Goal: Task Accomplishment & Management: Manage account settings

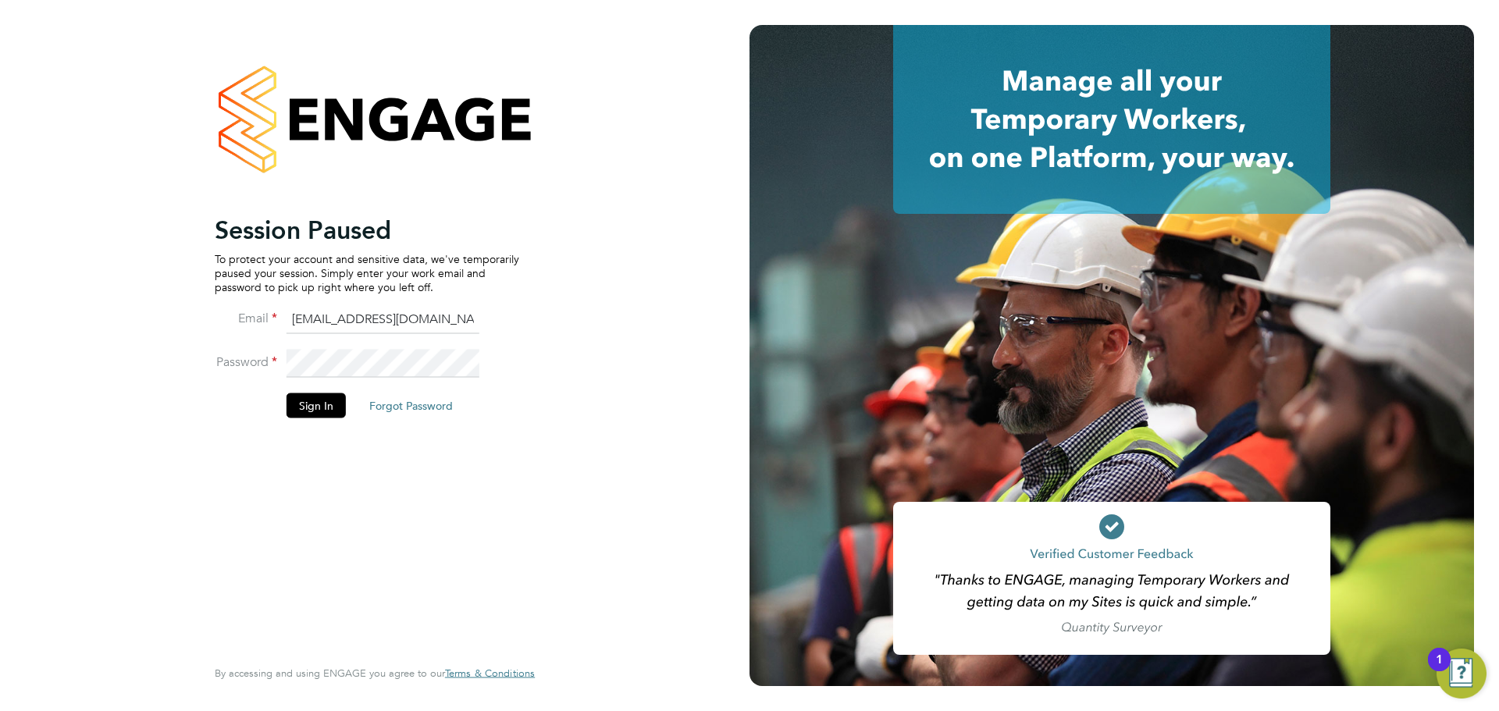
drag, startPoint x: 336, startPoint y: 404, endPoint x: 340, endPoint y: 375, distance: 28.3
click at [336, 406] on button "Sign In" at bounding box center [316, 405] width 59 height 25
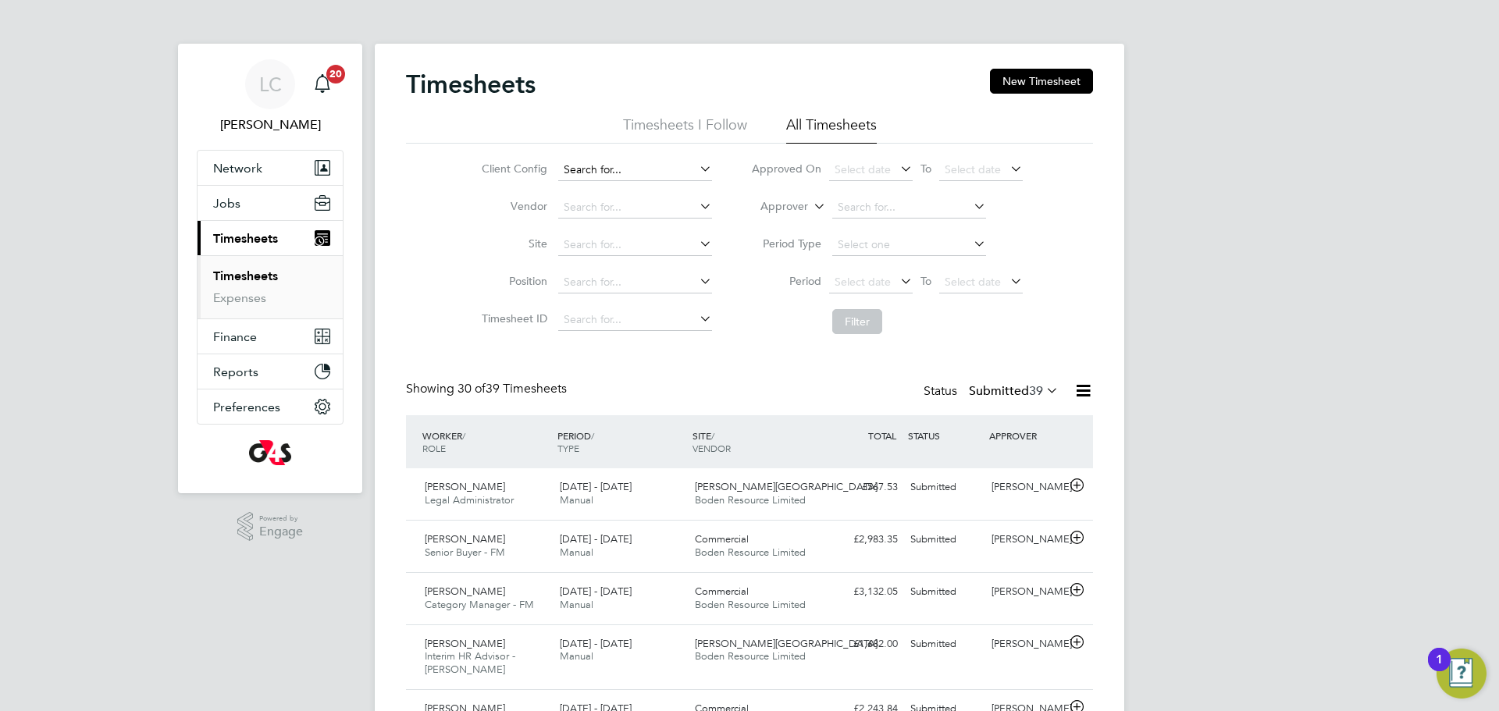
click at [600, 172] on input at bounding box center [635, 170] width 154 height 22
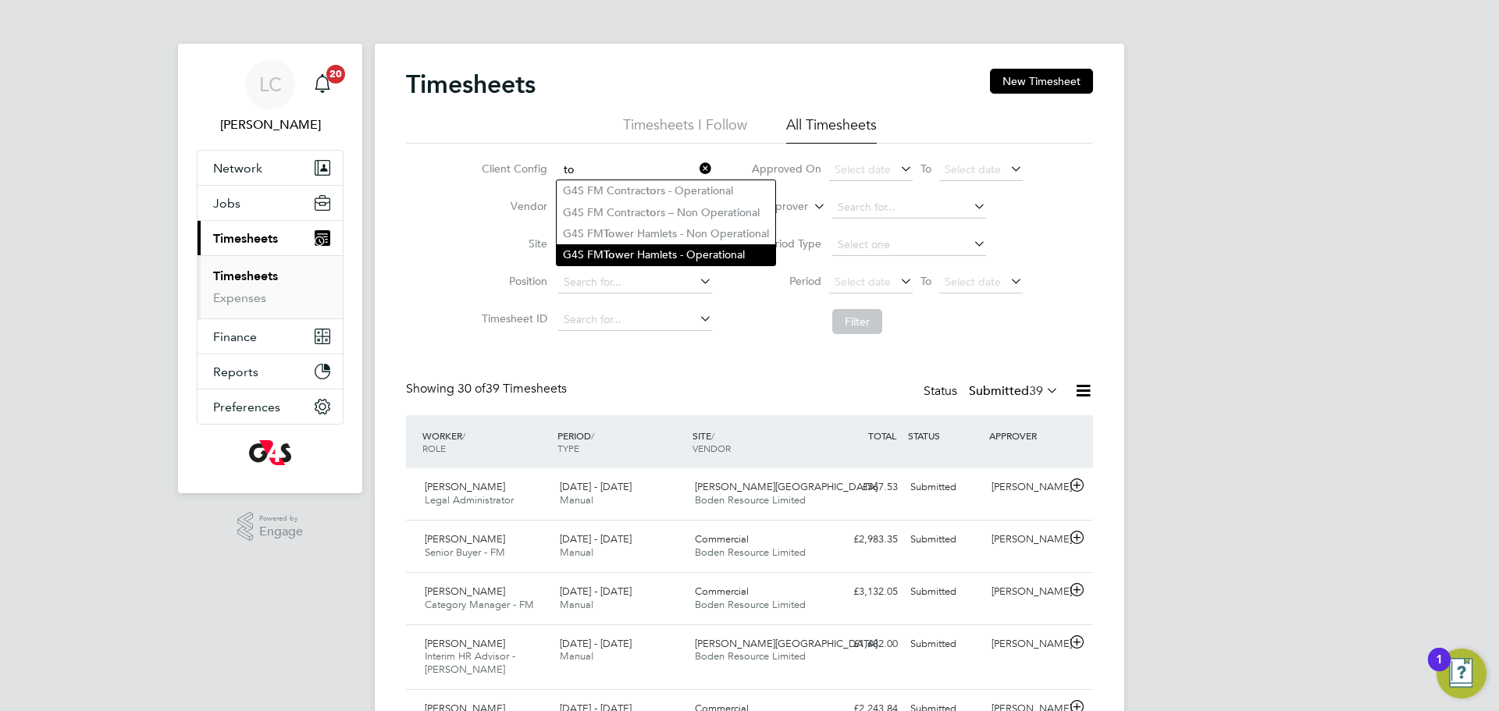
click at [663, 244] on li "G4S FM To wer Hamlets - Operational" at bounding box center [666, 254] width 219 height 21
type input "G4S FM [GEOGRAPHIC_DATA] - Operational"
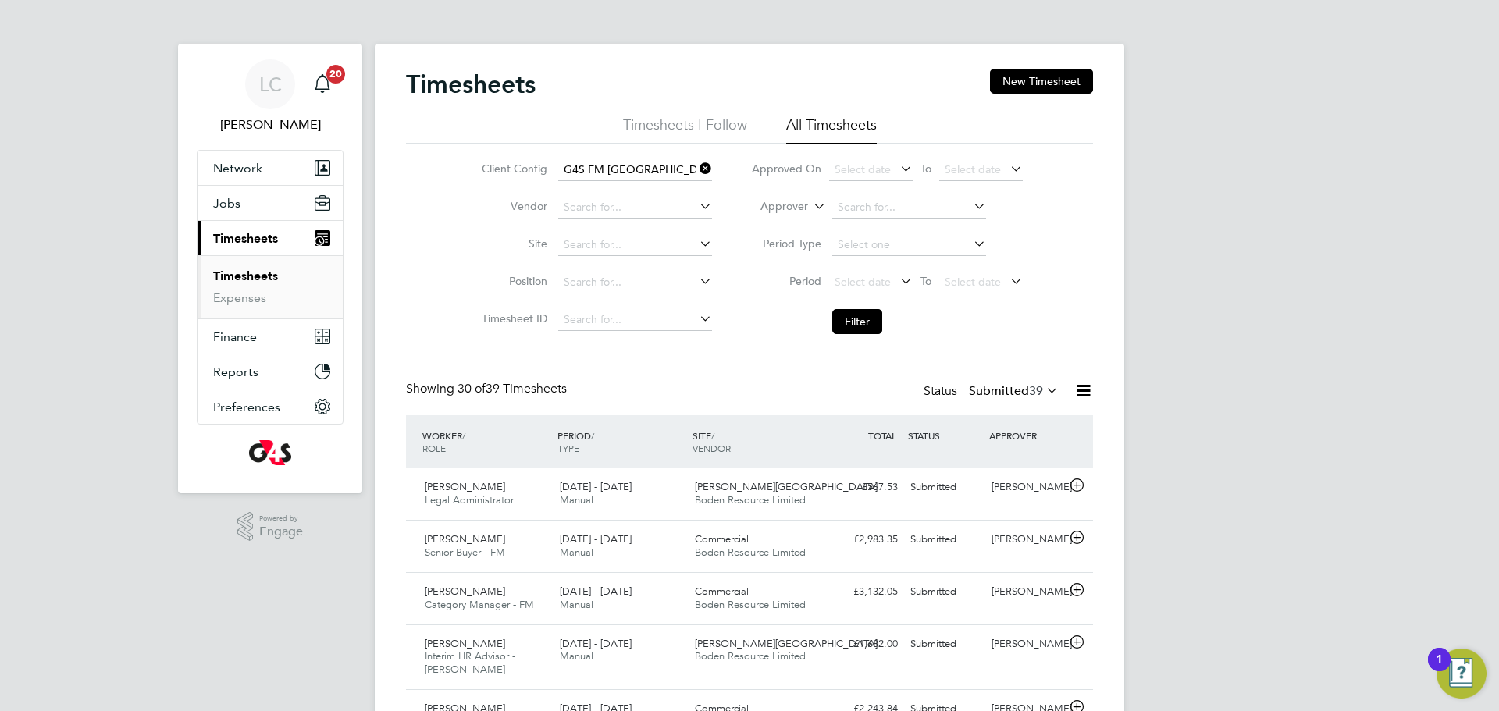
click at [867, 272] on div "Select date To Select date" at bounding box center [926, 283] width 194 height 22
click at [869, 277] on span "Select date" at bounding box center [863, 282] width 56 height 14
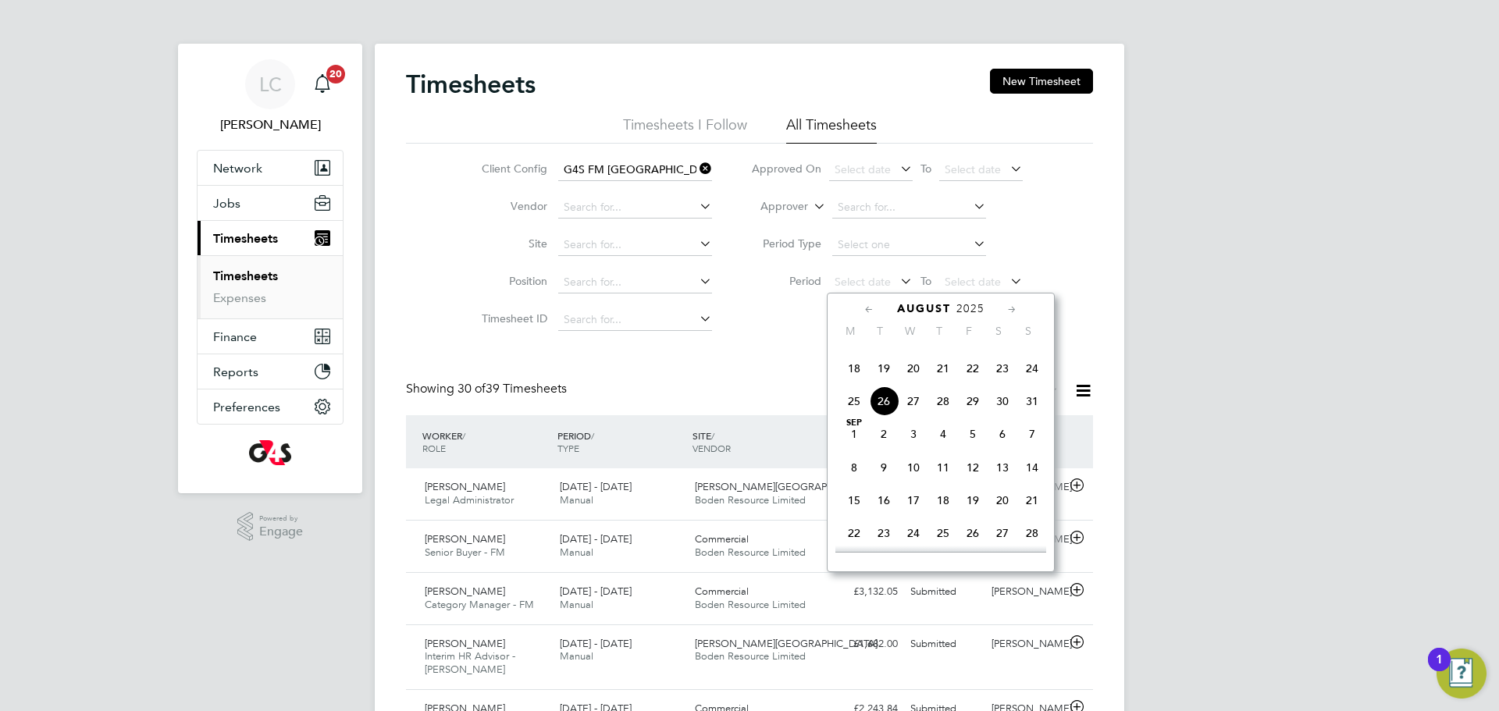
click at [852, 383] on span "18" at bounding box center [854, 369] width 30 height 30
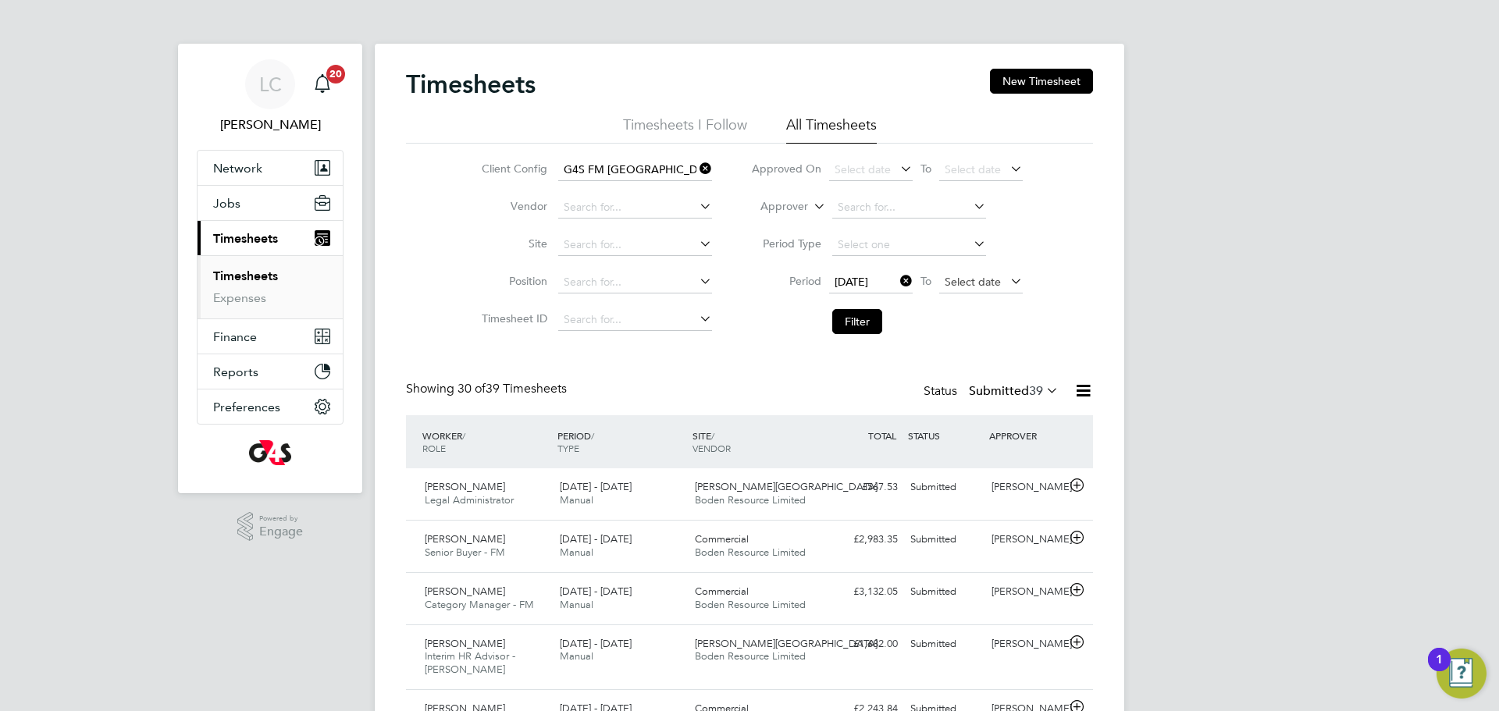
click at [975, 276] on span "Select date" at bounding box center [973, 282] width 56 height 14
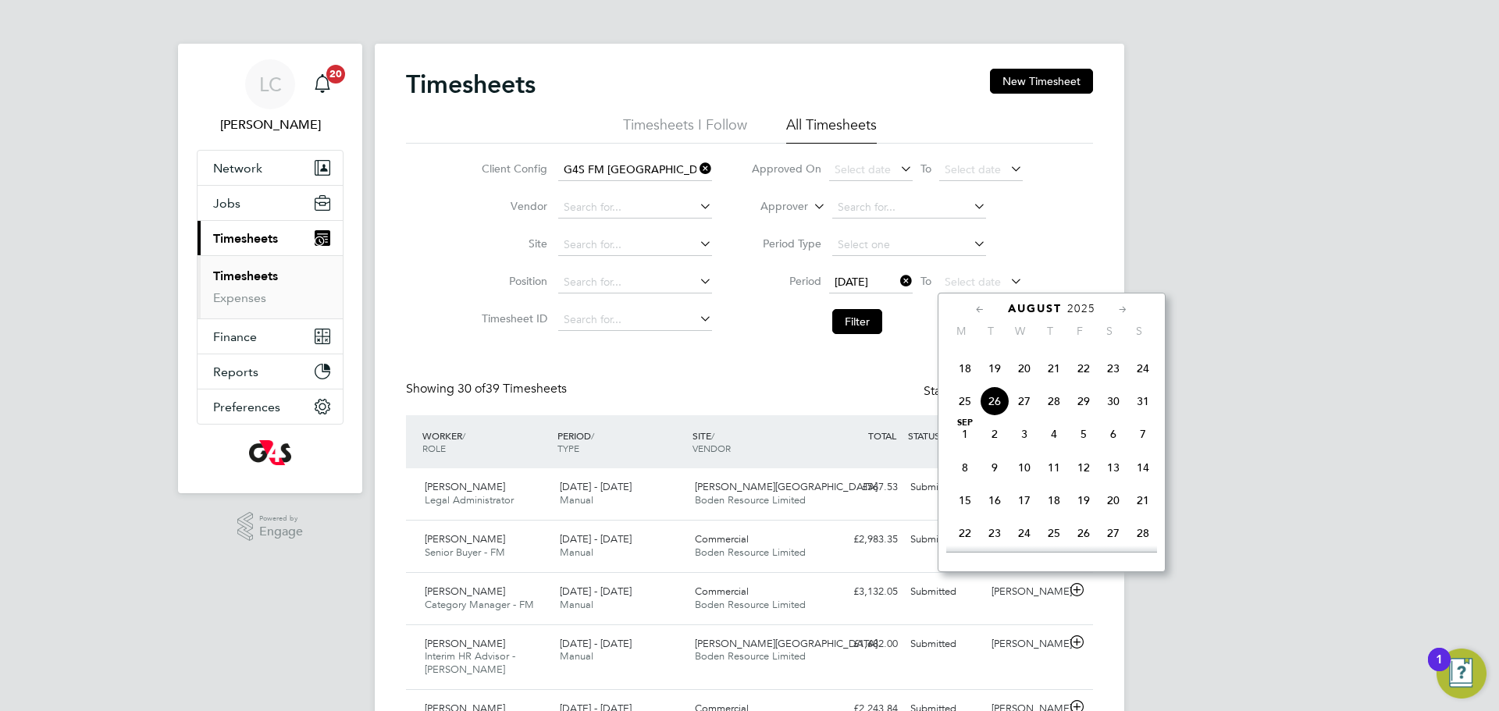
click at [1149, 383] on span "24" at bounding box center [1143, 369] width 30 height 30
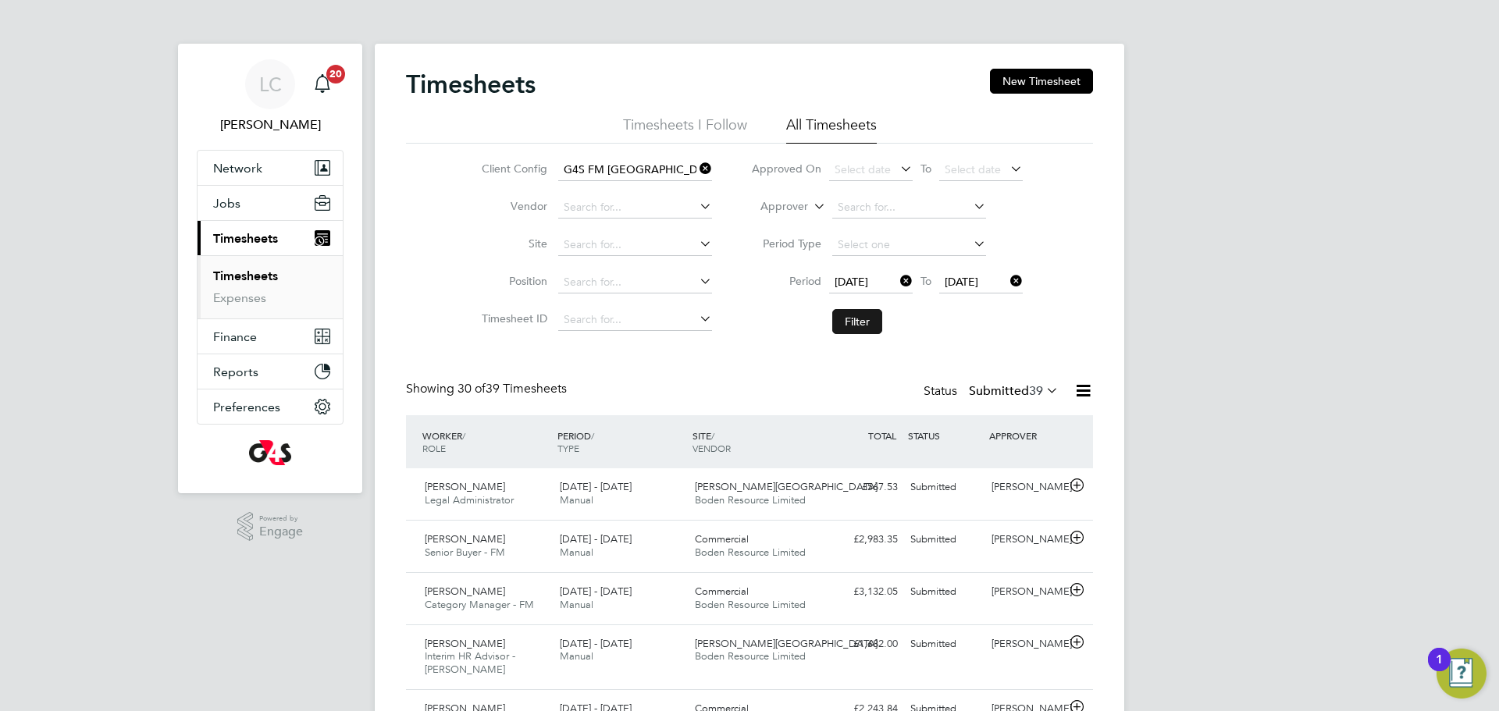
click at [852, 320] on button "Filter" at bounding box center [857, 321] width 50 height 25
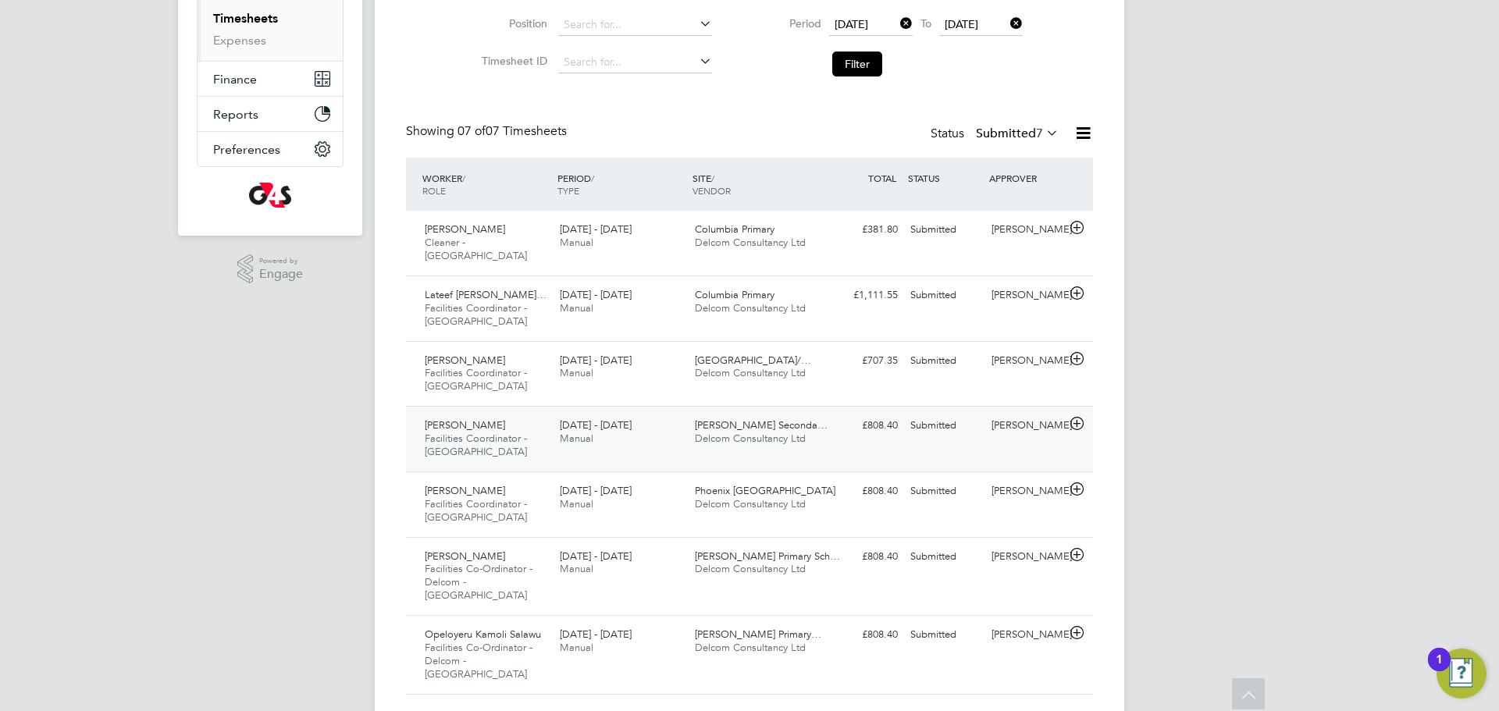
click at [731, 418] on span "Stepney Green Seconda…" at bounding box center [761, 424] width 133 height 13
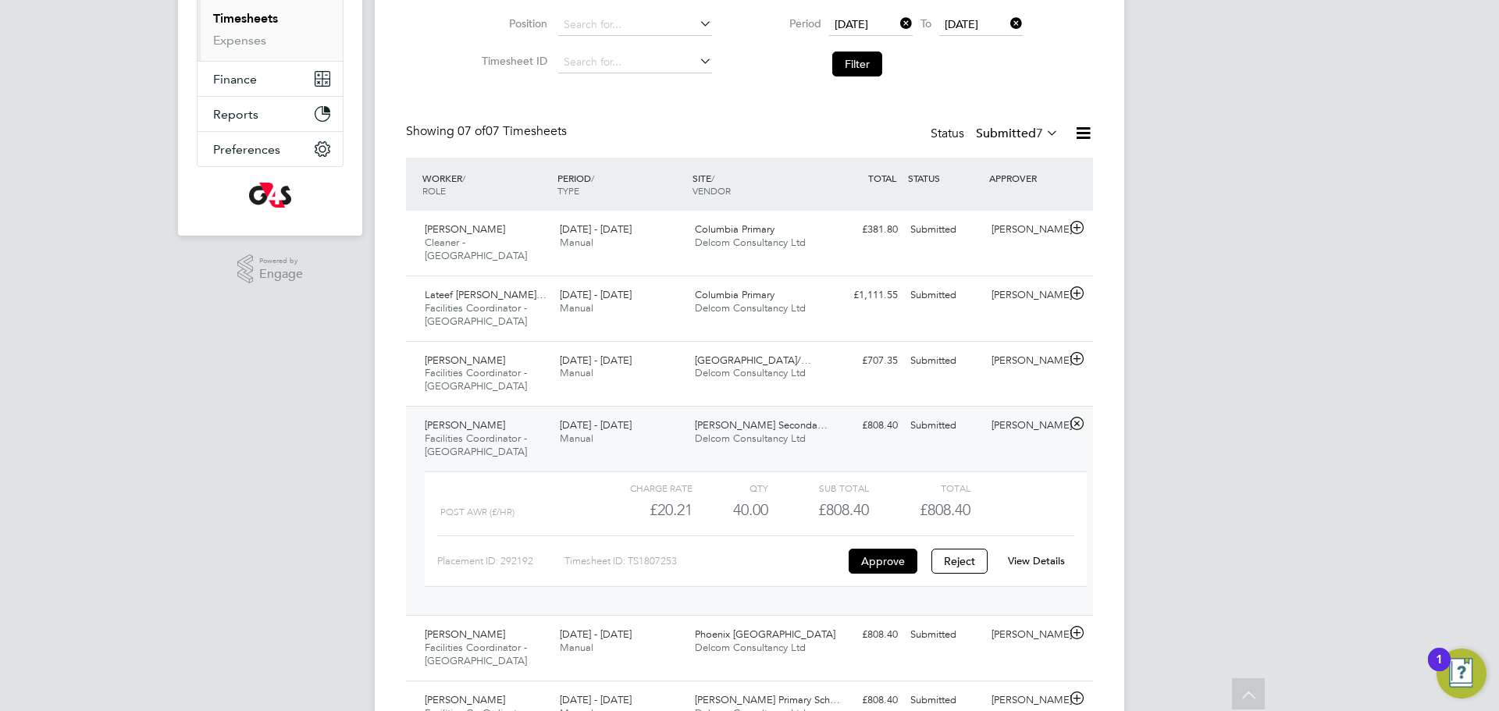
click at [1034, 549] on div "View Details" at bounding box center [1036, 561] width 77 height 25
click at [1032, 554] on link "View Details" at bounding box center [1036, 560] width 57 height 13
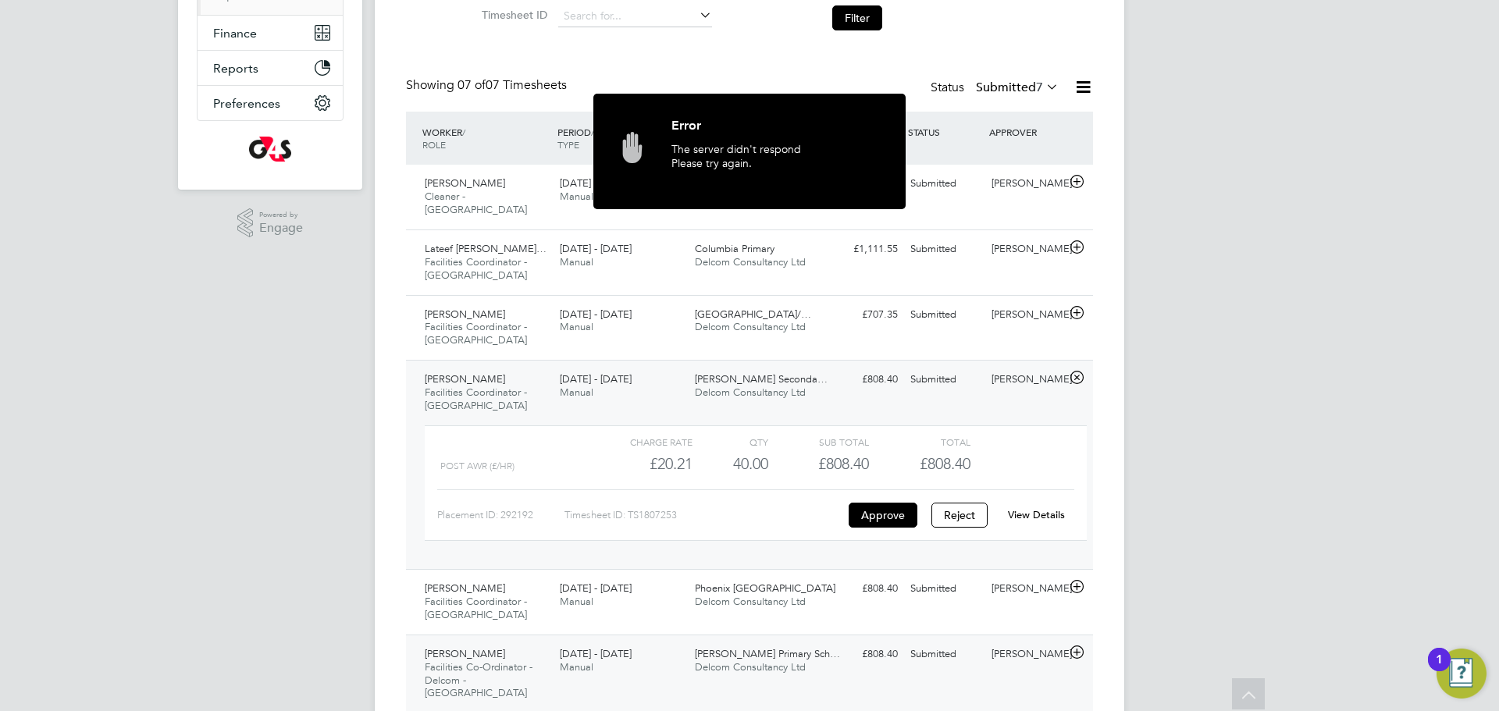
scroll to position [307, 0]
click at [913, 654] on div "Adewale Adebola Facilities Co-Ordinator - Delcom - Tower Hamlets 18 - 24 Aug 20…" at bounding box center [749, 671] width 687 height 79
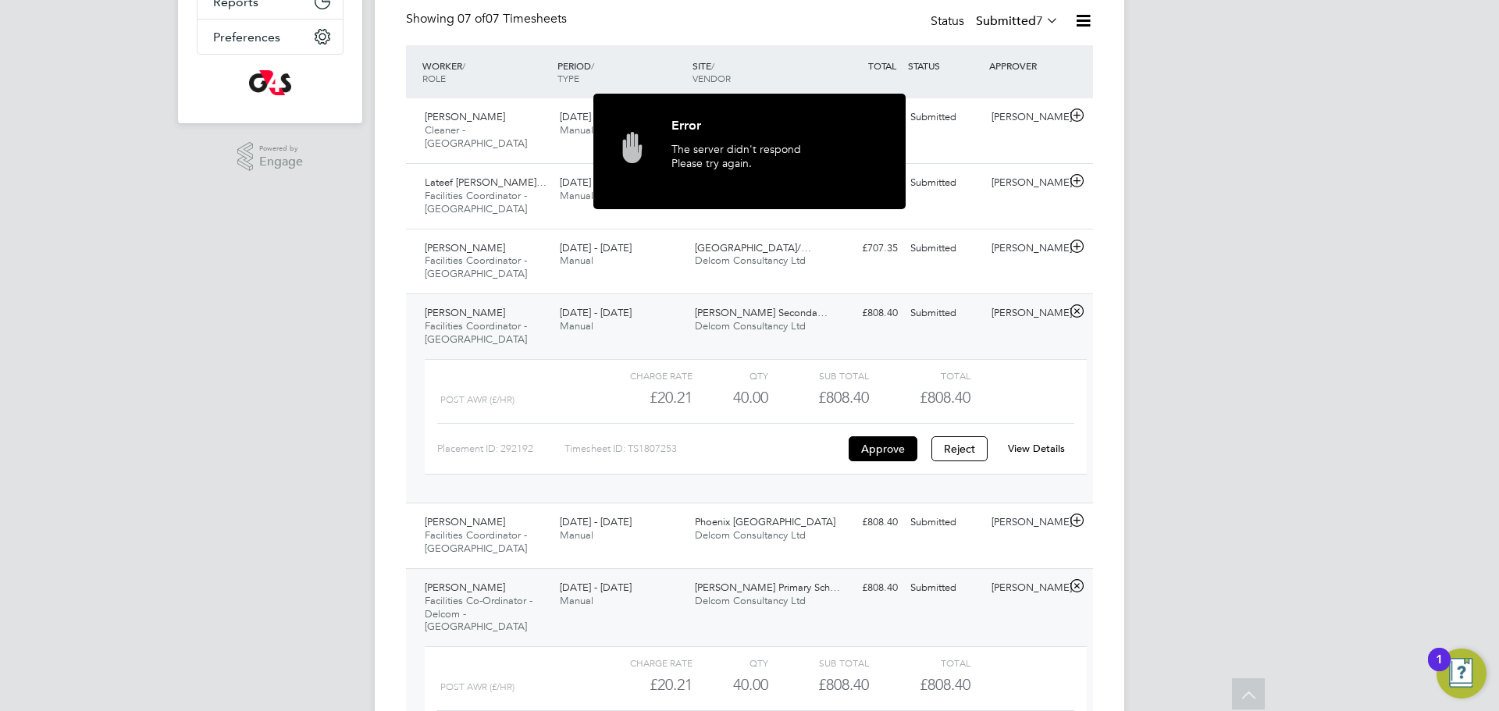
scroll to position [376, 0]
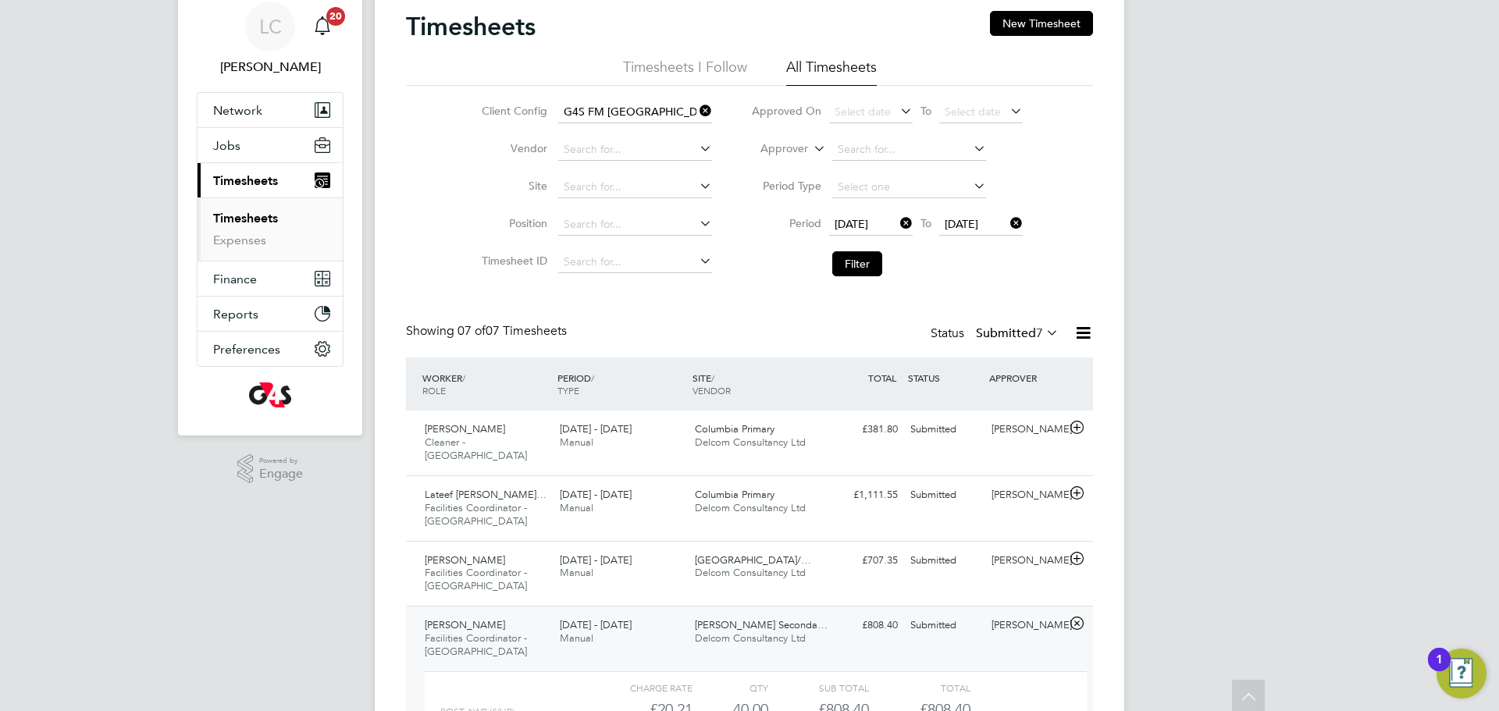
scroll to position [0, 0]
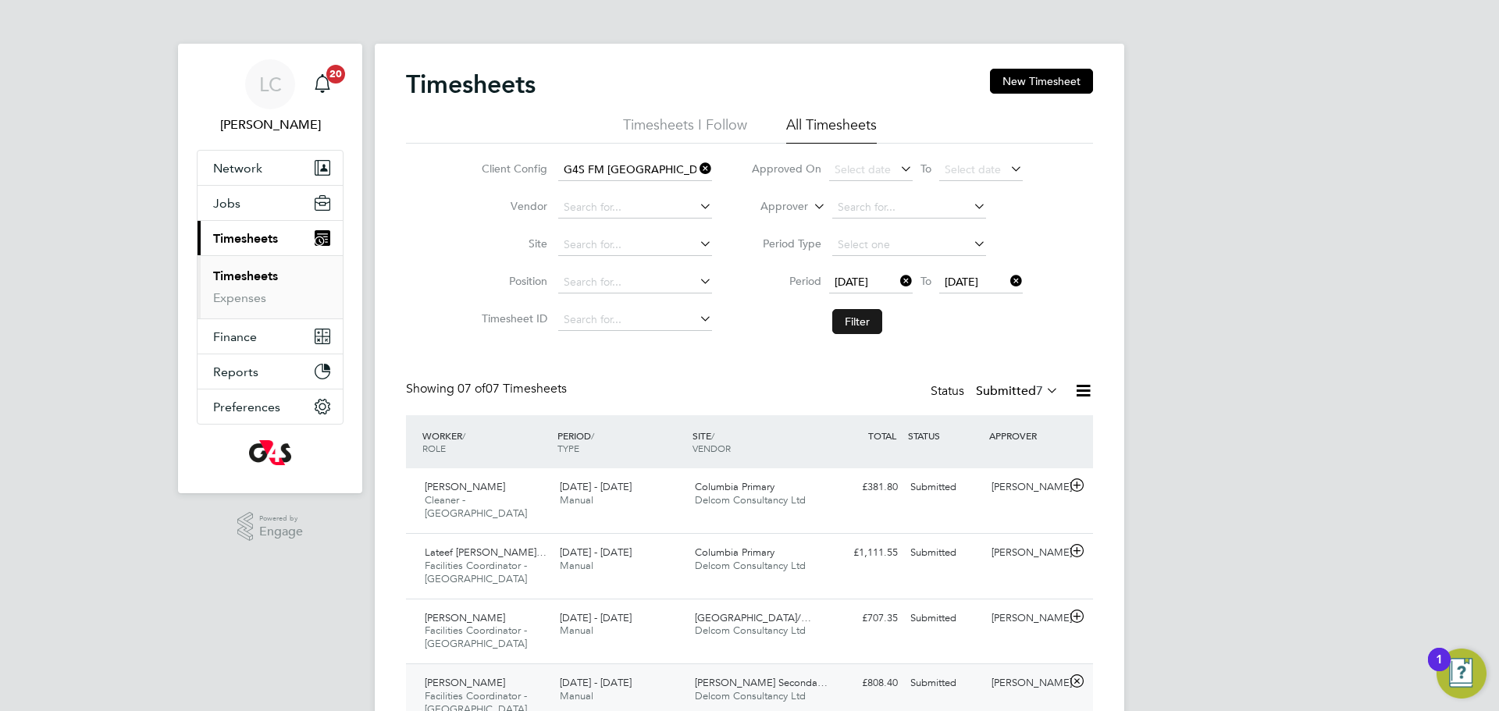
click at [864, 324] on button "Filter" at bounding box center [857, 321] width 50 height 25
click at [863, 327] on button "Filter" at bounding box center [857, 321] width 50 height 25
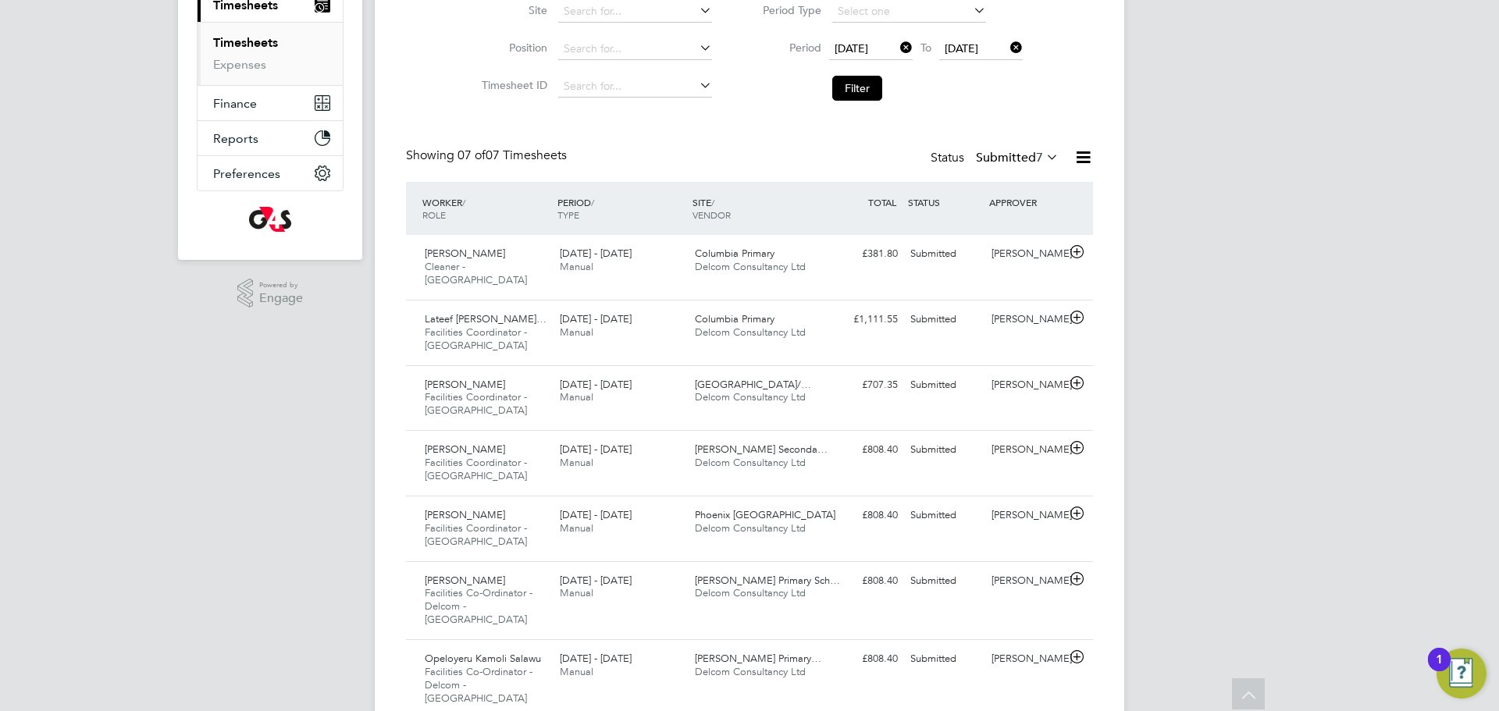
click at [1025, 159] on label "Submitted 7" at bounding box center [1017, 158] width 83 height 16
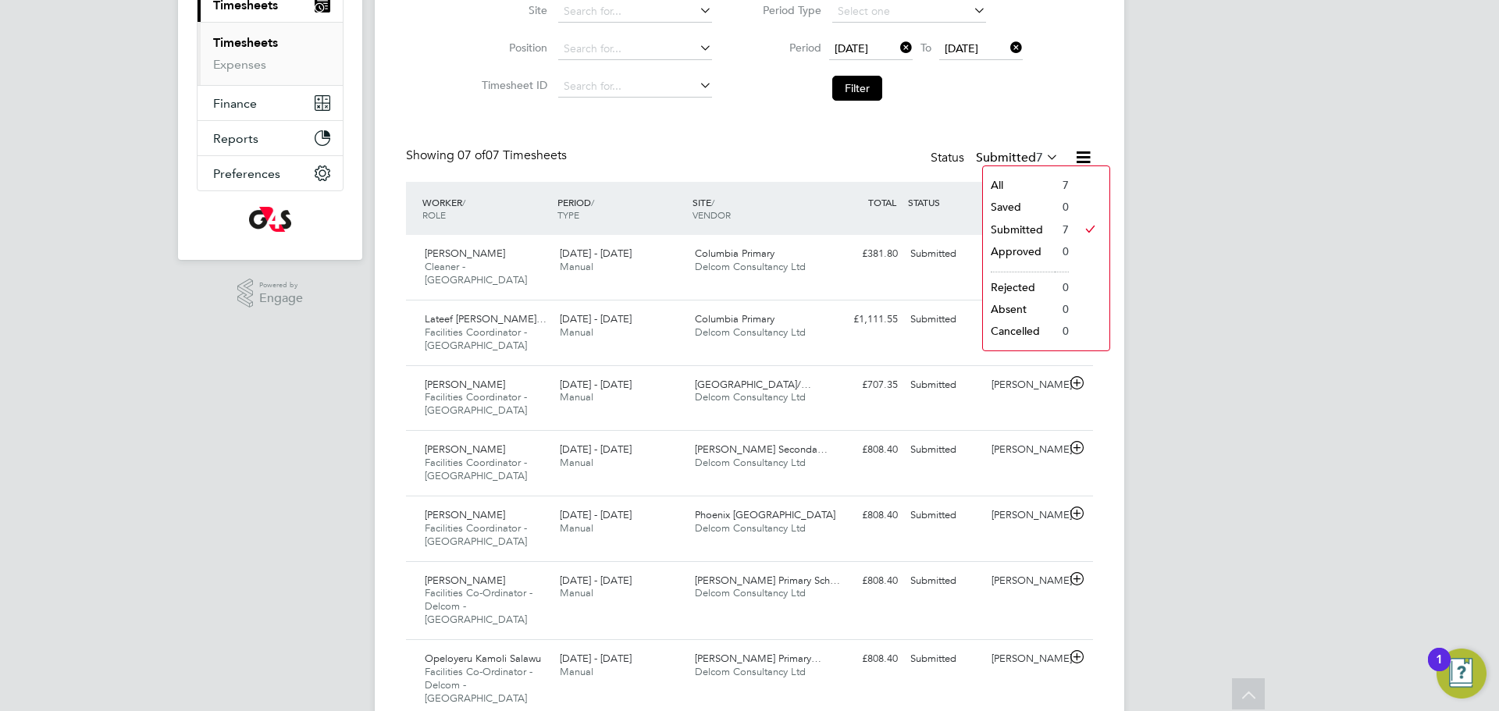
click at [1023, 247] on li "Approved" at bounding box center [1019, 251] width 72 height 22
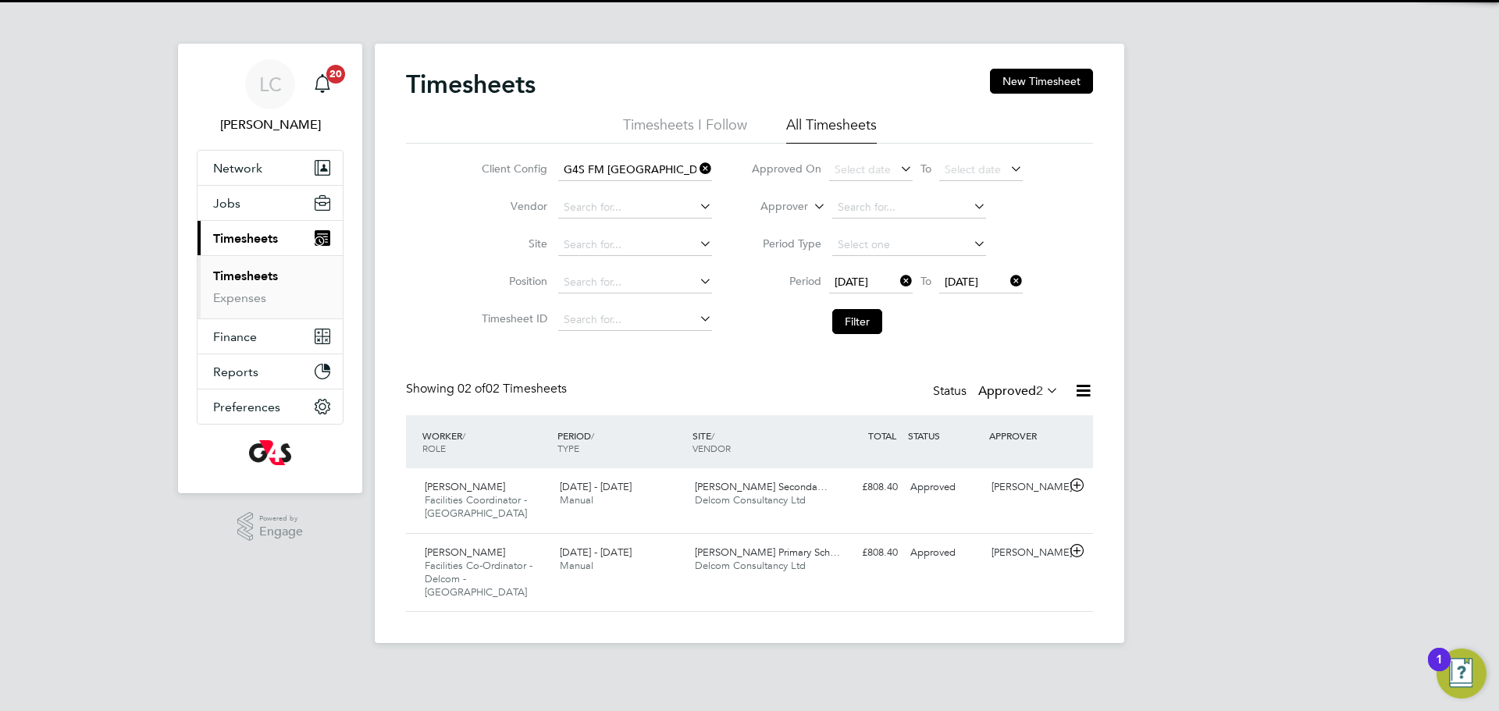
click at [1021, 390] on label "Approved 2" at bounding box center [1018, 391] width 80 height 16
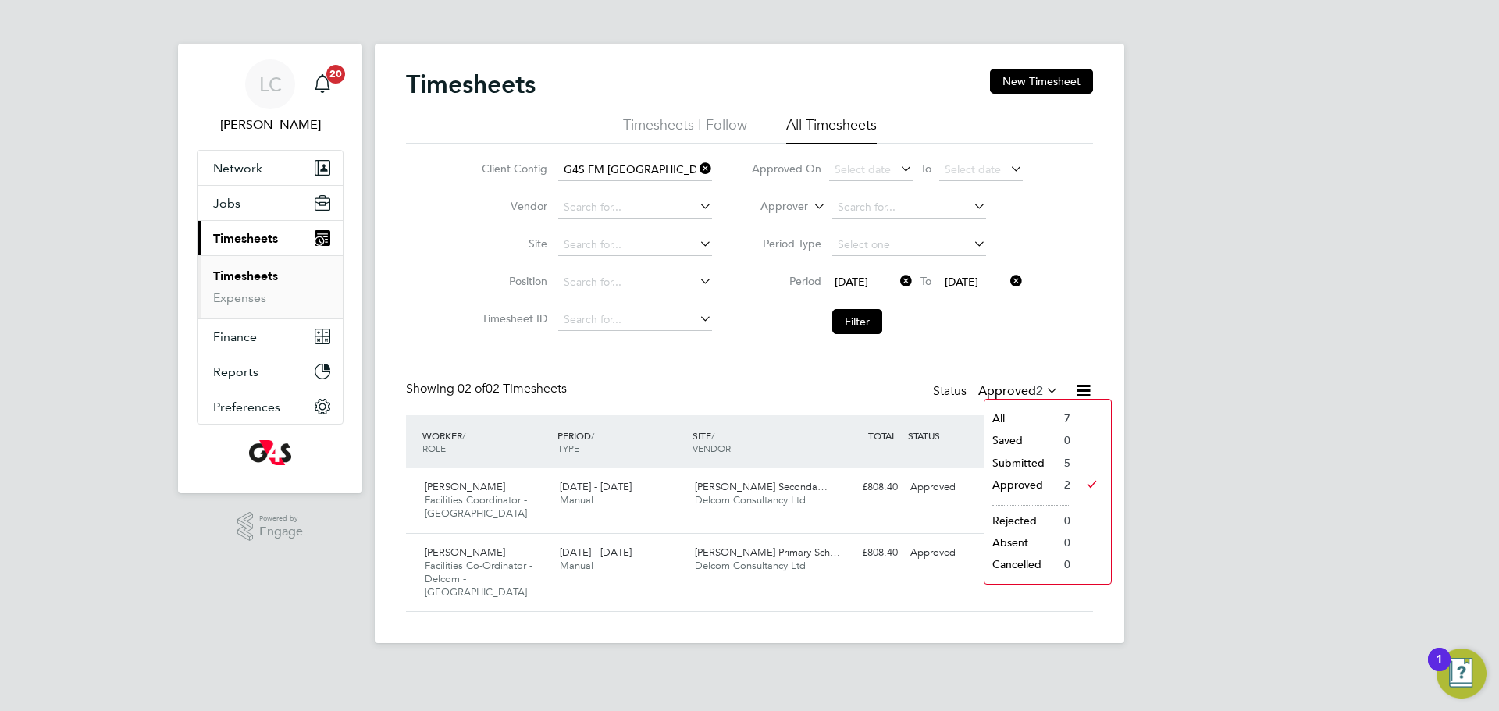
click at [1028, 457] on li "Submitted" at bounding box center [1020, 463] width 72 height 22
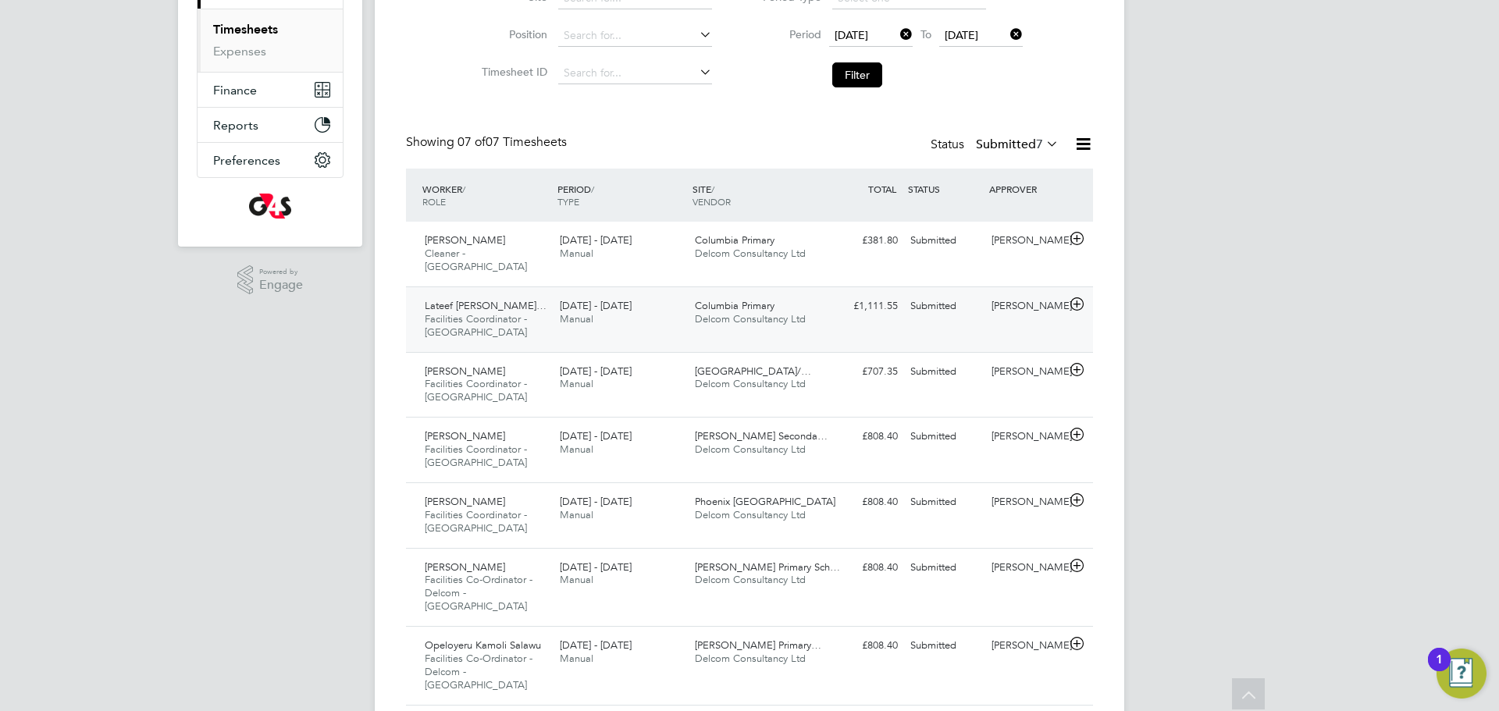
scroll to position [258, 0]
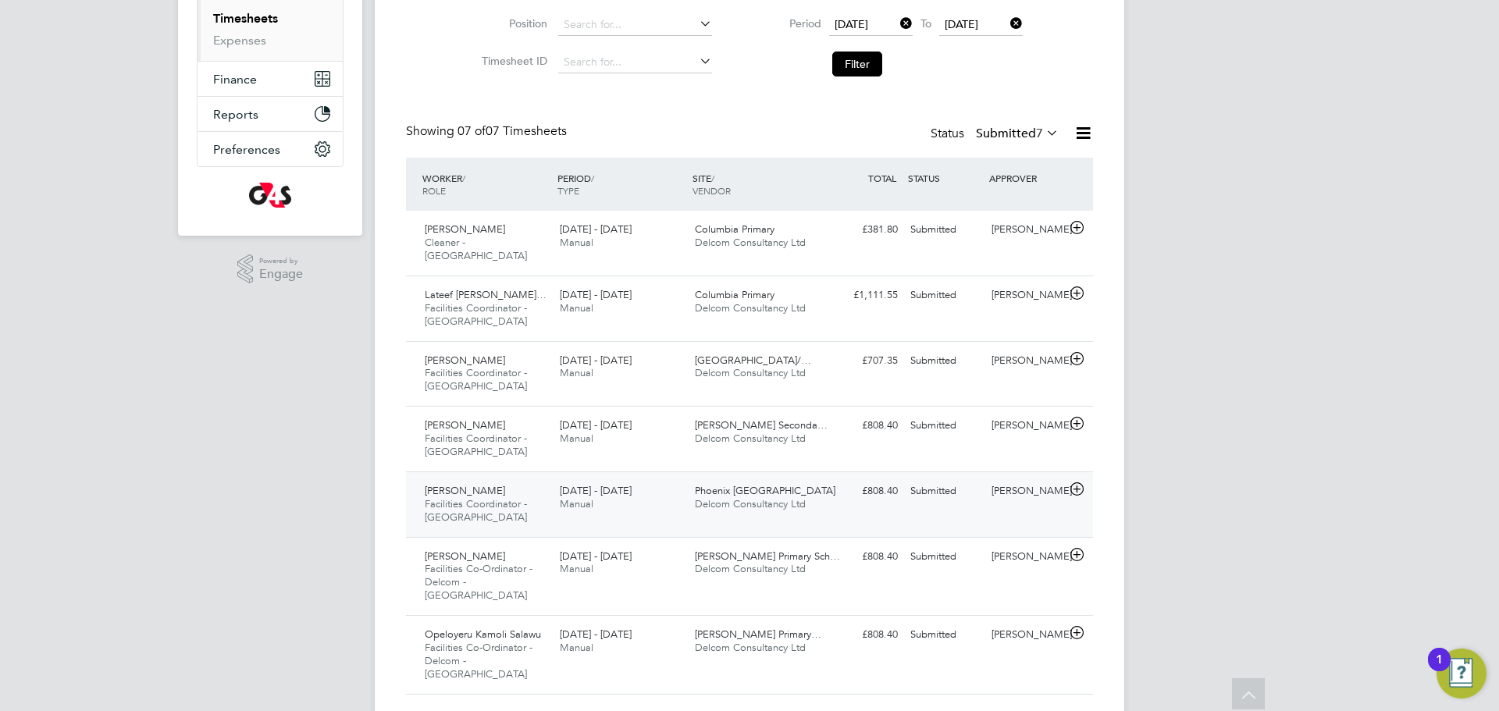
click at [817, 479] on div "Phoenix Upper South Delcom Consultancy Ltd" at bounding box center [756, 498] width 135 height 39
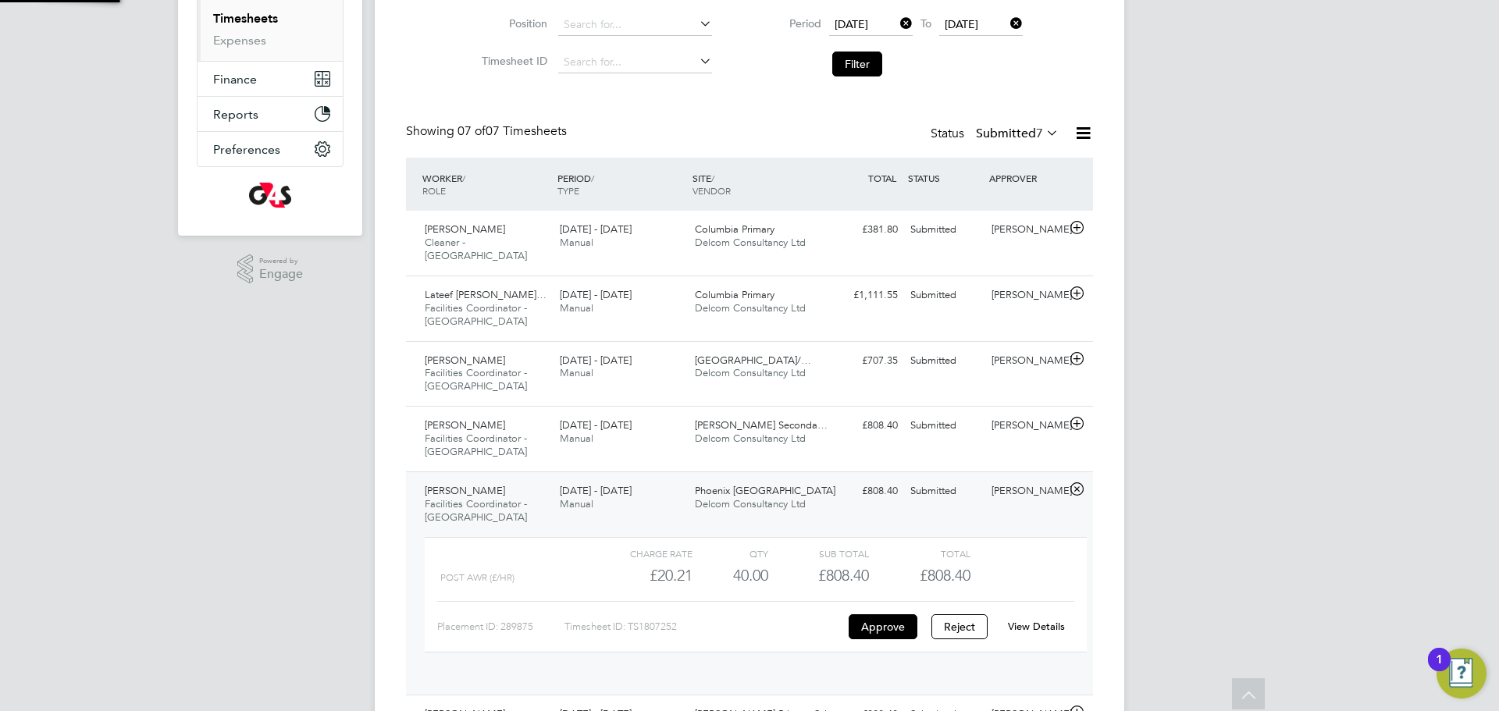
scroll to position [27, 152]
click at [1037, 614] on div "View Details" at bounding box center [1036, 626] width 77 height 25
click at [1036, 620] on link "View Details" at bounding box center [1036, 626] width 57 height 13
click at [840, 68] on button "Filter" at bounding box center [857, 64] width 50 height 25
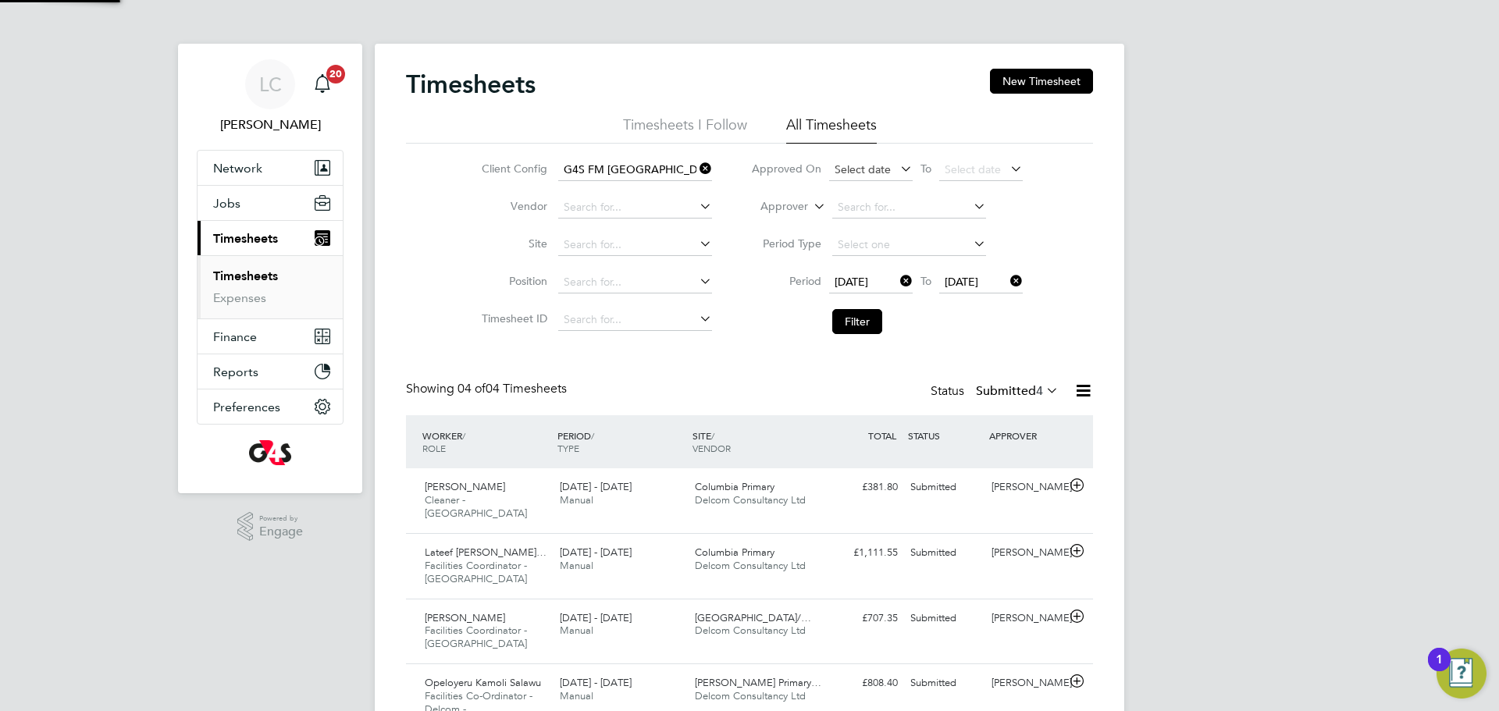
scroll to position [8, 8]
drag, startPoint x: 863, startPoint y: 317, endPoint x: 817, endPoint y: 411, distance: 104.4
click at [863, 317] on button "Filter" at bounding box center [857, 321] width 50 height 25
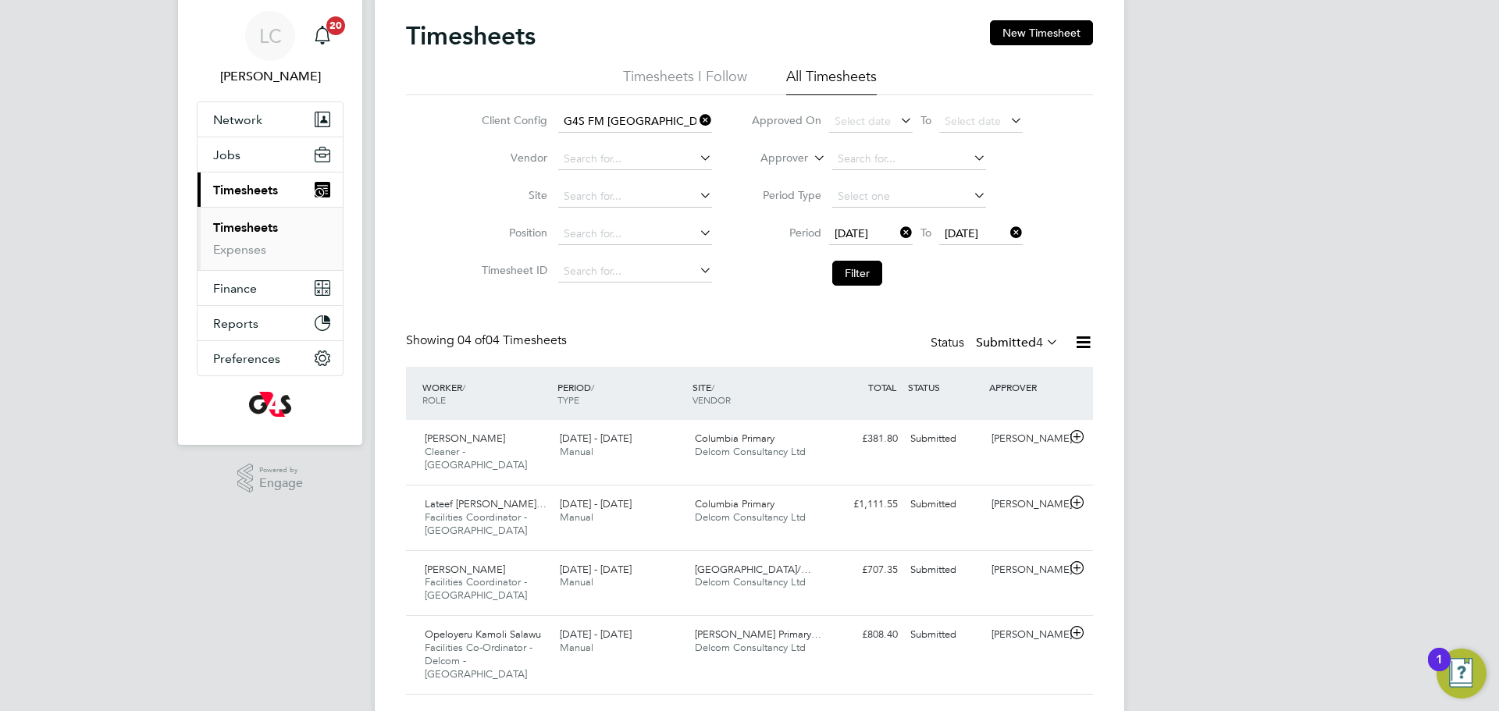
scroll to position [46, 0]
click at [874, 283] on button "Filter" at bounding box center [857, 275] width 50 height 25
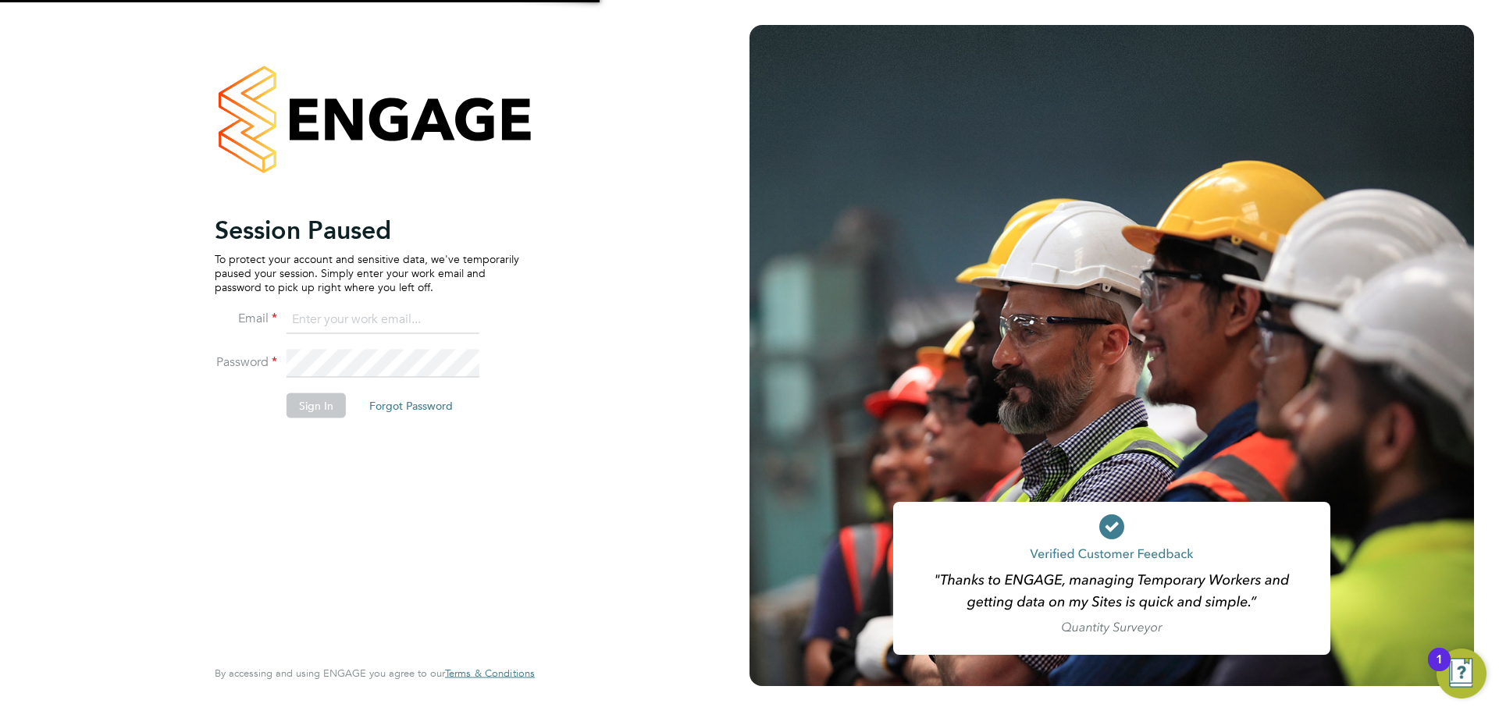
type input "Lilingxi.Chen@uk.g4s.com"
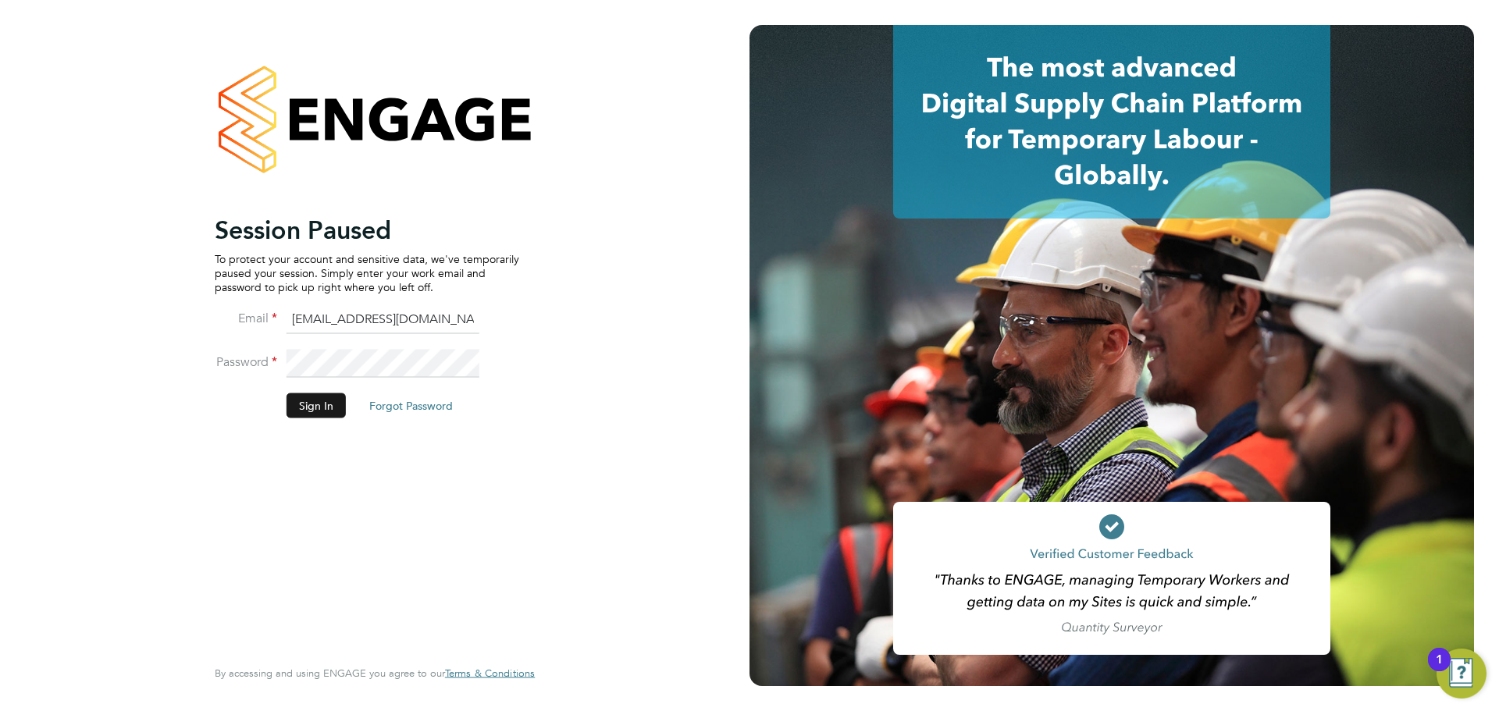
click at [309, 407] on button "Sign In" at bounding box center [316, 405] width 59 height 25
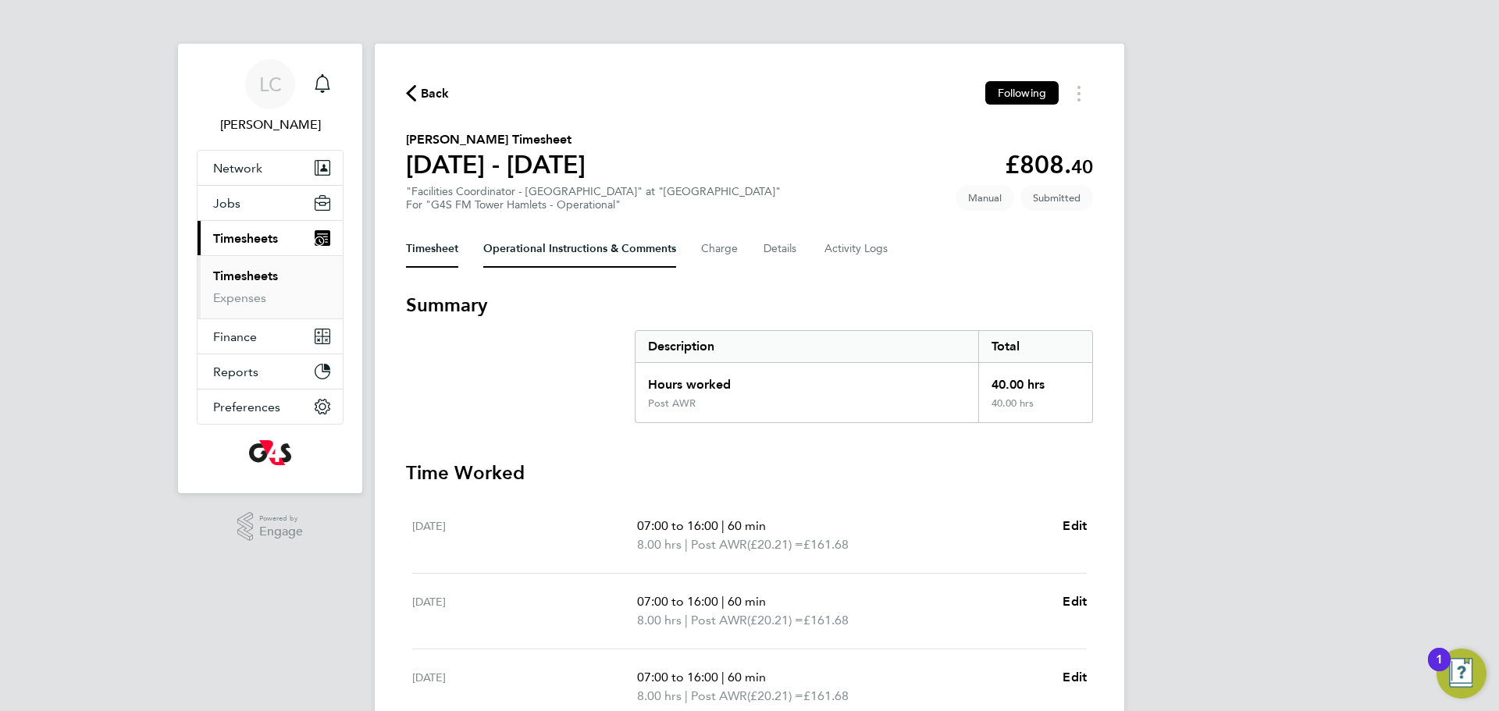
click at [569, 259] on Comments-tab "Operational Instructions & Comments" at bounding box center [579, 248] width 193 height 37
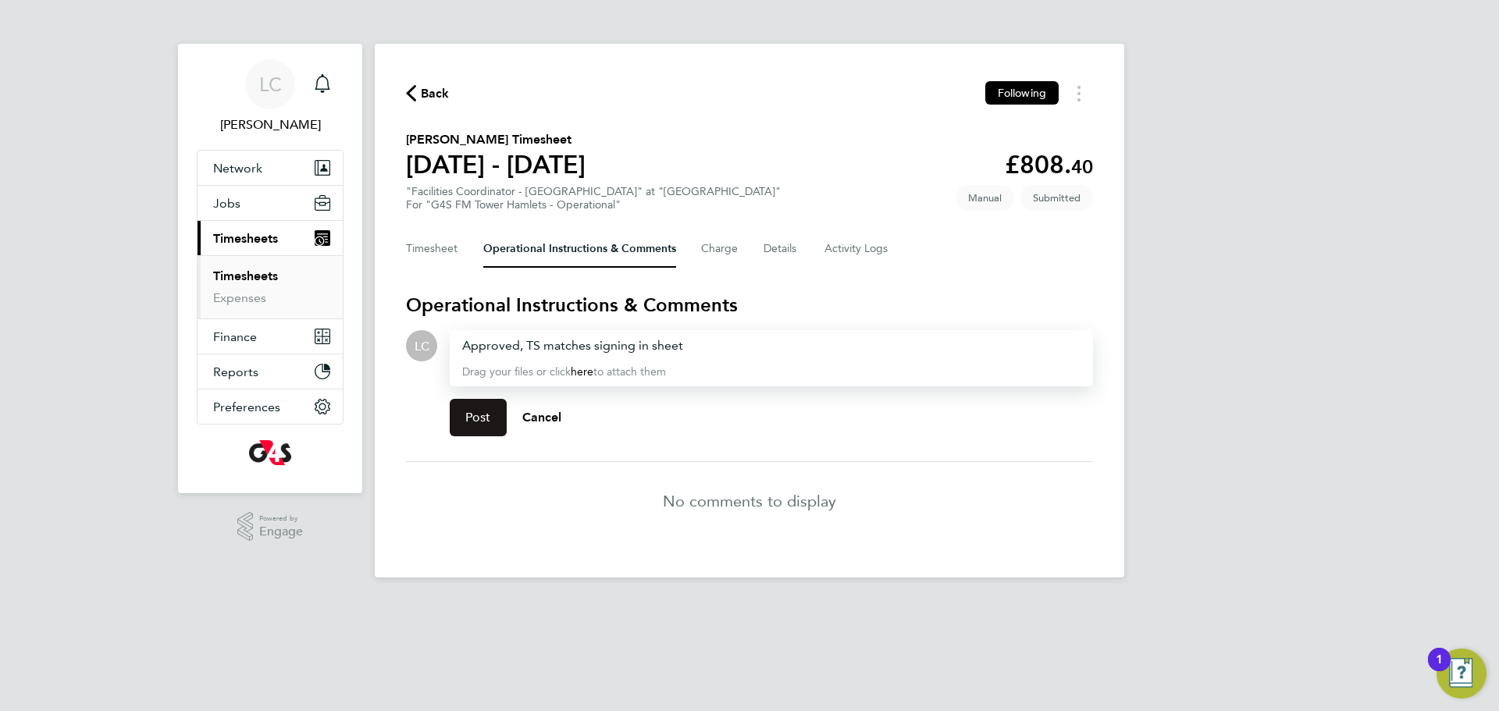
click at [466, 418] on span "Post" at bounding box center [478, 418] width 26 height 16
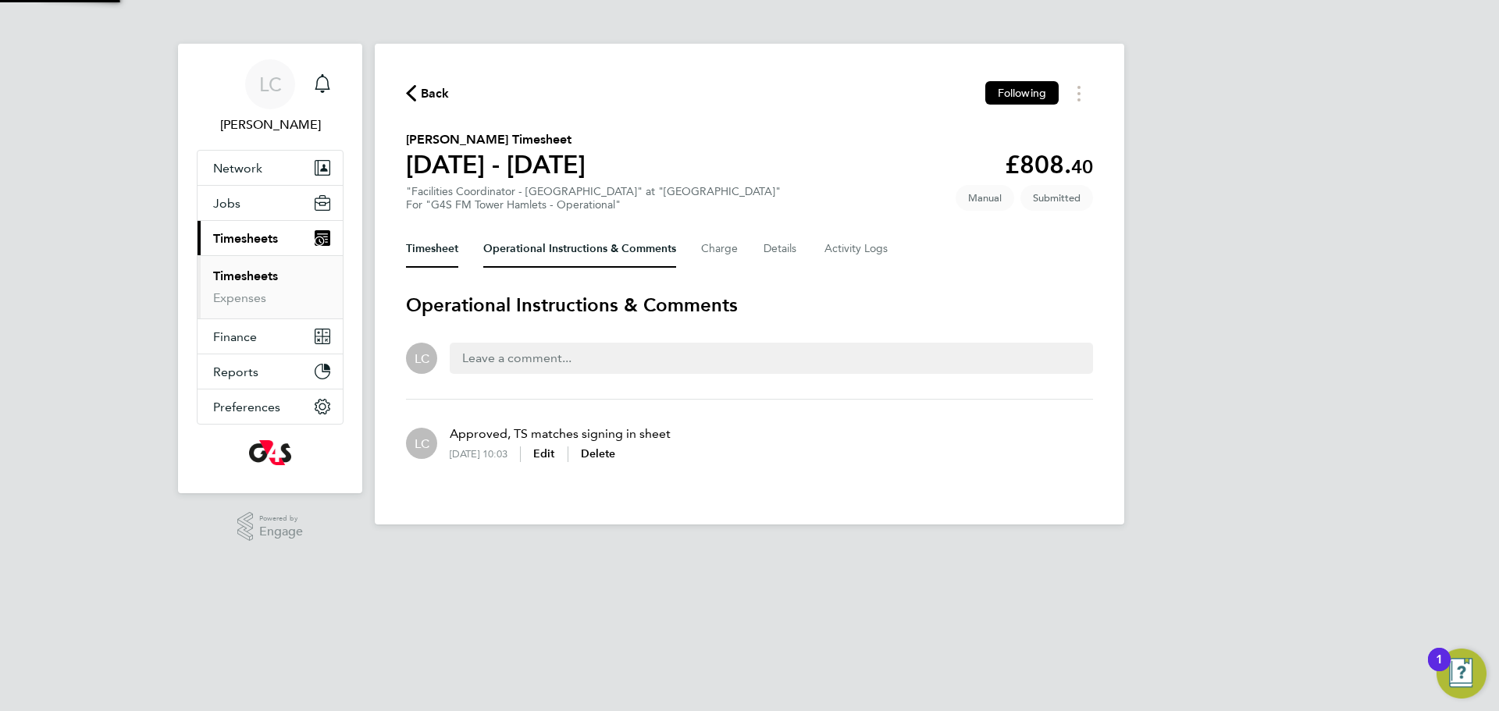
click at [431, 242] on button "Timesheet" at bounding box center [432, 248] width 52 height 37
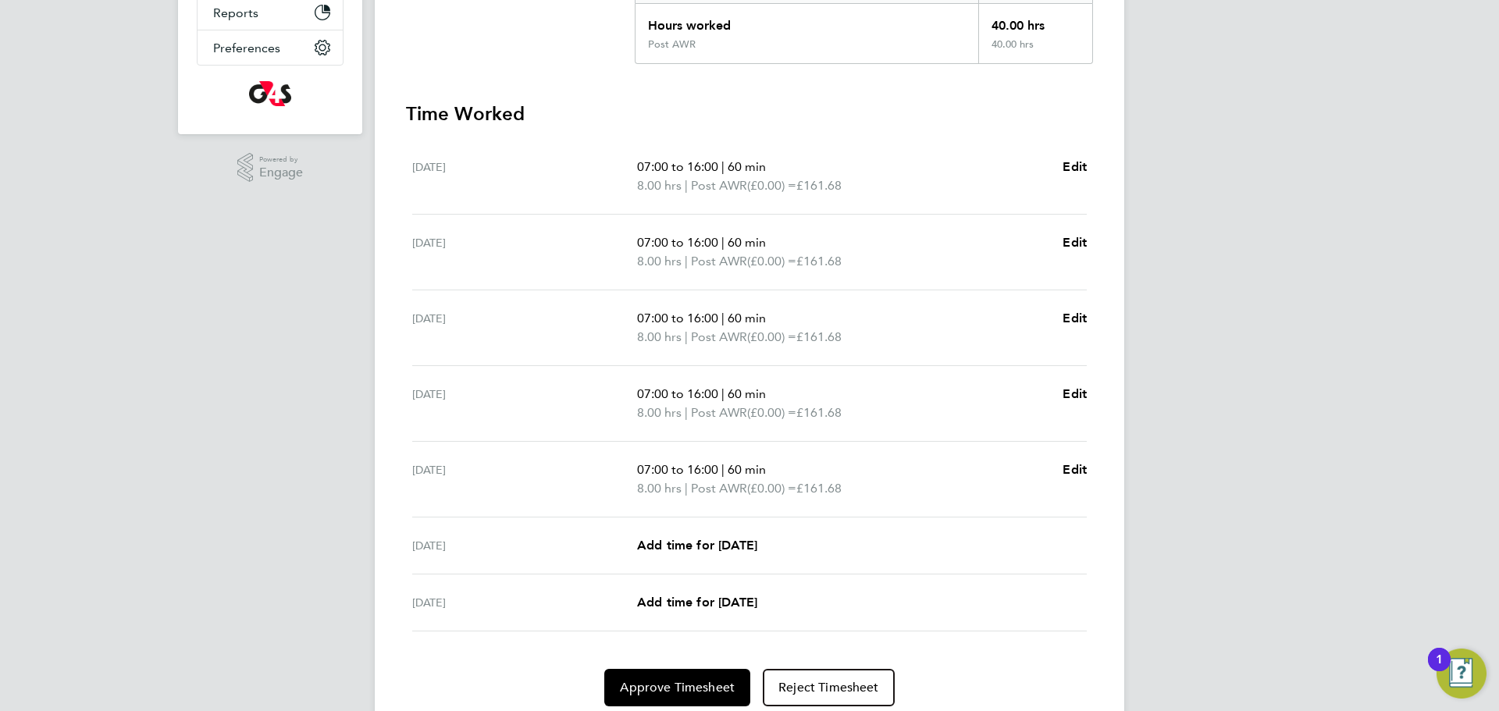
scroll to position [417, 0]
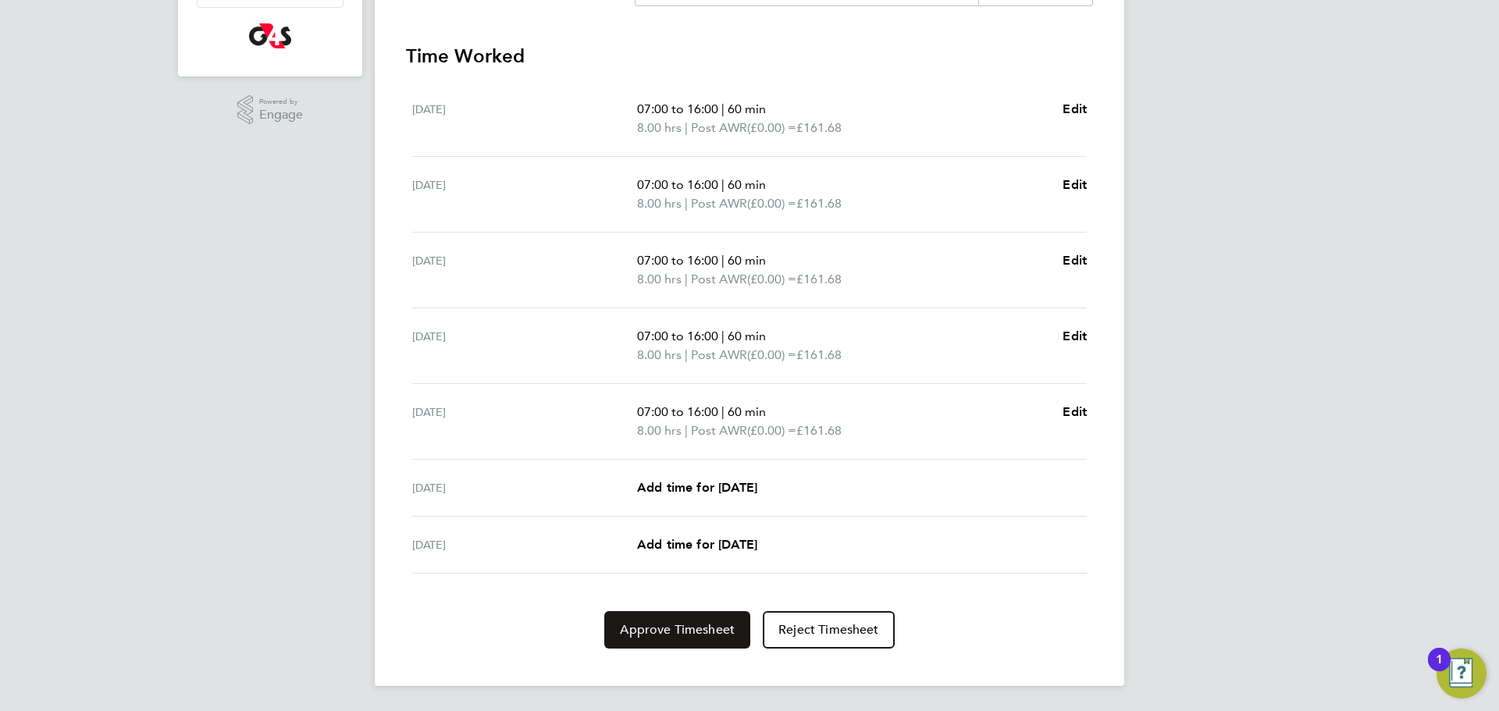
drag, startPoint x: 685, startPoint y: 627, endPoint x: 695, endPoint y: 626, distance: 9.4
click at [685, 628] on span "Approve Timesheet" at bounding box center [677, 630] width 115 height 16
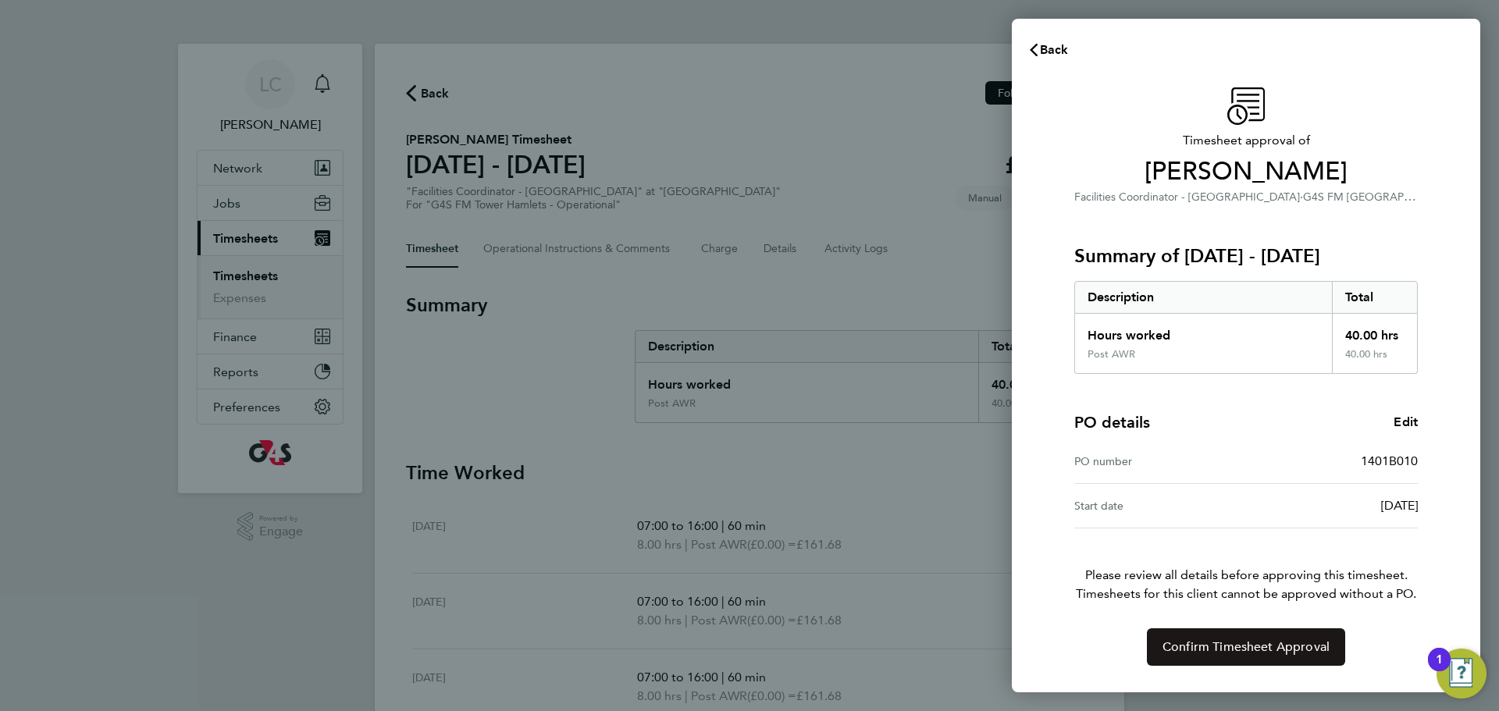
drag, startPoint x: 1239, startPoint y: 653, endPoint x: 1229, endPoint y: 654, distance: 10.2
click at [1238, 653] on span "Confirm Timesheet Approval" at bounding box center [1245, 647] width 167 height 16
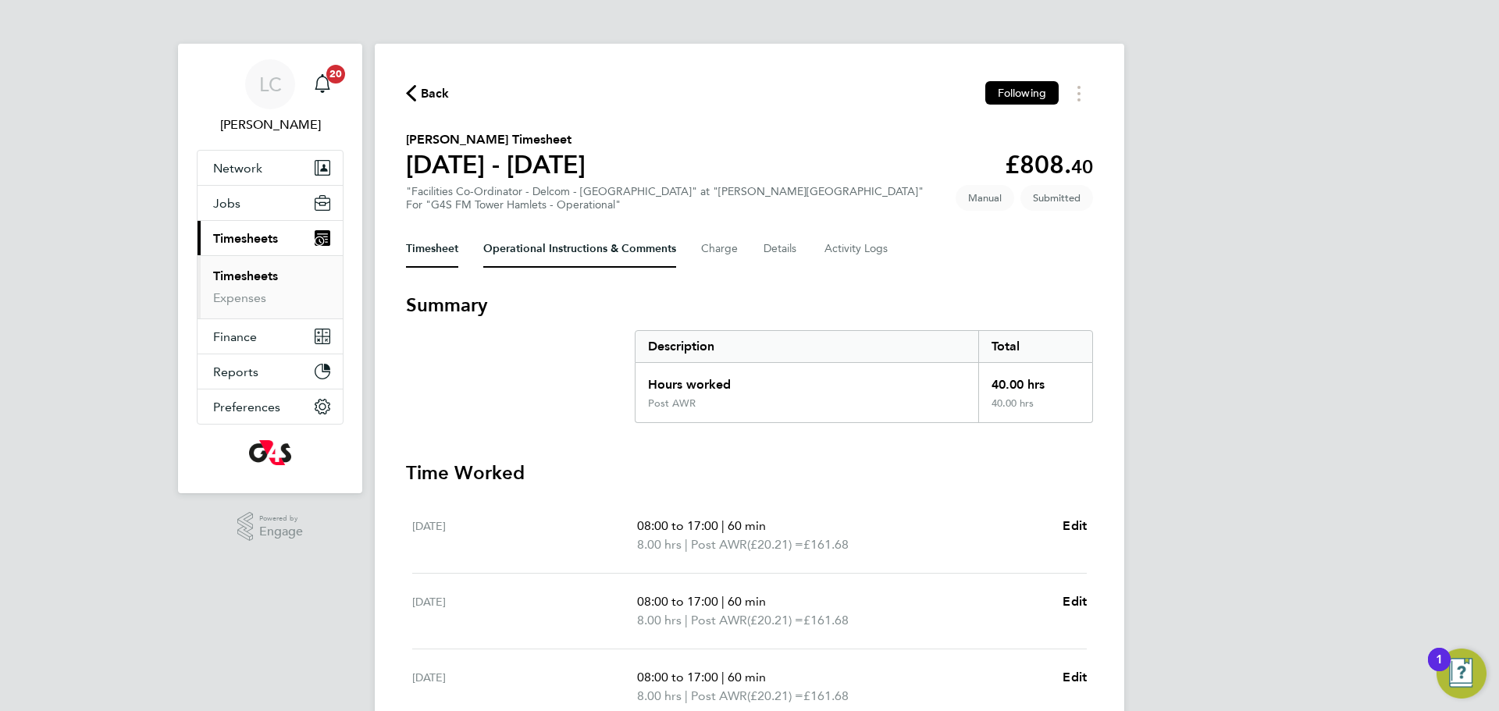
click at [531, 246] on Comments-tab "Operational Instructions & Comments" at bounding box center [579, 248] width 193 height 37
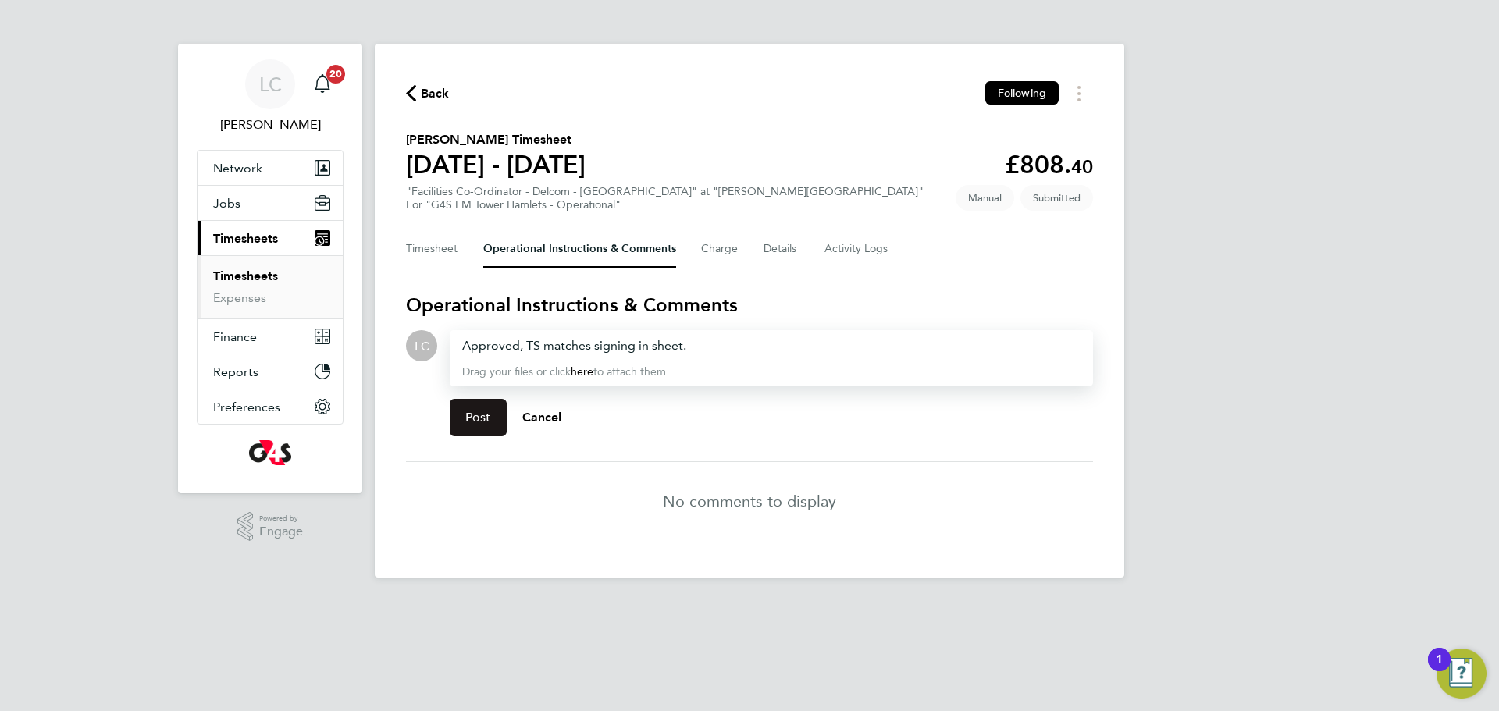
drag, startPoint x: 464, startPoint y: 422, endPoint x: 463, endPoint y: 335, distance: 87.4
click at [463, 424] on button "Post" at bounding box center [478, 417] width 57 height 37
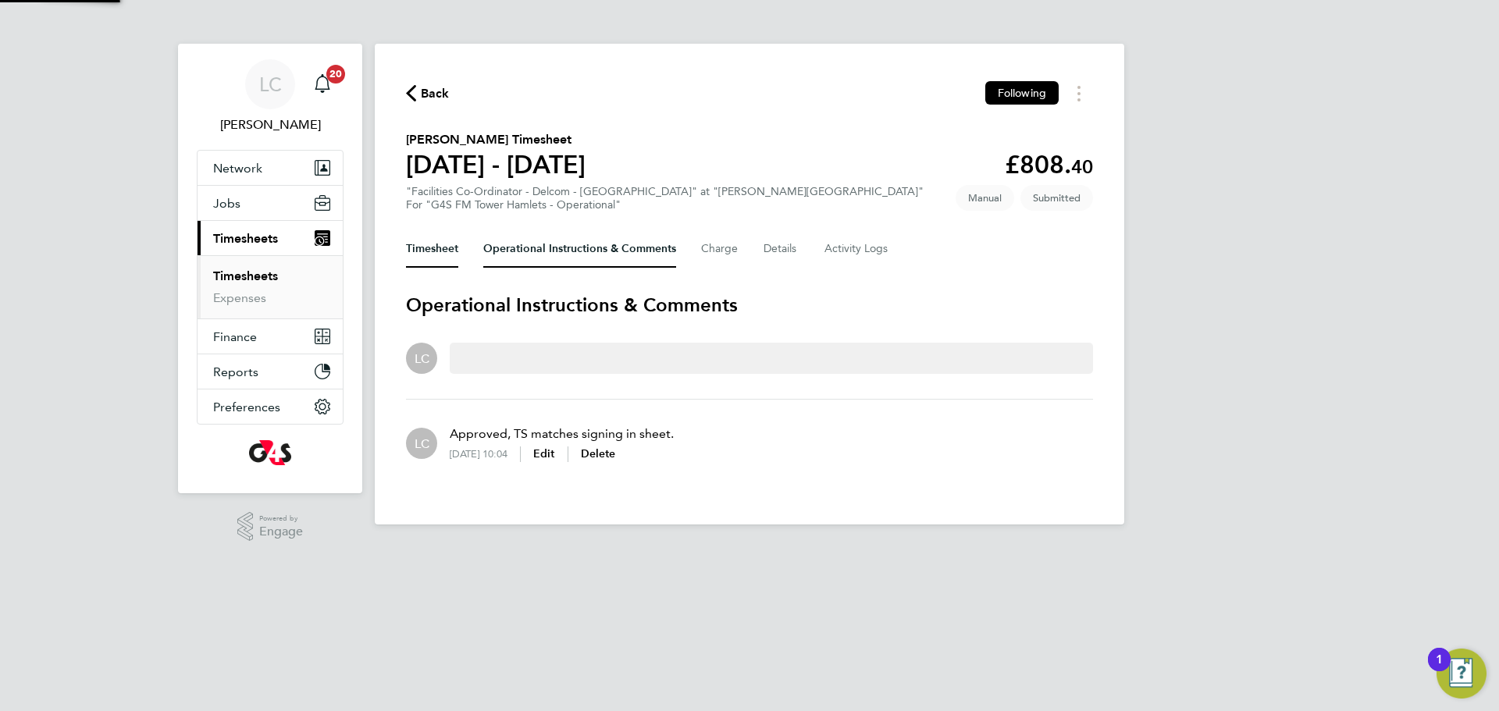
click at [457, 231] on button "Timesheet" at bounding box center [432, 248] width 52 height 37
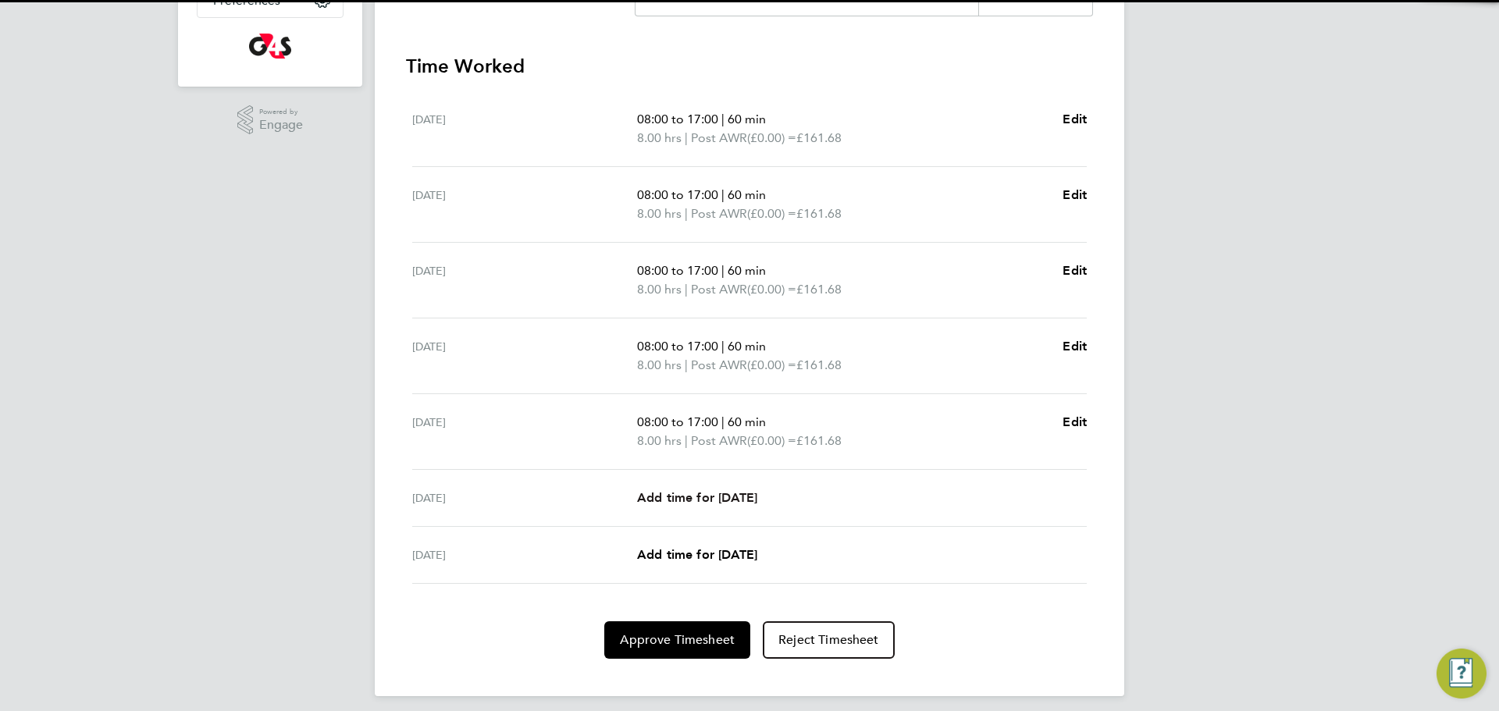
scroll to position [417, 0]
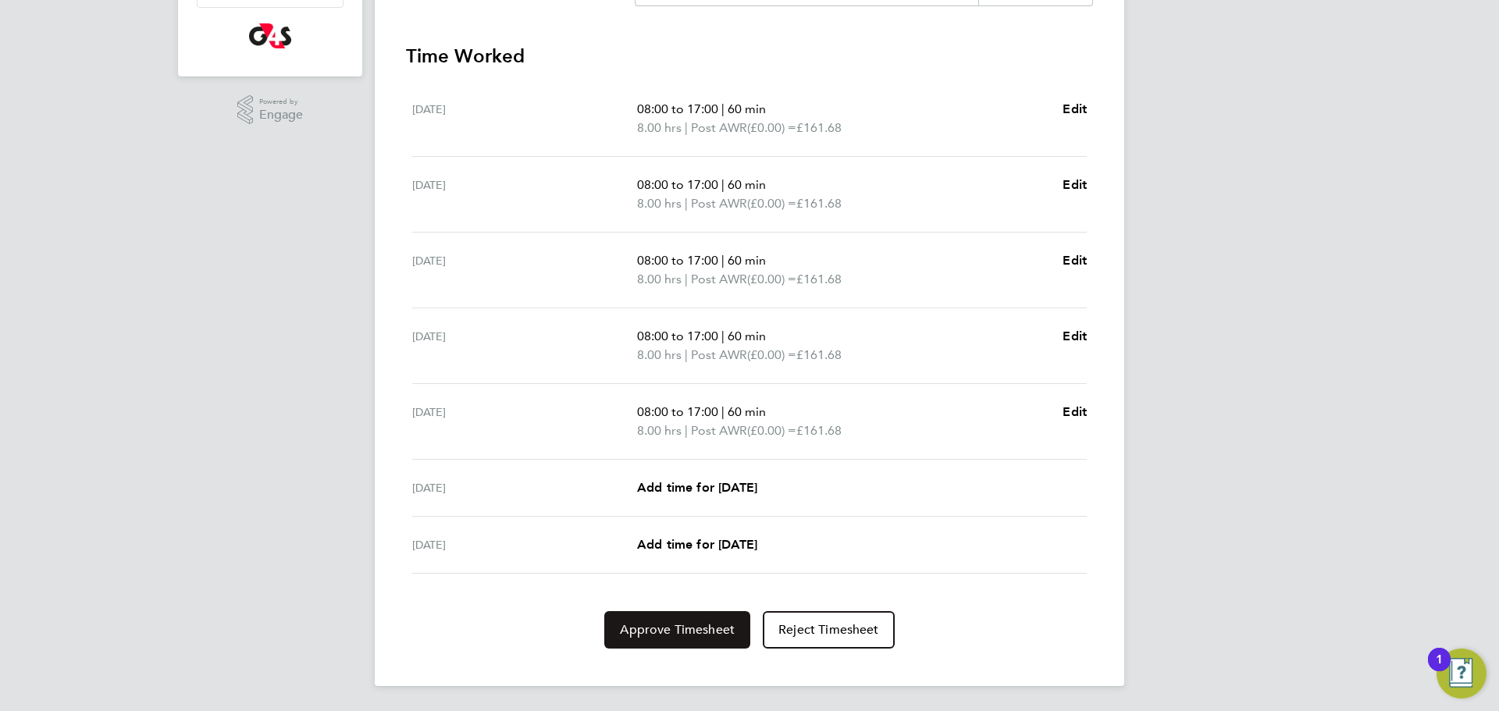
click at [728, 639] on button "Approve Timesheet" at bounding box center [677, 629] width 146 height 37
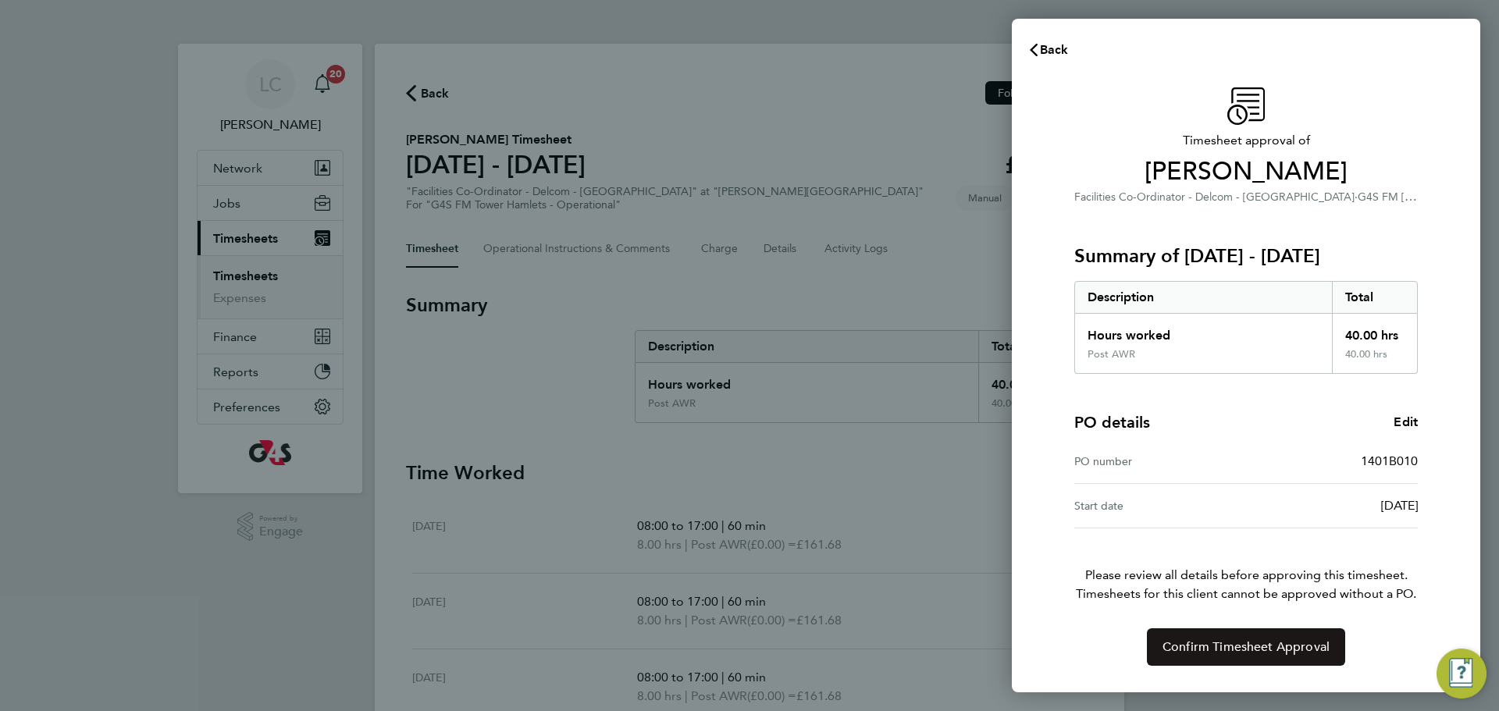
drag, startPoint x: 1255, startPoint y: 640, endPoint x: 1240, endPoint y: 635, distance: 15.1
click at [1244, 638] on button "Confirm Timesheet Approval" at bounding box center [1246, 646] width 198 height 37
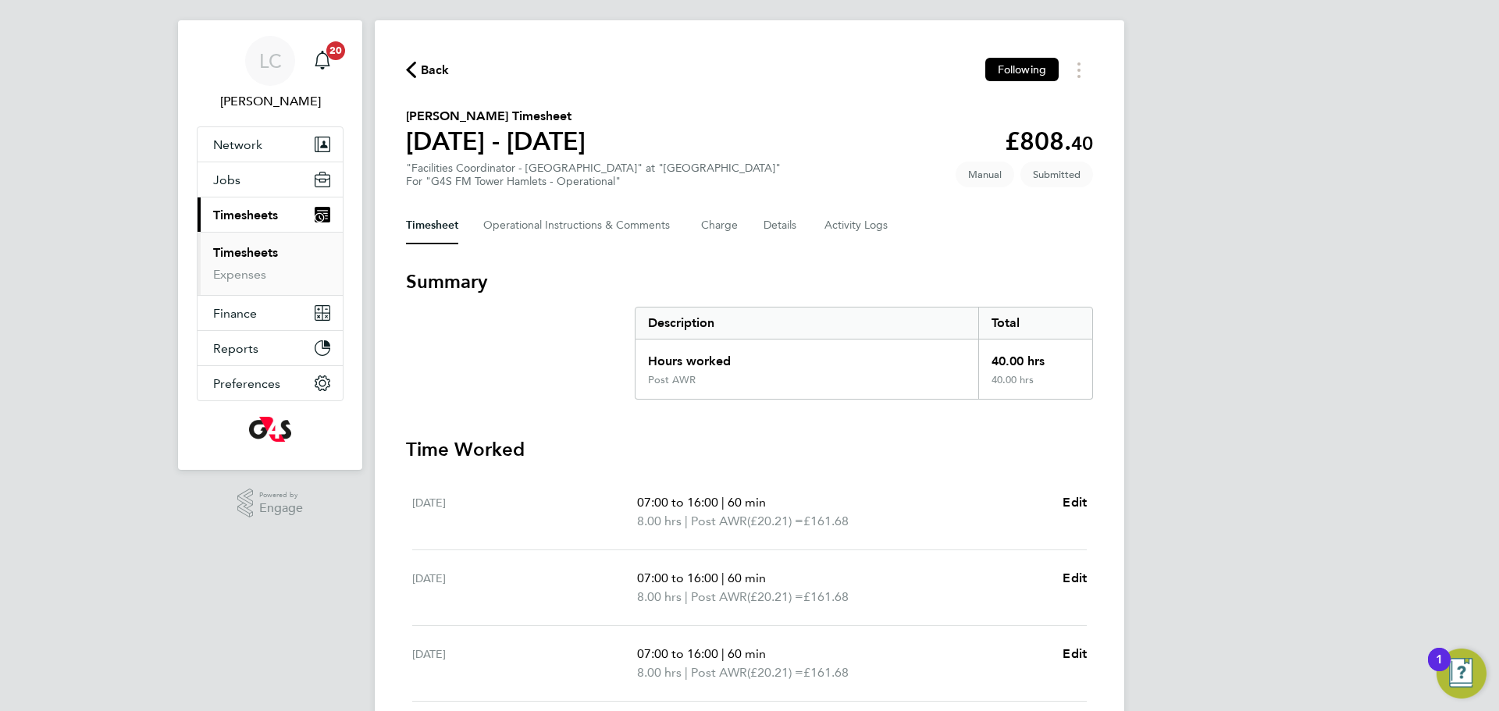
scroll to position [25, 0]
click at [526, 230] on Comments-tab "Operational Instructions & Comments" at bounding box center [579, 223] width 193 height 37
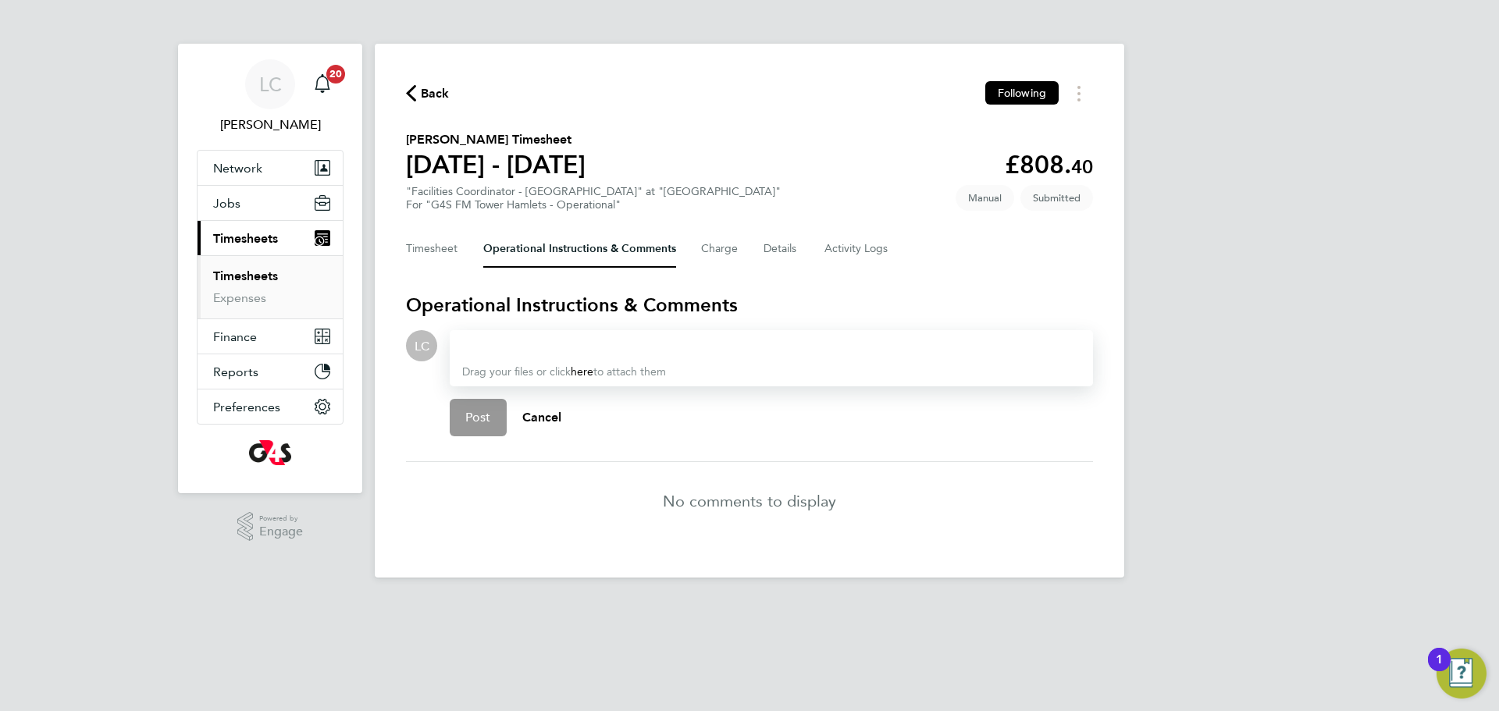
click at [468, 347] on div at bounding box center [771, 345] width 618 height 19
click at [472, 441] on div "Post Cancel" at bounding box center [771, 417] width 643 height 62
click at [475, 413] on span "Post" at bounding box center [478, 418] width 26 height 16
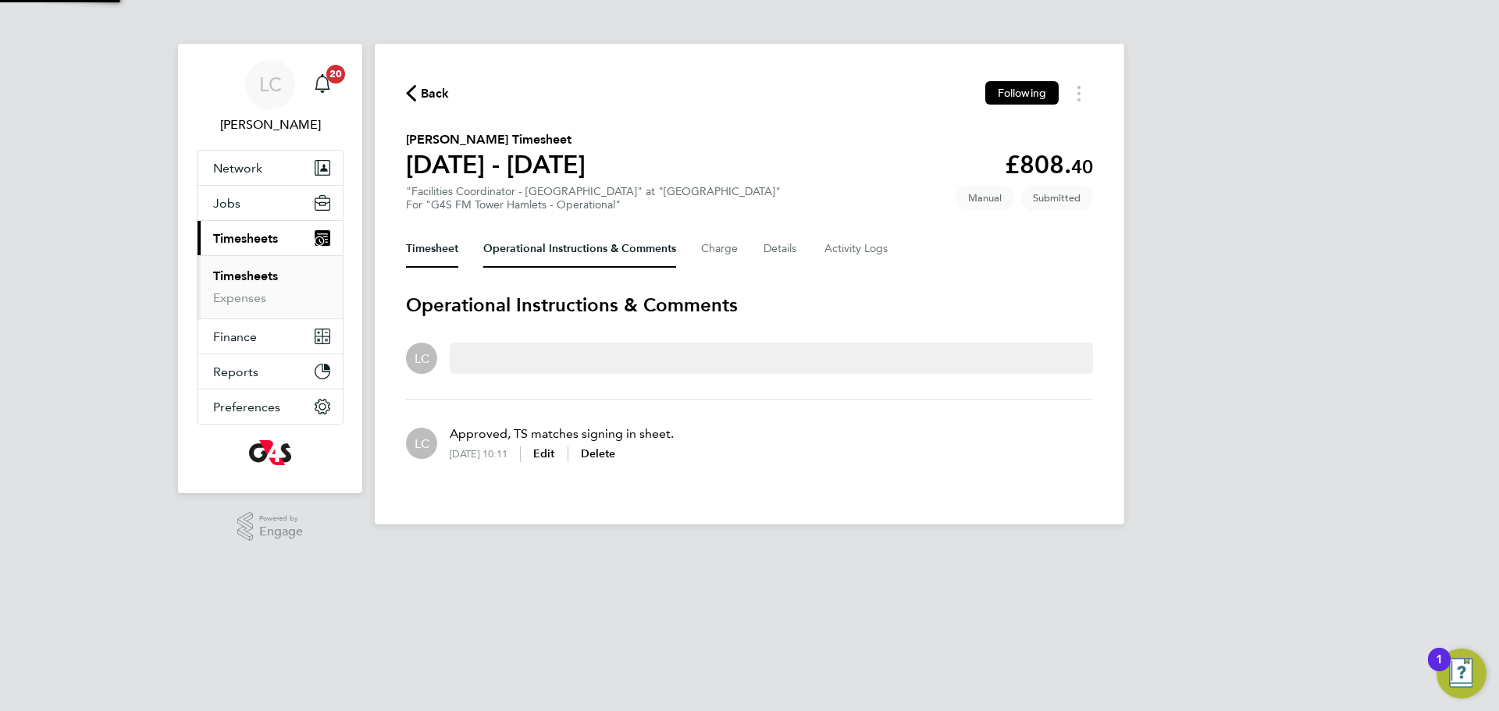
click at [436, 240] on button "Timesheet" at bounding box center [432, 248] width 52 height 37
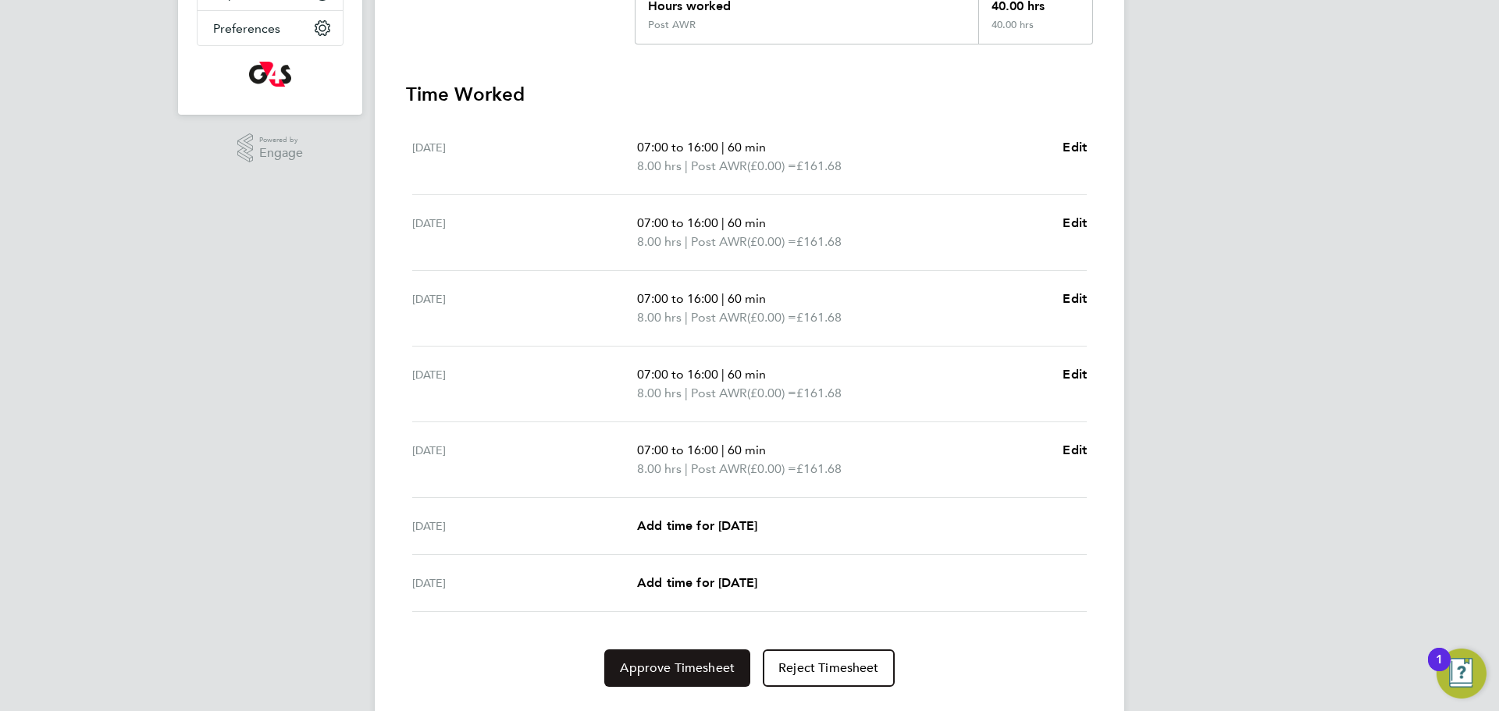
scroll to position [391, 0]
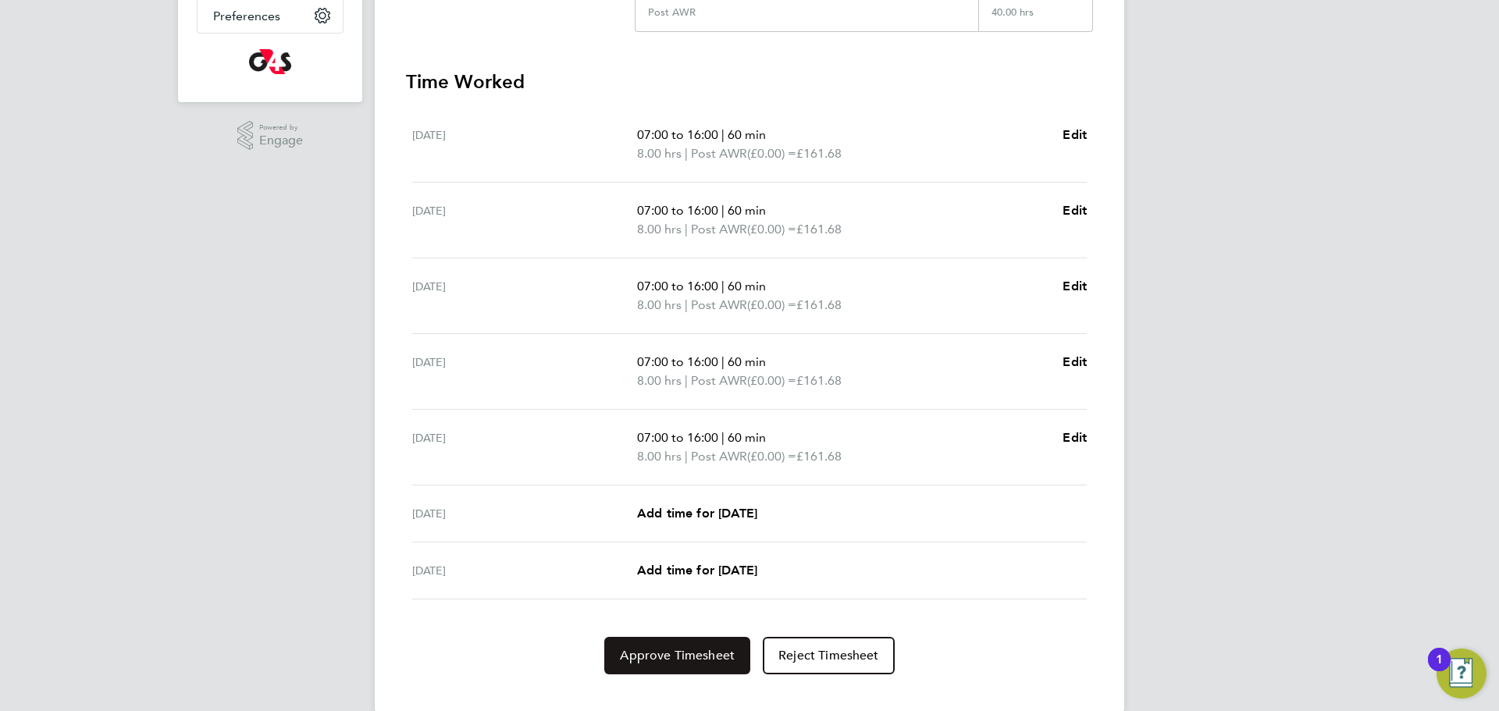
click at [704, 671] on button "Approve Timesheet" at bounding box center [677, 655] width 146 height 37
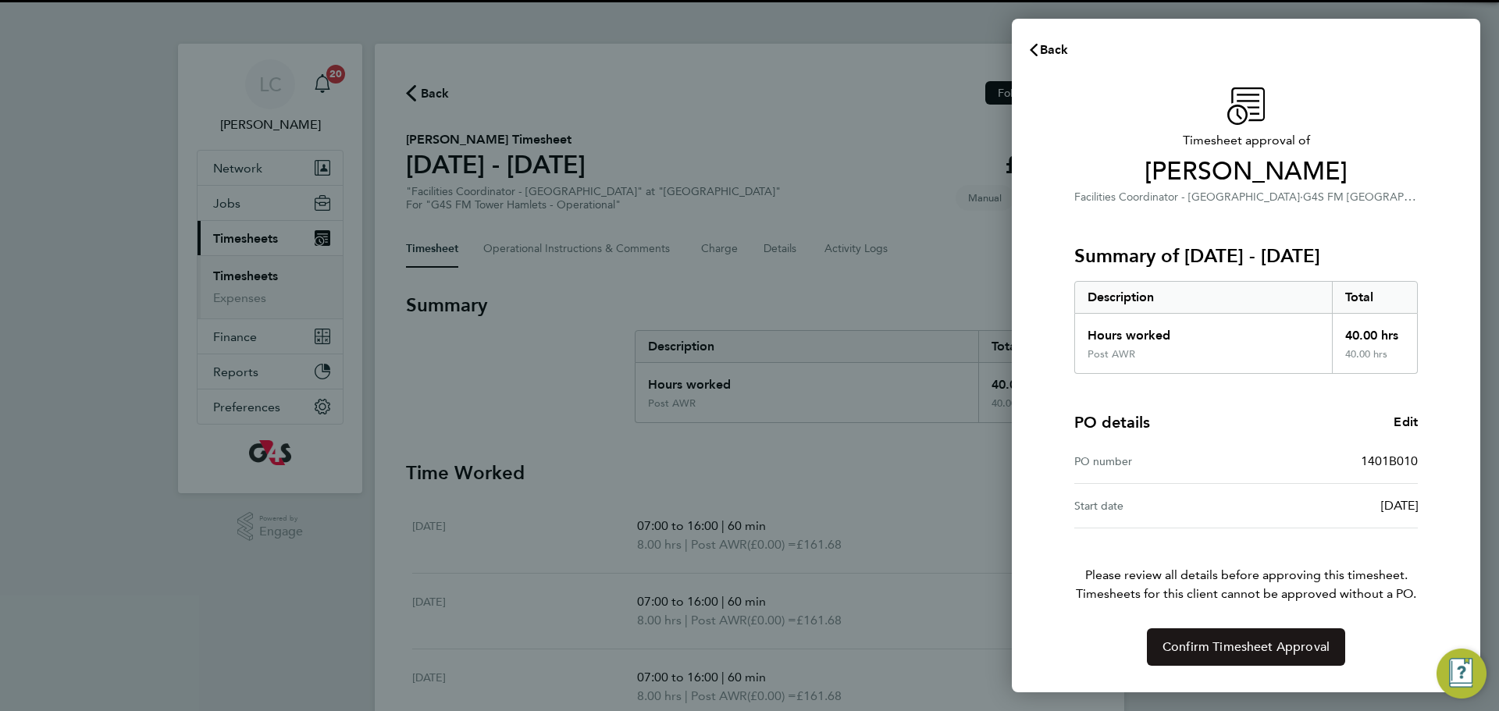
click at [1172, 639] on span "Confirm Timesheet Approval" at bounding box center [1245, 647] width 167 height 16
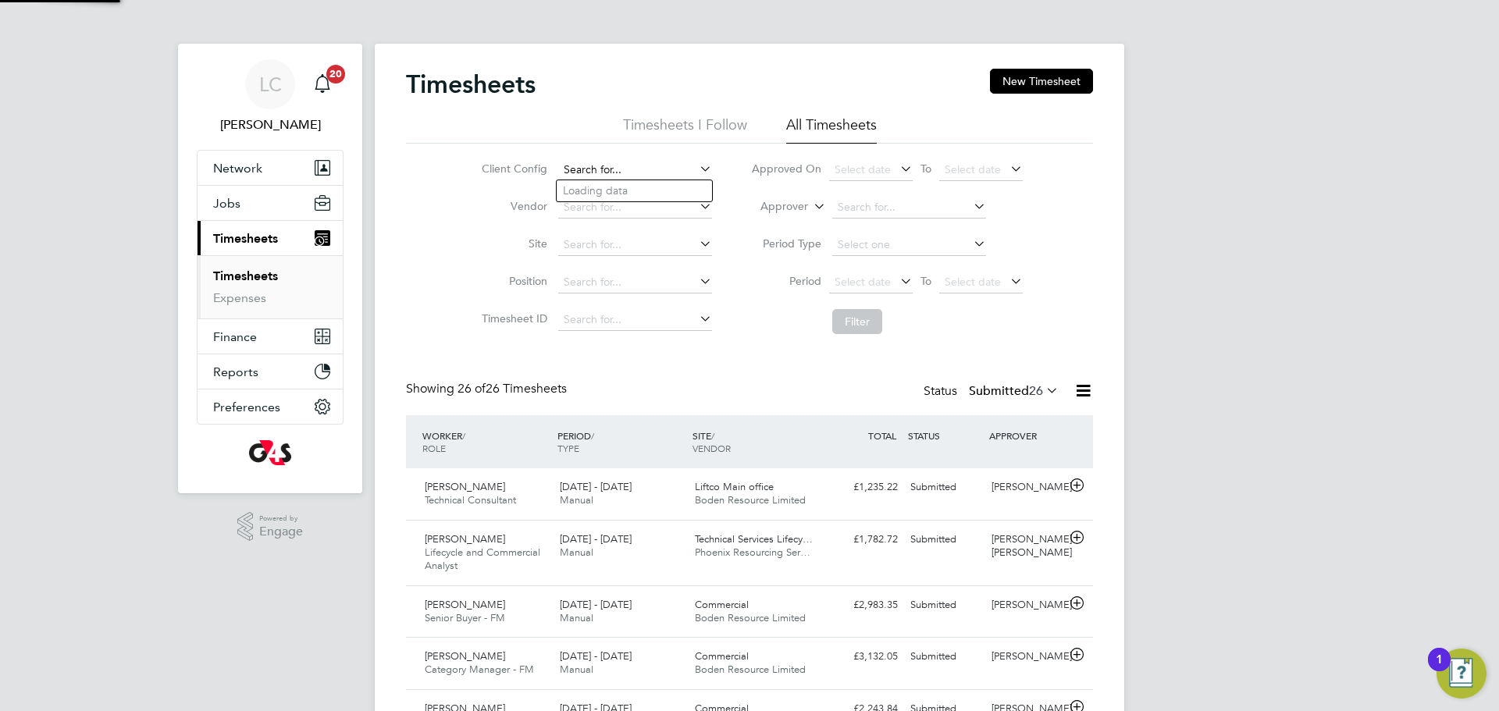
click at [611, 164] on input at bounding box center [635, 170] width 154 height 22
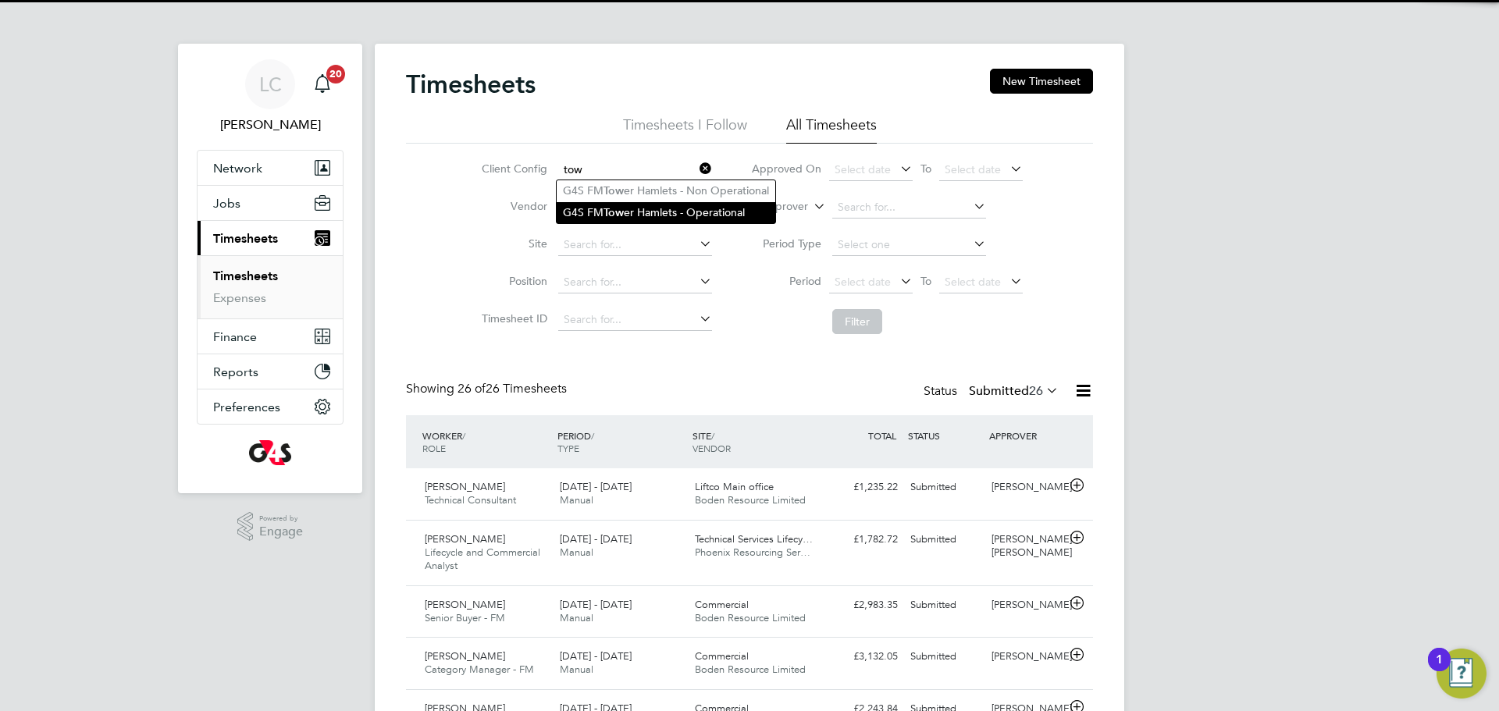
click at [671, 210] on li "G4S FM Tow er Hamlets - Operational" at bounding box center [666, 212] width 219 height 21
type input "G4S FM Tower Hamlets - Operational"
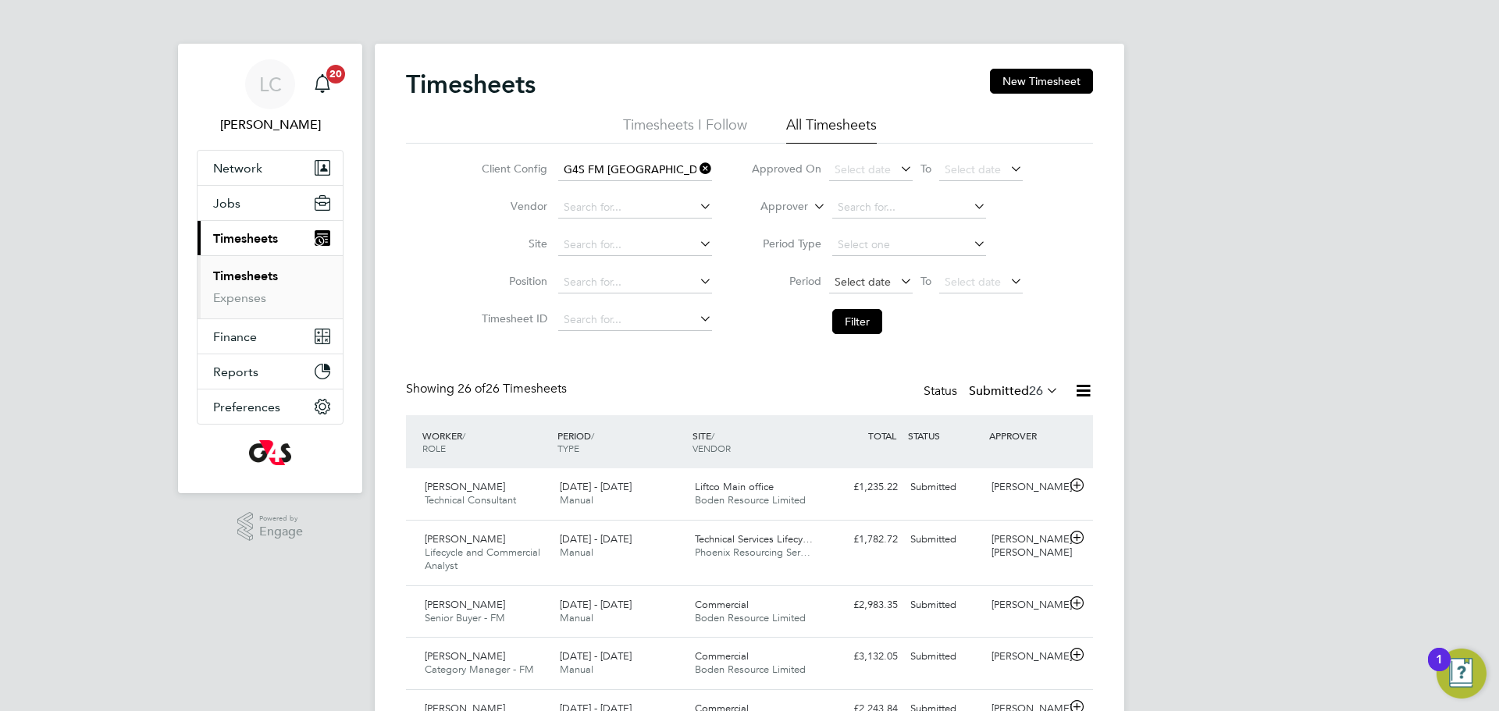
click at [888, 275] on span "Select date" at bounding box center [863, 282] width 56 height 14
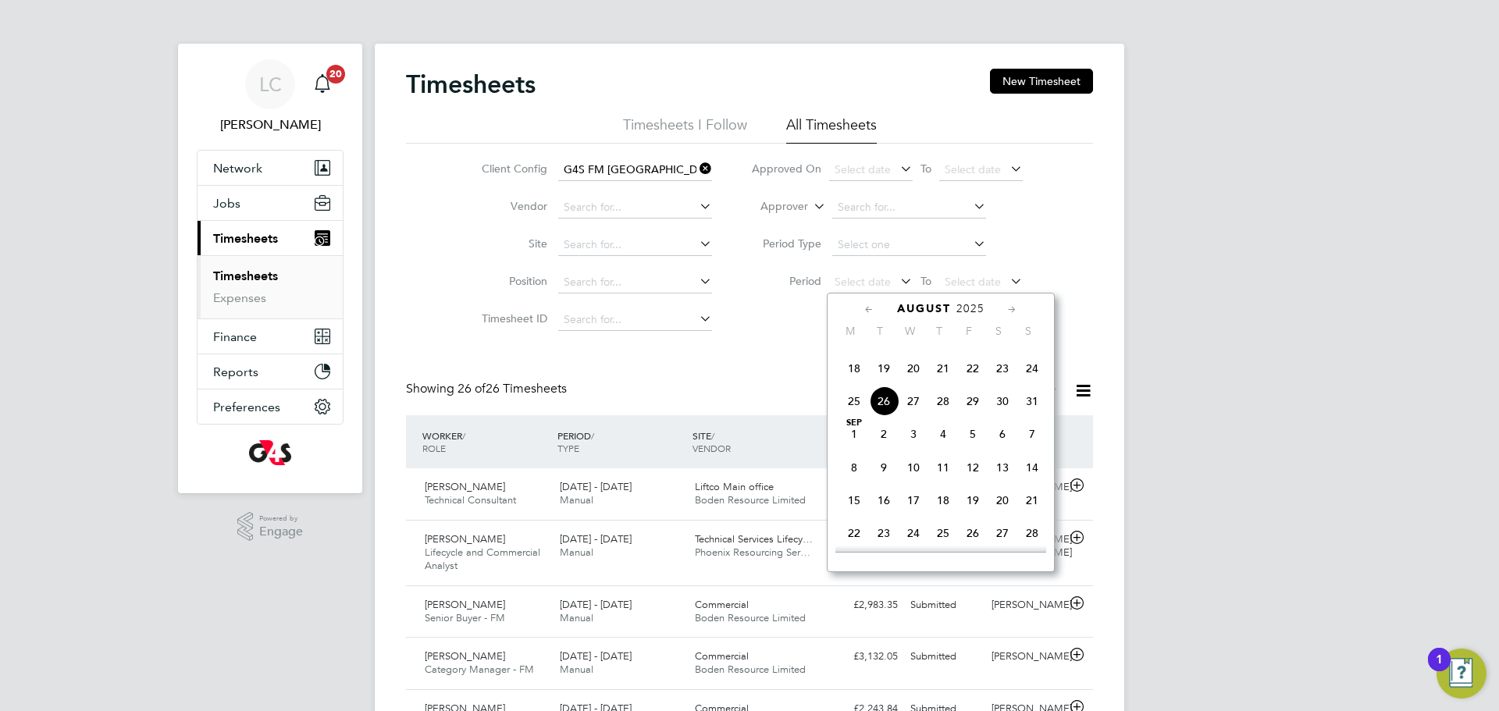
click at [859, 383] on span "18" at bounding box center [854, 369] width 30 height 30
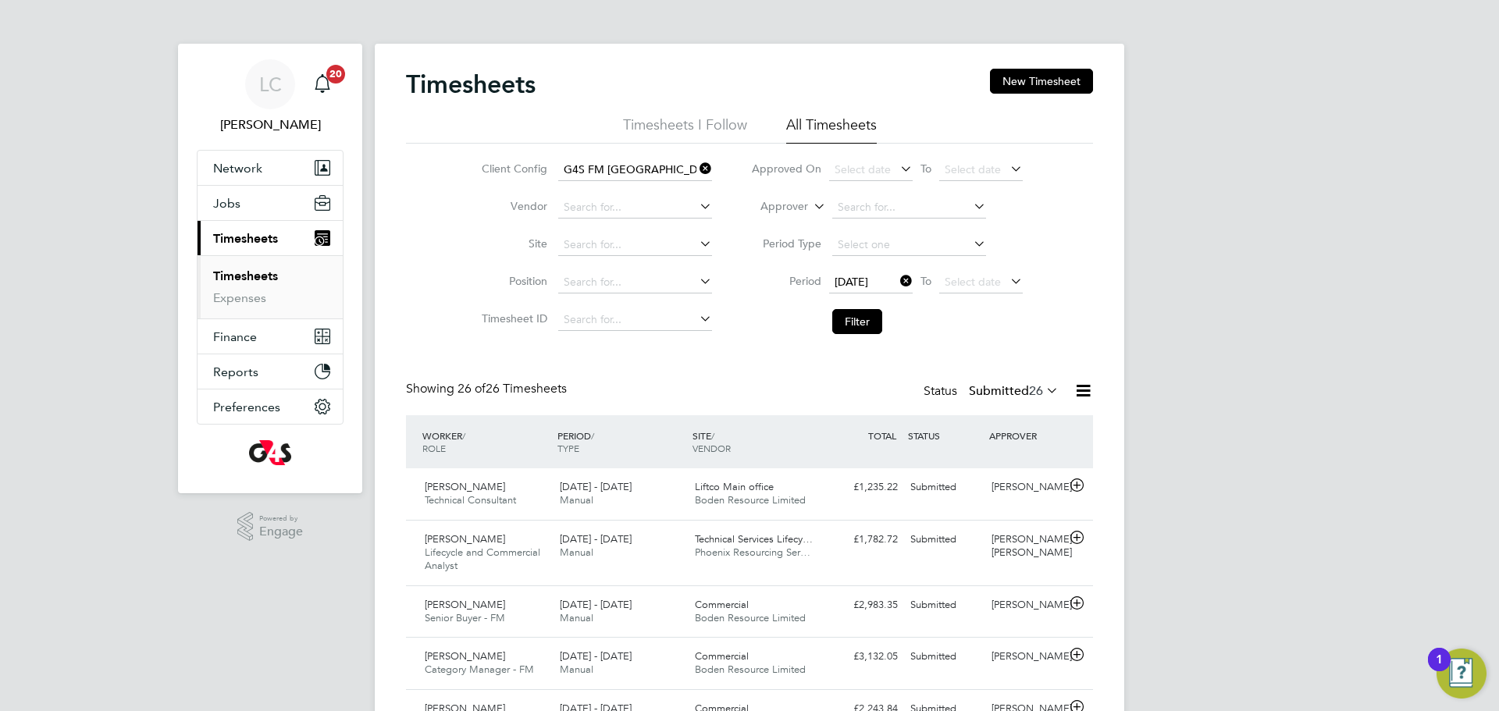
click at [973, 290] on span "Select date" at bounding box center [981, 282] width 84 height 21
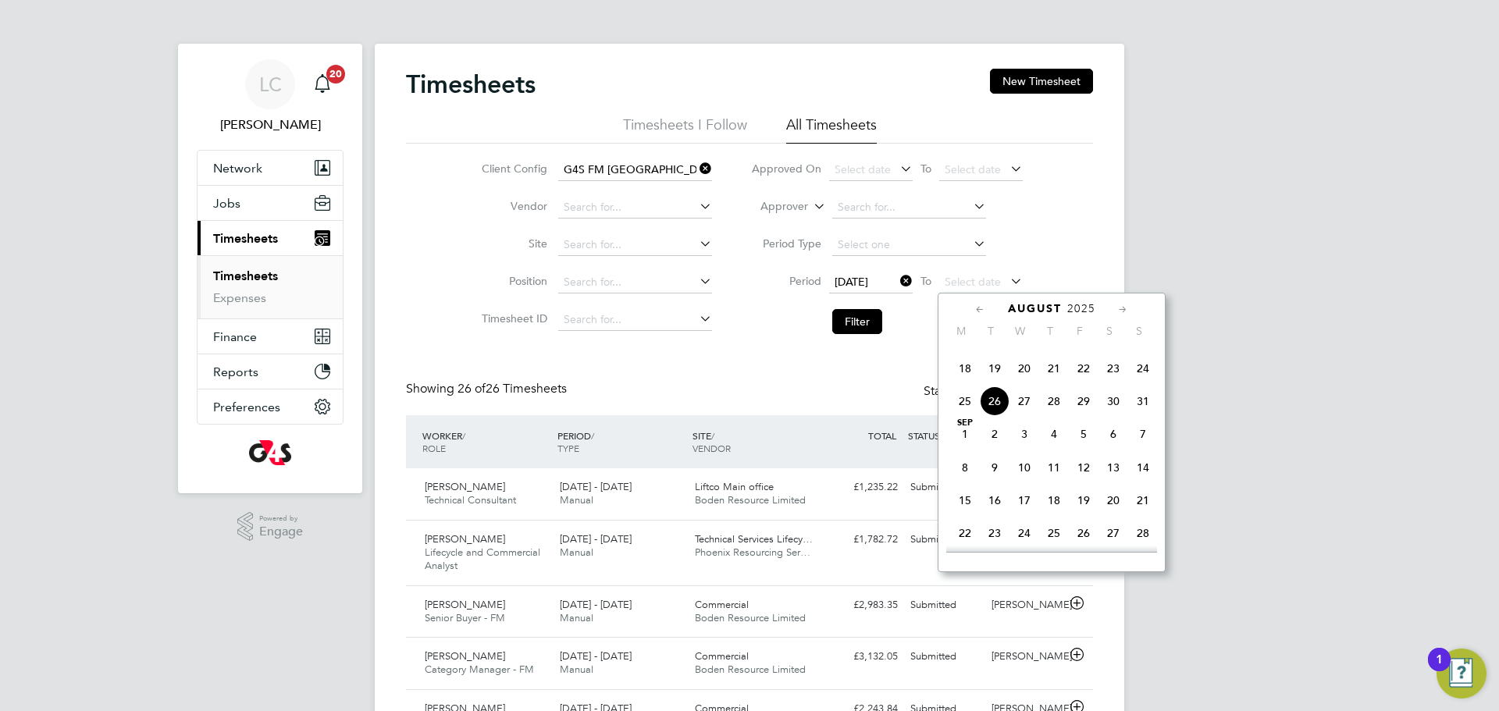
drag, startPoint x: 1147, startPoint y: 392, endPoint x: 1104, endPoint y: 388, distance: 43.1
click at [1147, 383] on span "24" at bounding box center [1143, 369] width 30 height 30
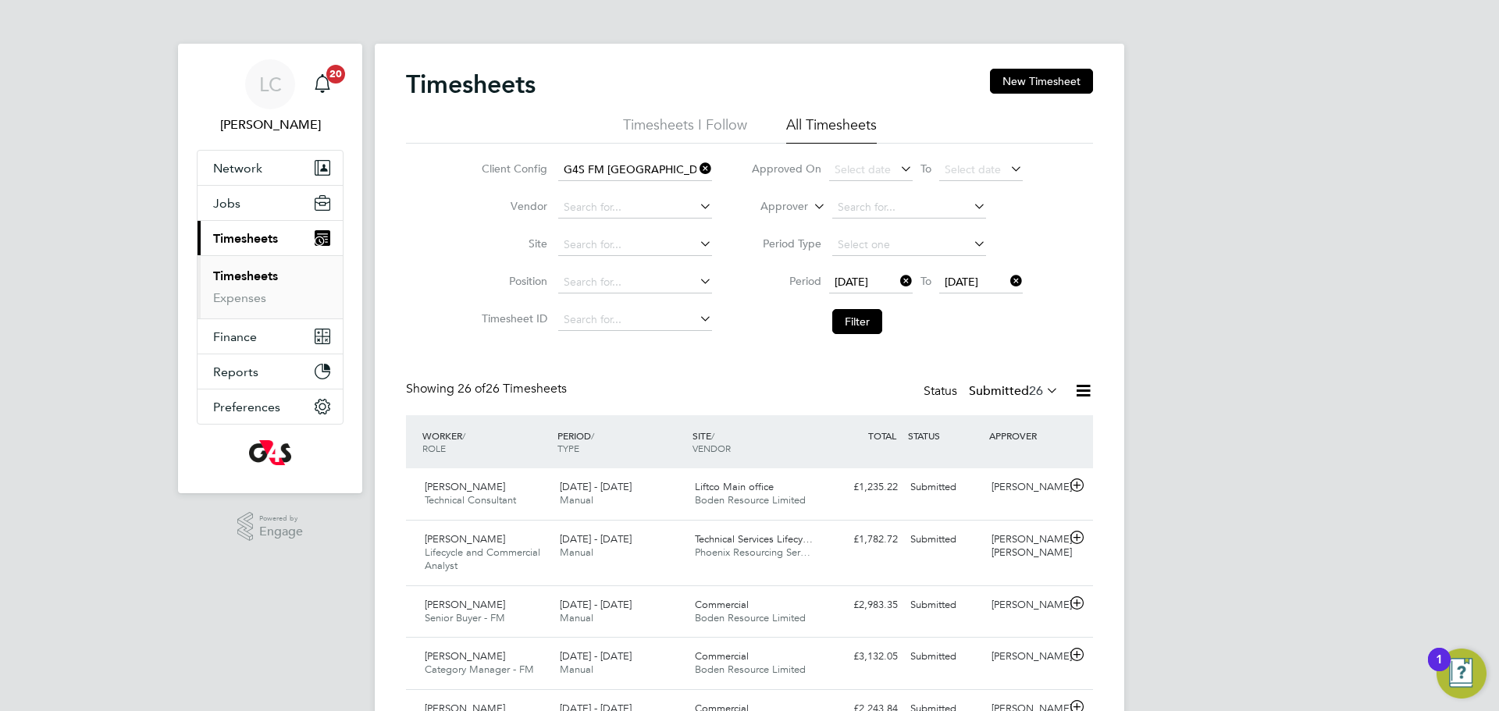
drag, startPoint x: 853, startPoint y: 319, endPoint x: 842, endPoint y: 369, distance: 52.1
click at [852, 319] on button "Filter" at bounding box center [857, 321] width 50 height 25
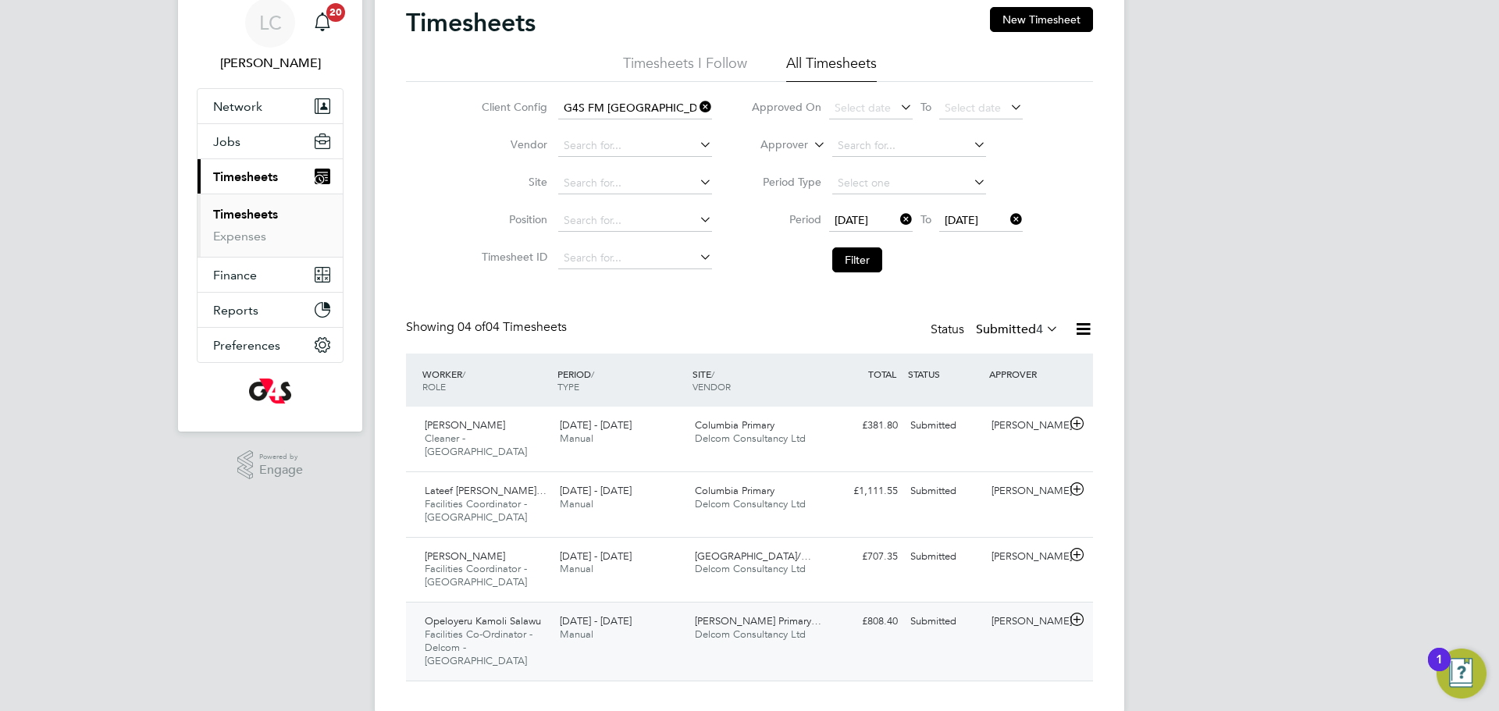
drag, startPoint x: 817, startPoint y: 625, endPoint x: 887, endPoint y: 639, distance: 71.8
click at [817, 625] on div "Thomas Buxton Primary… Delcom Consultancy Ltd" at bounding box center [756, 628] width 135 height 39
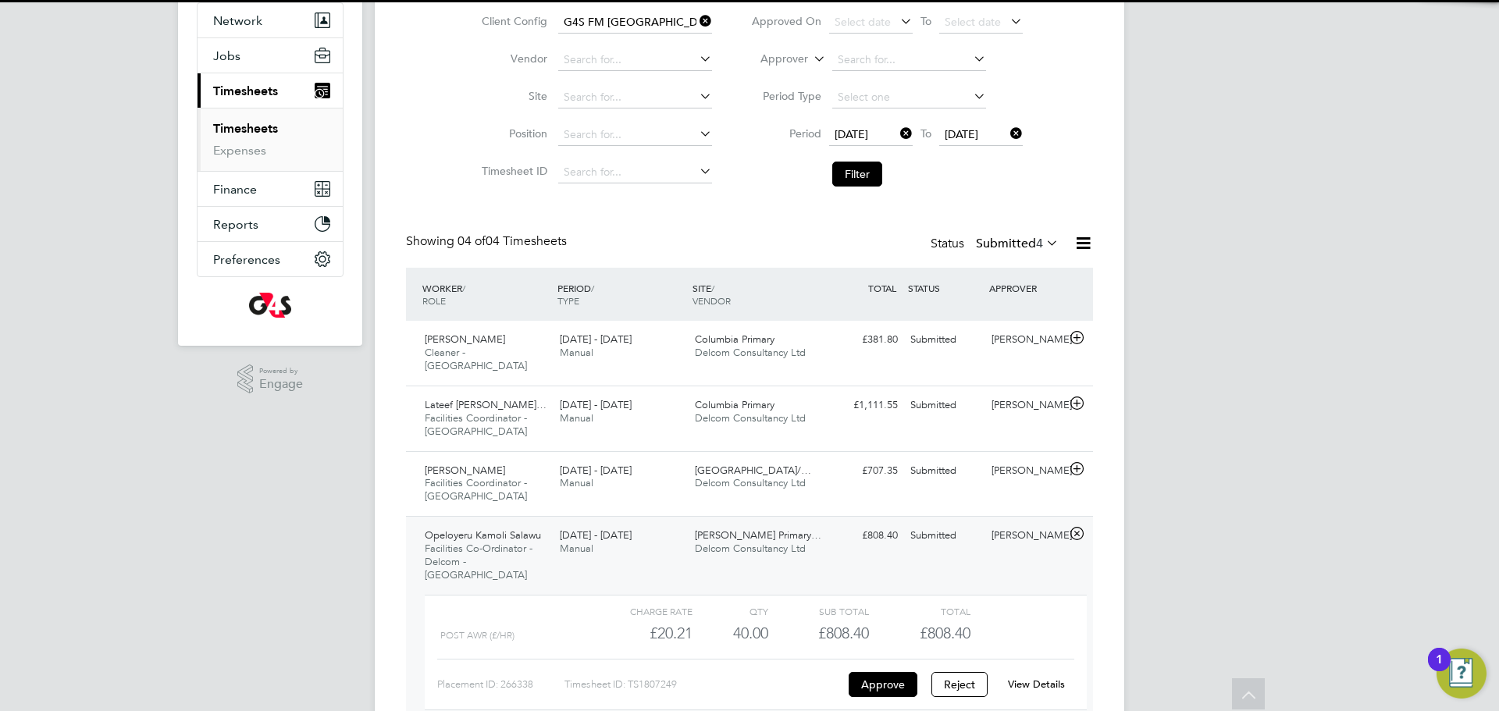
scroll to position [151, 0]
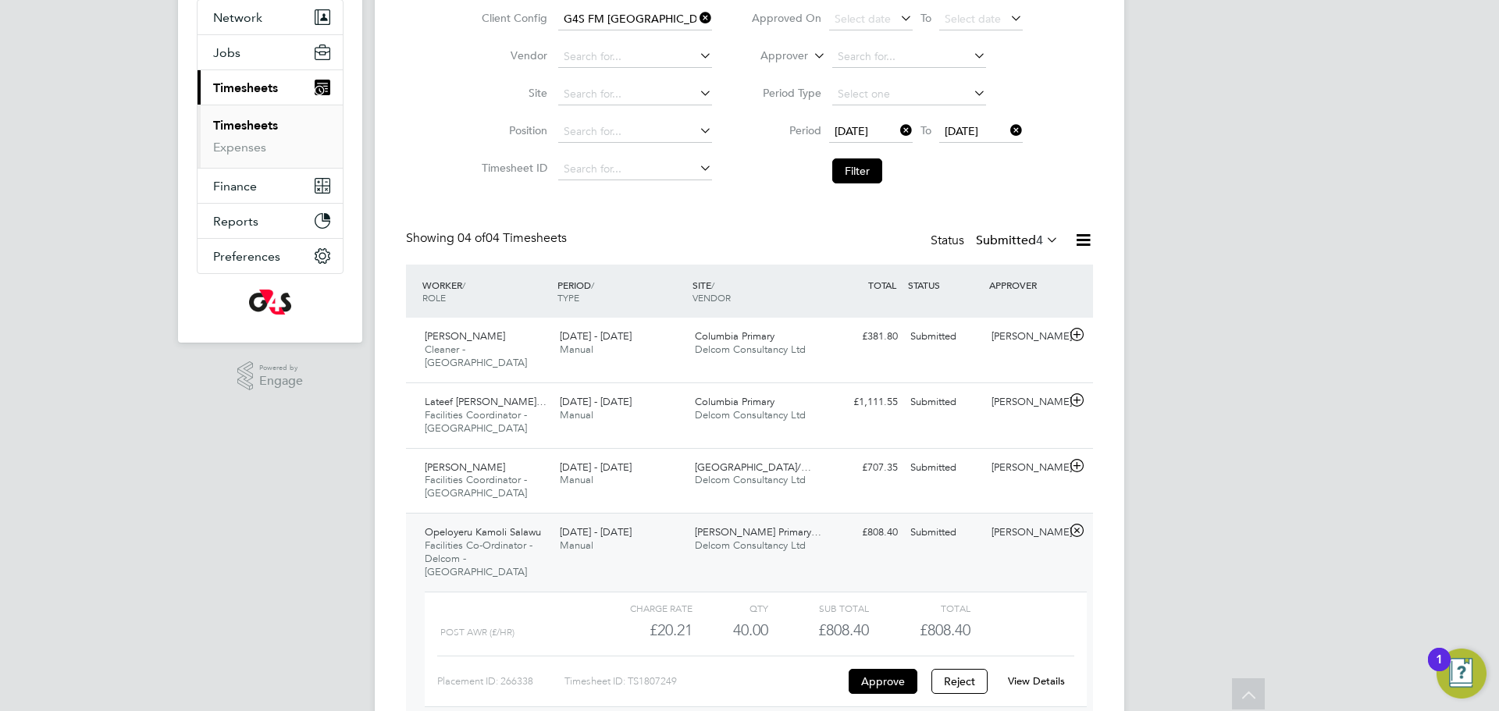
click at [1034, 674] on link "View Details" at bounding box center [1036, 680] width 57 height 13
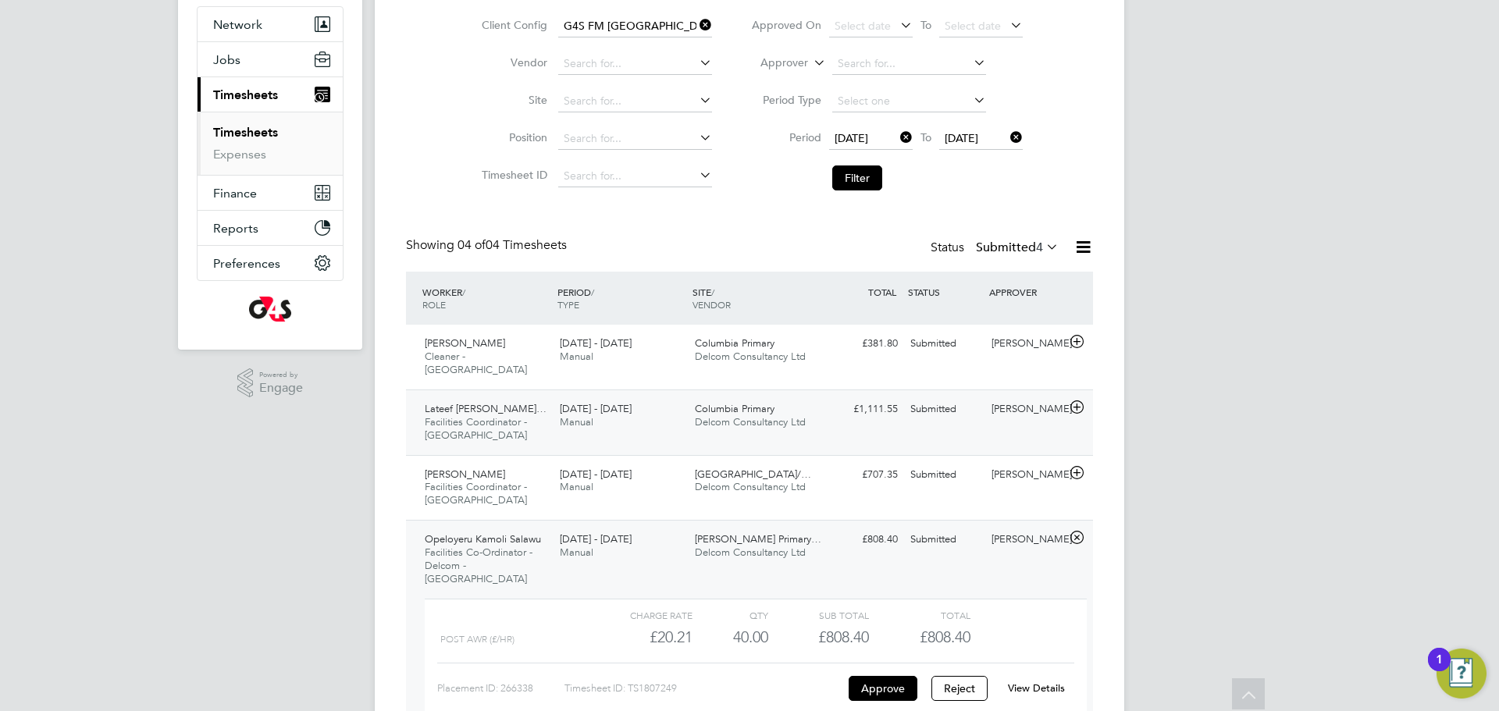
scroll to position [143, 0]
click at [816, 412] on div "Columbia Primary Delcom Consultancy Ltd" at bounding box center [756, 416] width 135 height 39
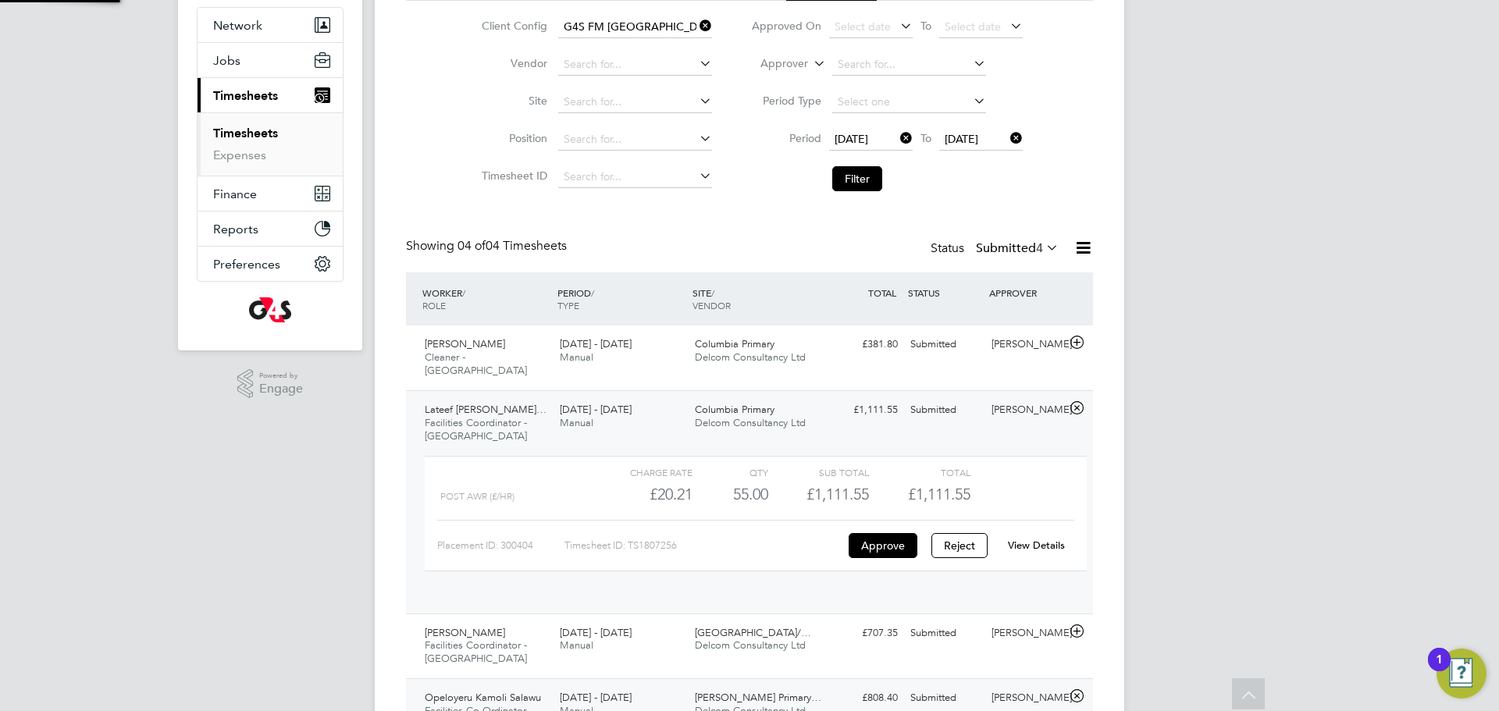
scroll to position [27, 152]
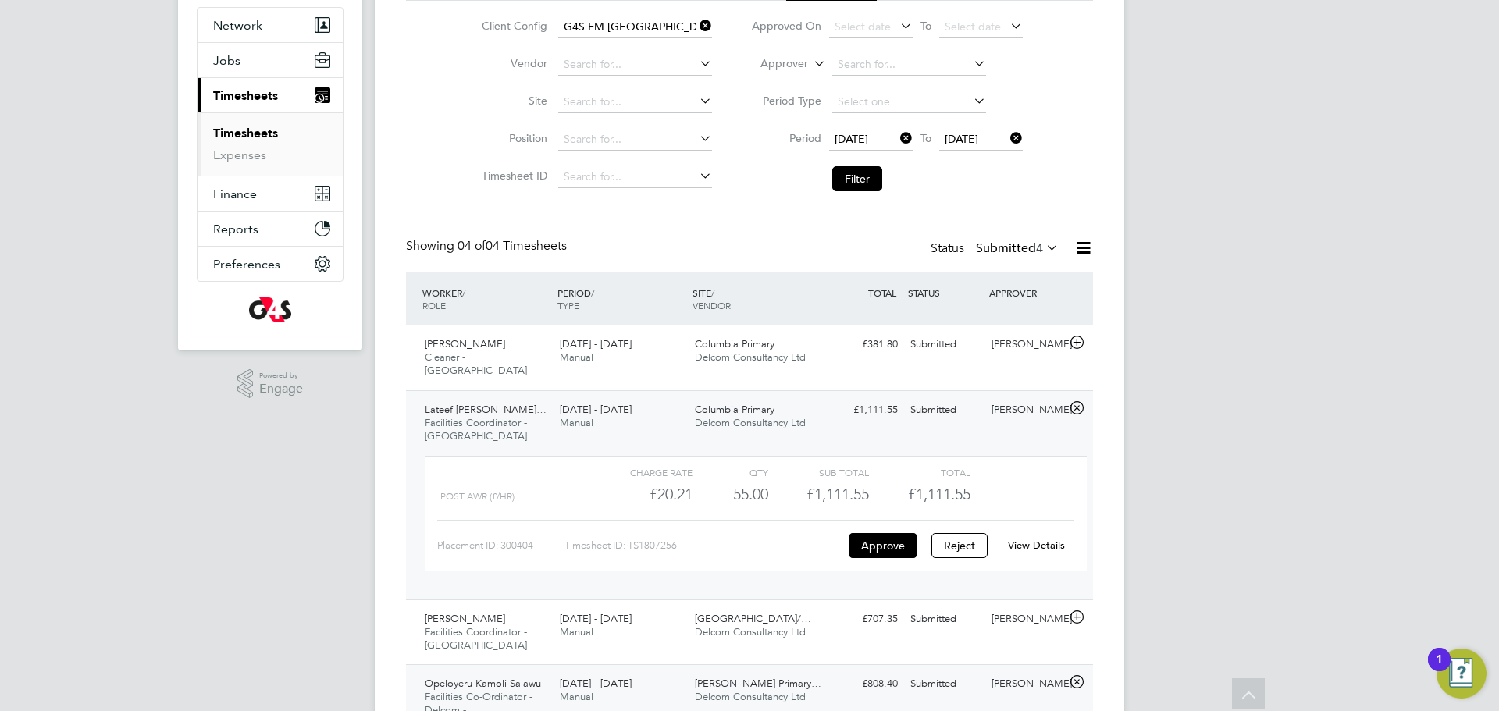
click at [1037, 539] on link "View Details" at bounding box center [1036, 545] width 57 height 13
click at [868, 180] on button "Filter" at bounding box center [857, 178] width 50 height 25
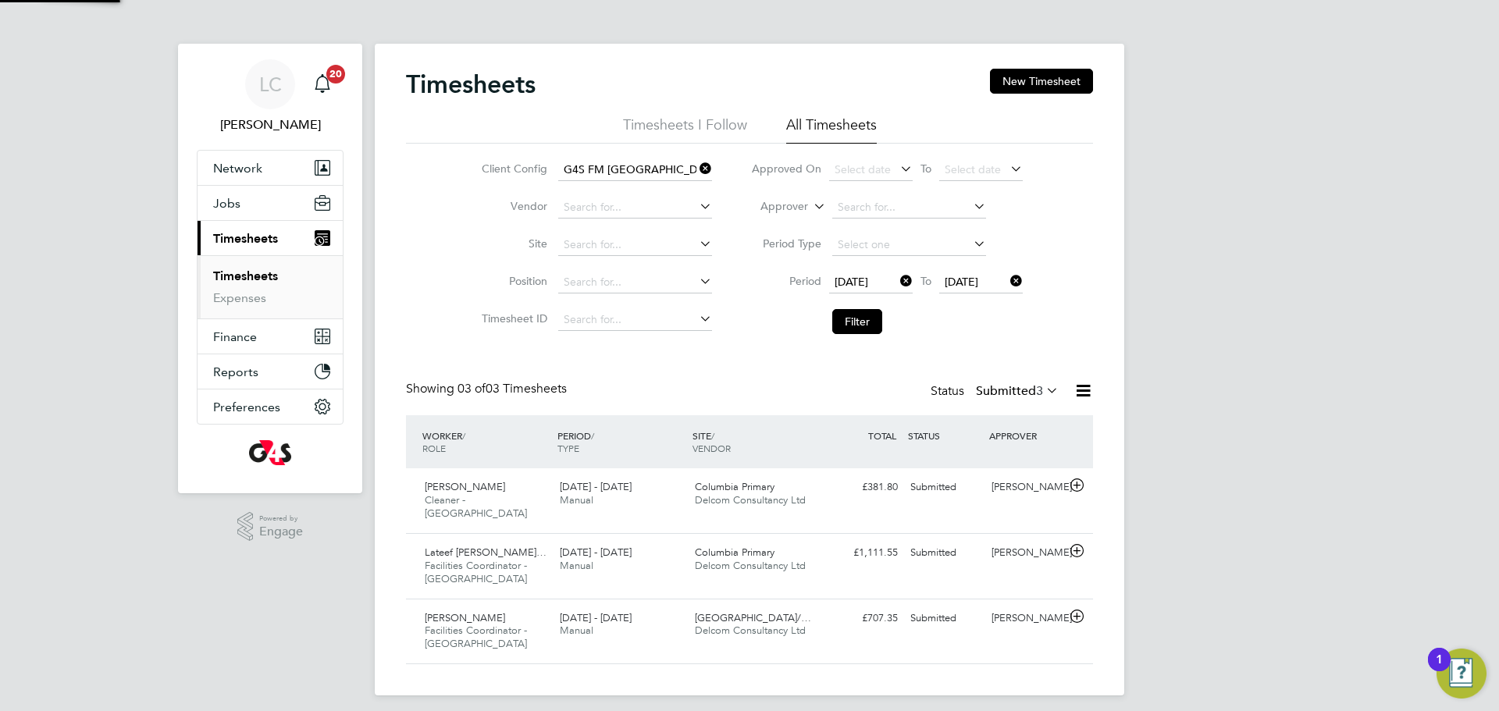
scroll to position [8, 8]
drag, startPoint x: 864, startPoint y: 308, endPoint x: 865, endPoint y: 320, distance: 12.5
click at [865, 320] on li "Filter" at bounding box center [886, 321] width 311 height 41
click at [865, 320] on button "Filter" at bounding box center [857, 321] width 50 height 25
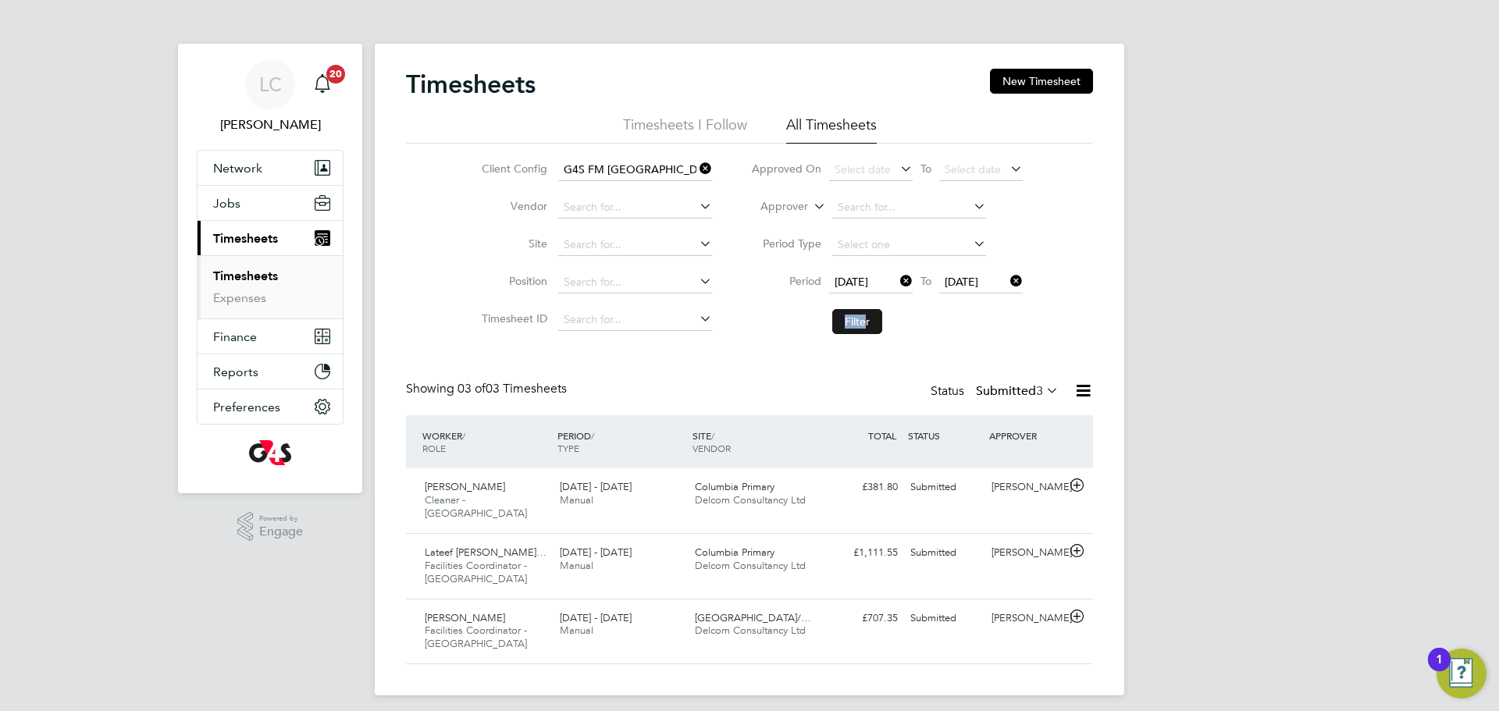
click at [853, 330] on button "Filter" at bounding box center [857, 321] width 50 height 25
click at [1003, 335] on li "Filter" at bounding box center [886, 321] width 311 height 41
click at [853, 319] on button "Filter" at bounding box center [857, 321] width 50 height 25
click at [857, 319] on button "Filter" at bounding box center [857, 321] width 50 height 25
click at [1084, 391] on icon at bounding box center [1083, 391] width 20 height 20
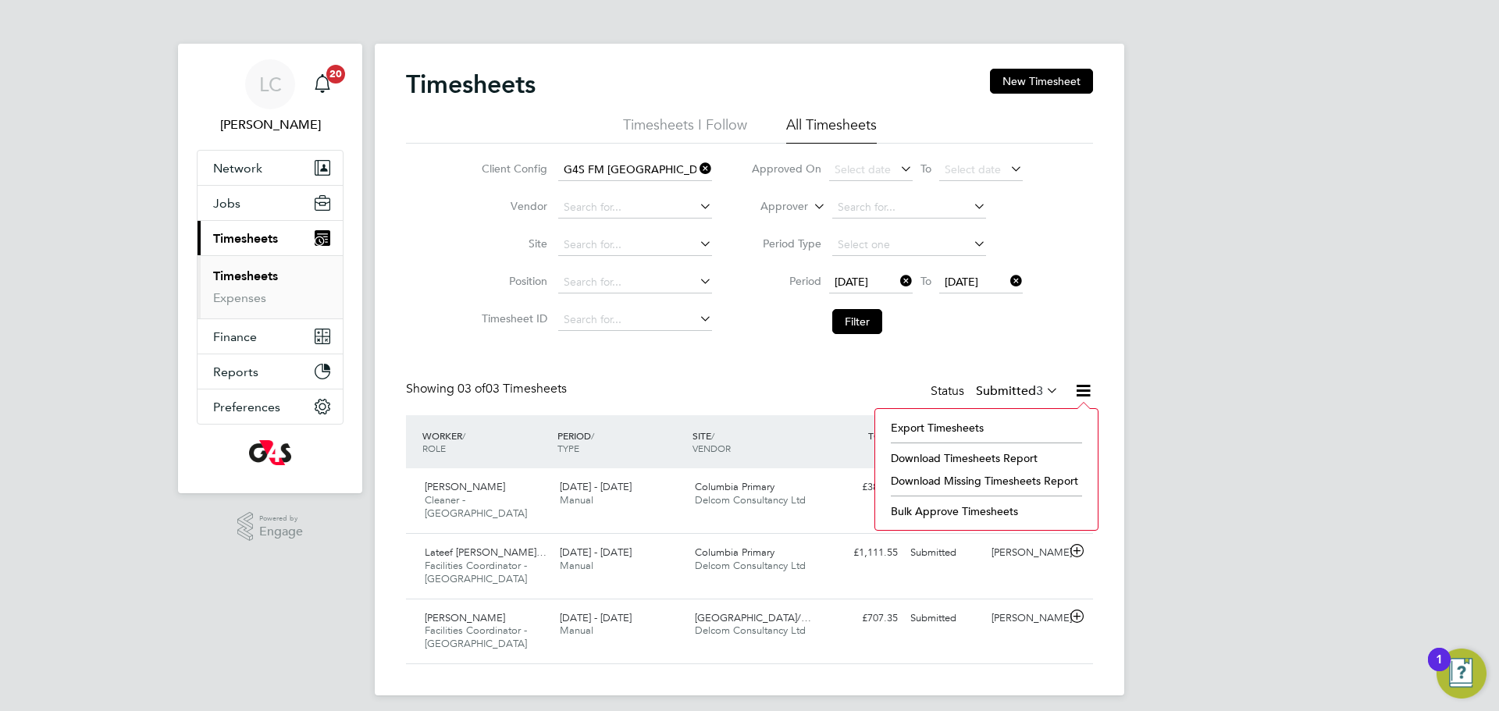
click at [992, 457] on li "Download Timesheets Report" at bounding box center [986, 458] width 207 height 22
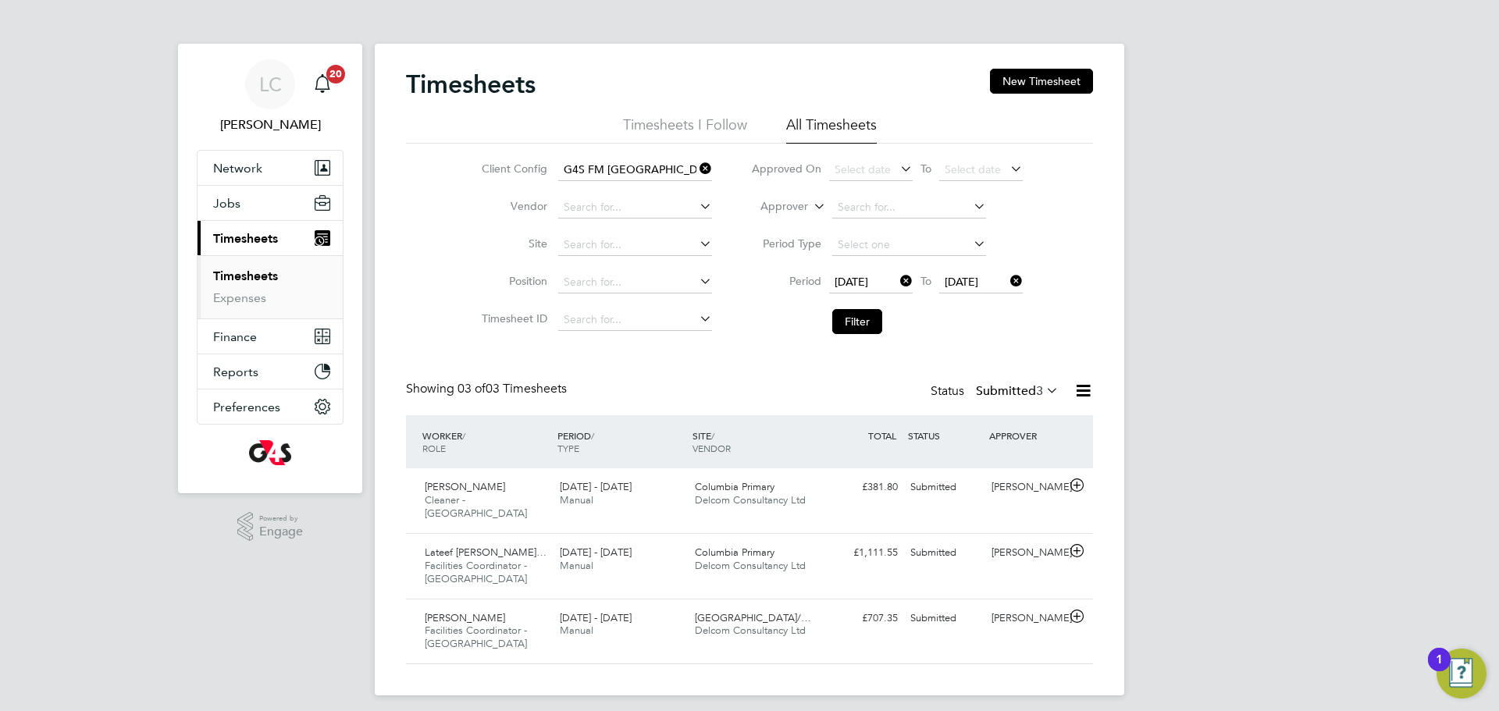
drag, startPoint x: 866, startPoint y: 319, endPoint x: 888, endPoint y: 364, distance: 49.6
click at [866, 320] on button "Filter" at bounding box center [857, 321] width 50 height 25
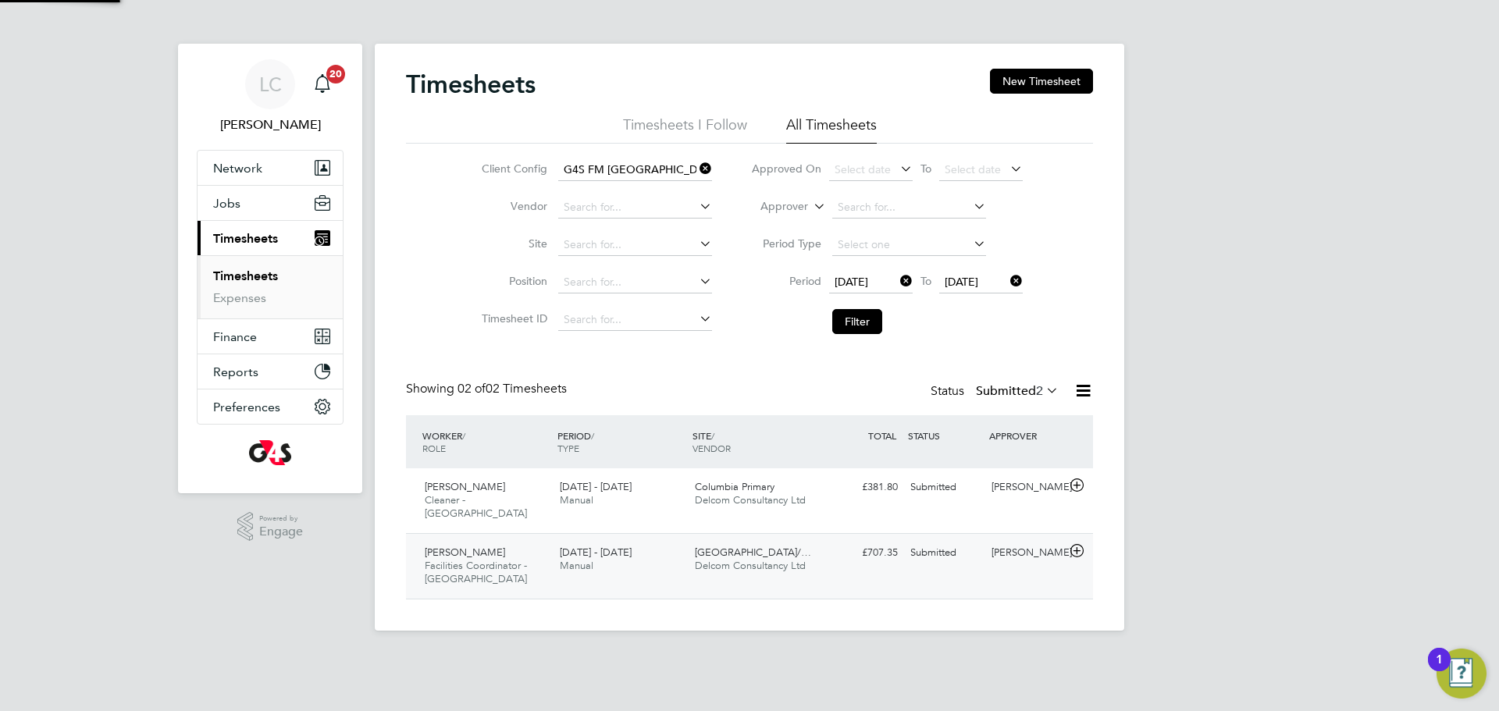
scroll to position [40, 136]
drag, startPoint x: 835, startPoint y: 566, endPoint x: 914, endPoint y: 575, distance: 79.4
click at [835, 566] on div "Amos Oladehinde Facilities Coordinator - Tower Hamlets 18 - 24 Aug 2025 18 - 24…" at bounding box center [749, 566] width 687 height 66
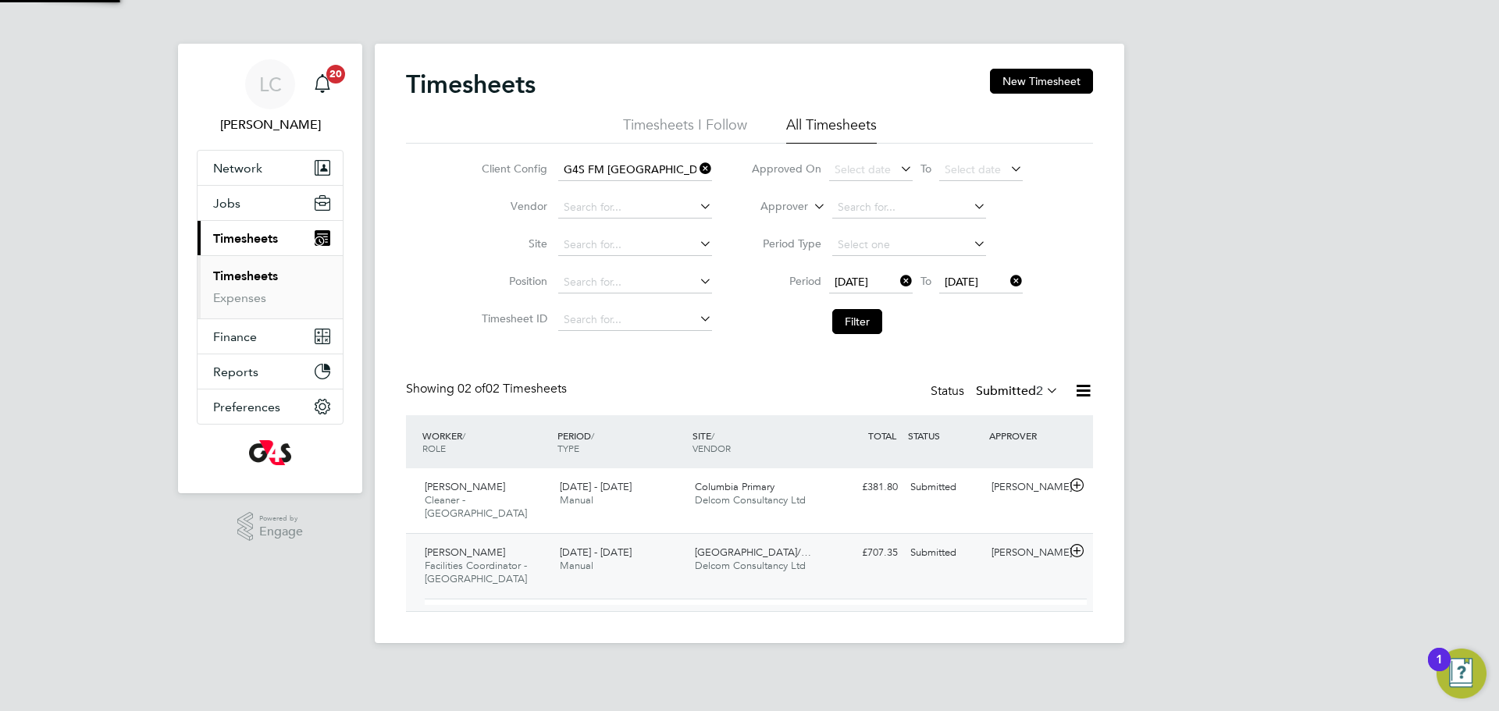
scroll to position [27, 152]
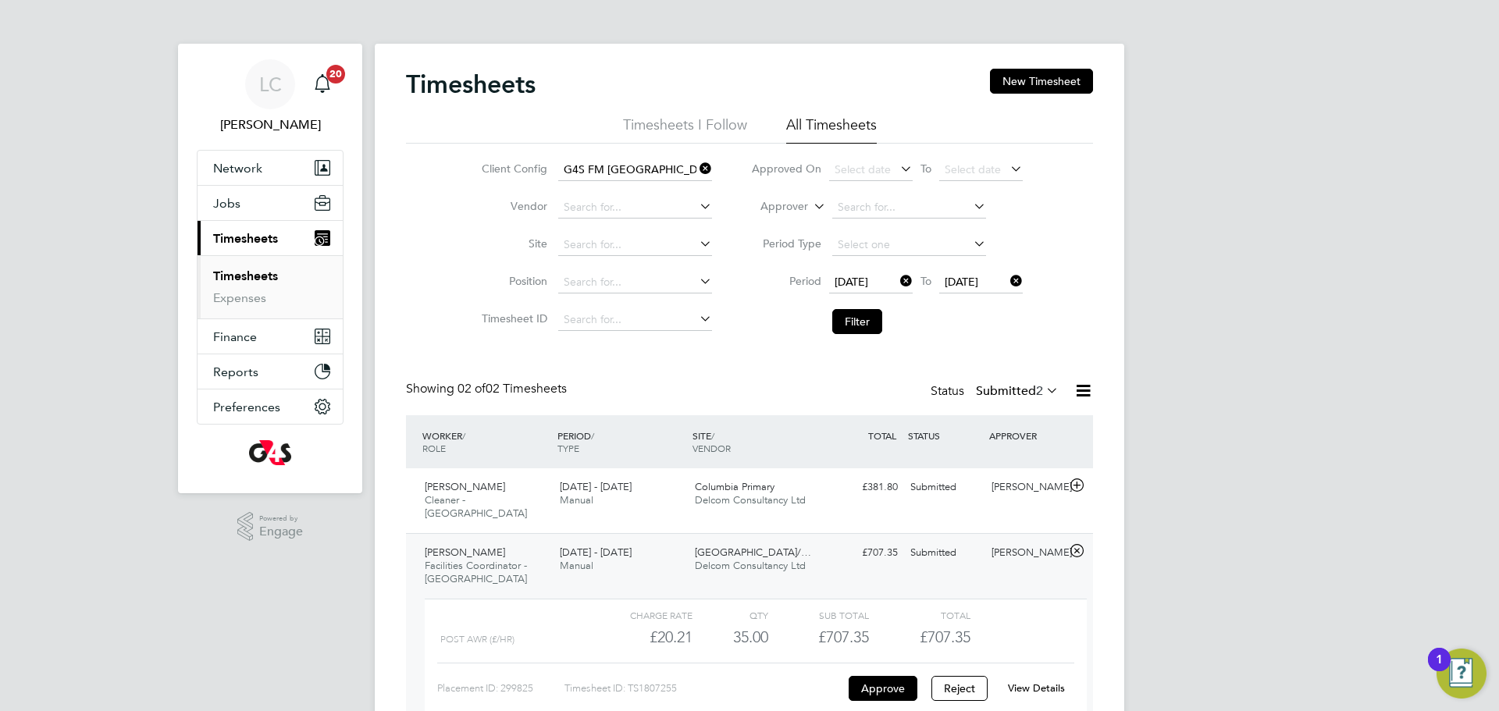
click at [1019, 676] on div "View Details" at bounding box center [1036, 688] width 77 height 25
click at [1025, 682] on link "View Details" at bounding box center [1036, 688] width 57 height 13
click at [844, 330] on button "Filter" at bounding box center [857, 321] width 50 height 25
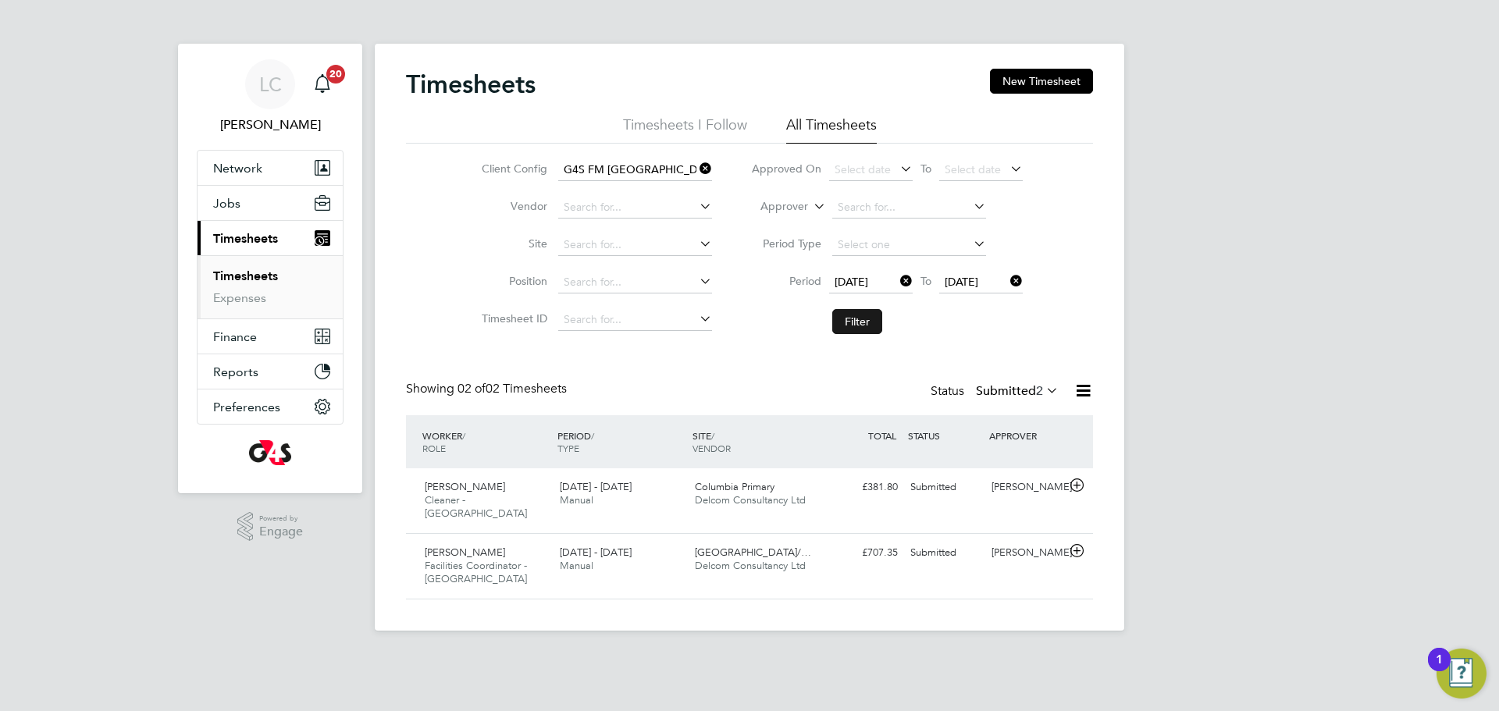
scroll to position [40, 136]
click at [845, 329] on button "Filter" at bounding box center [857, 321] width 50 height 25
click at [837, 571] on div "Amos Oladehinde Facilities Coordinator - Tower Hamlets 18 - 24 Aug 2025 18 - 24…" at bounding box center [749, 566] width 687 height 66
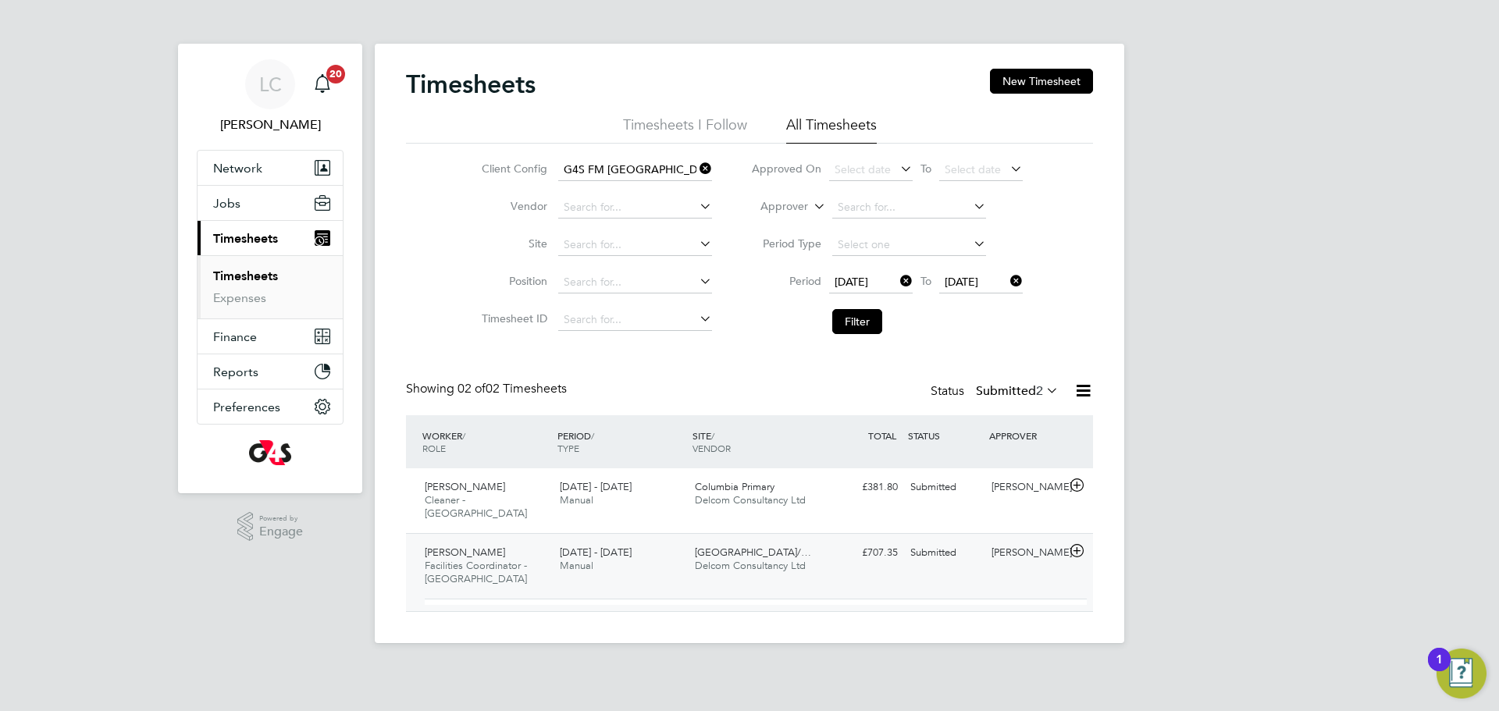
scroll to position [27, 152]
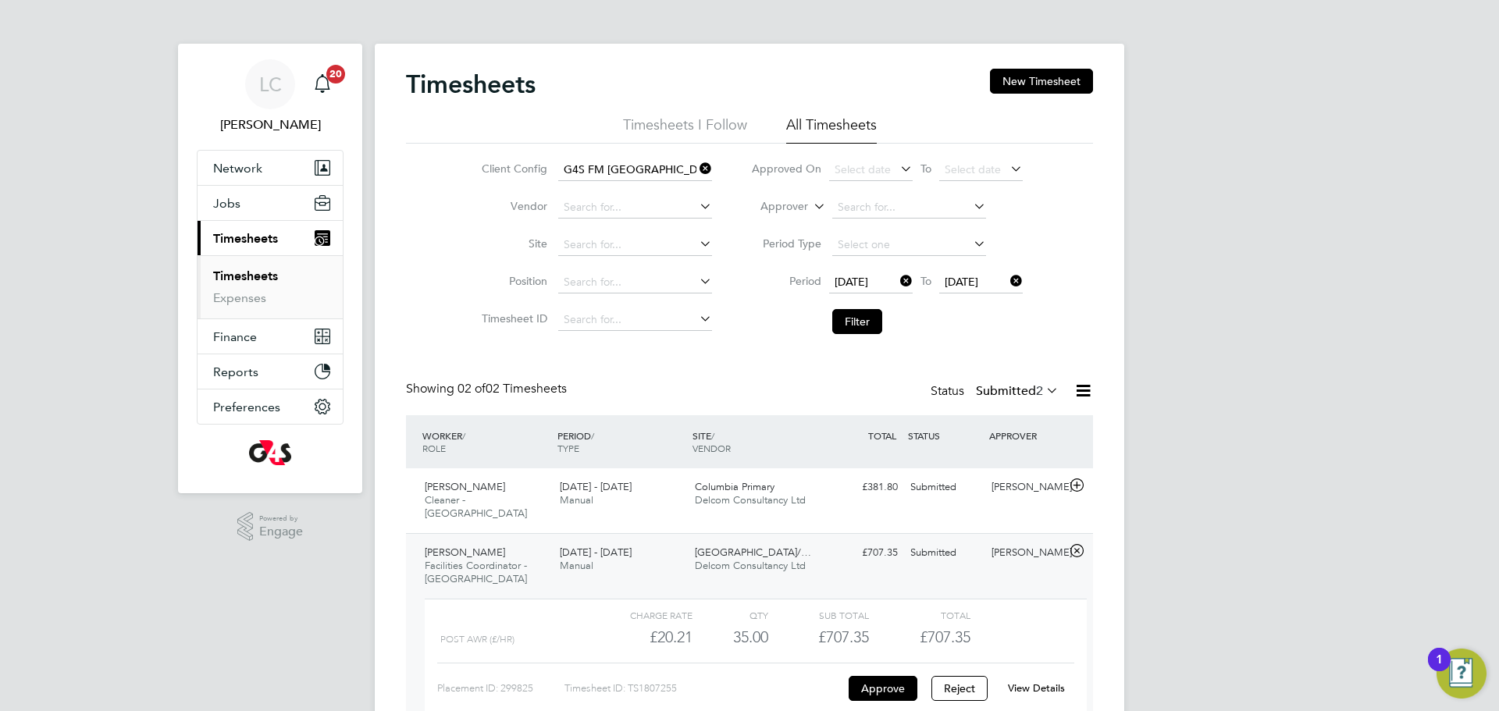
click at [1020, 682] on link "View Details" at bounding box center [1036, 688] width 57 height 13
click at [854, 317] on button "Filter" at bounding box center [857, 321] width 50 height 25
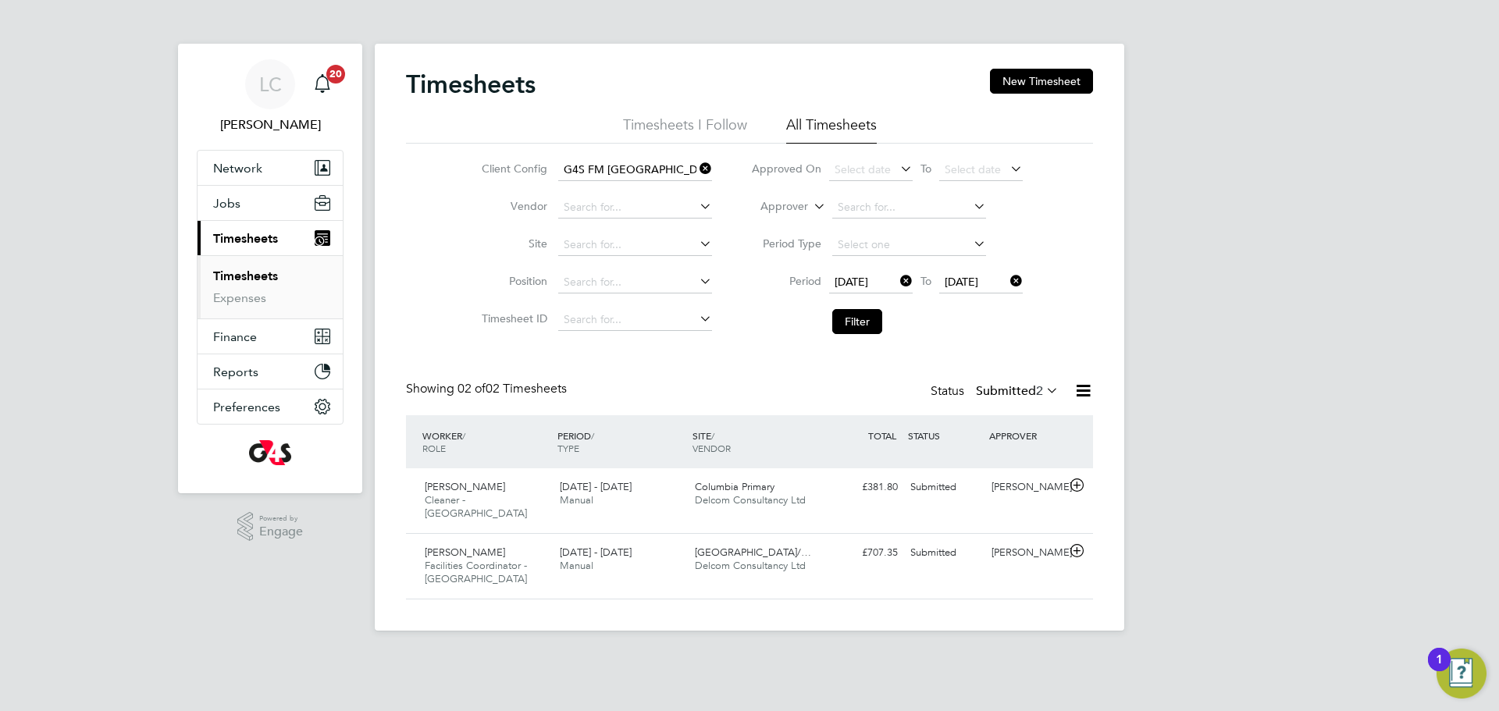
scroll to position [40, 136]
click at [876, 319] on button "Filter" at bounding box center [857, 321] width 50 height 25
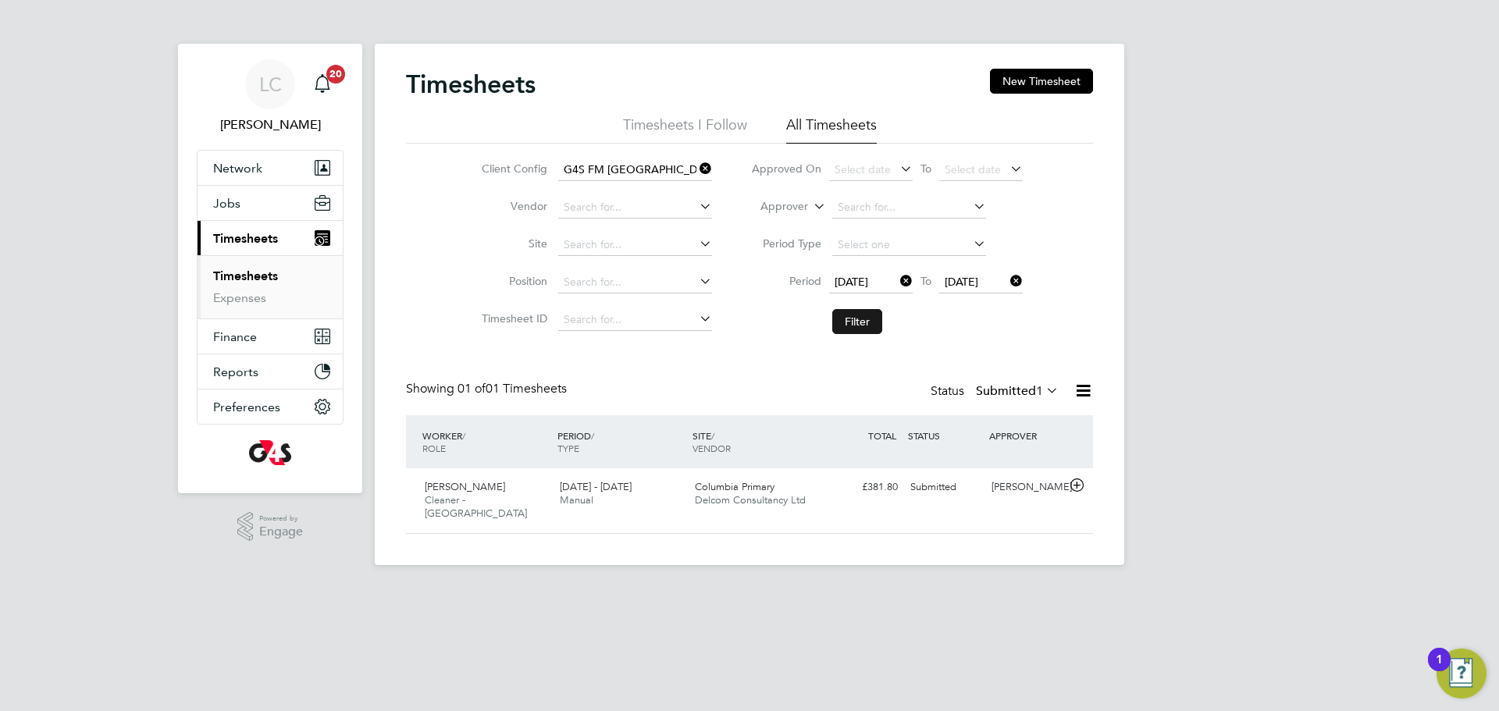
click at [881, 311] on button "Filter" at bounding box center [857, 321] width 50 height 25
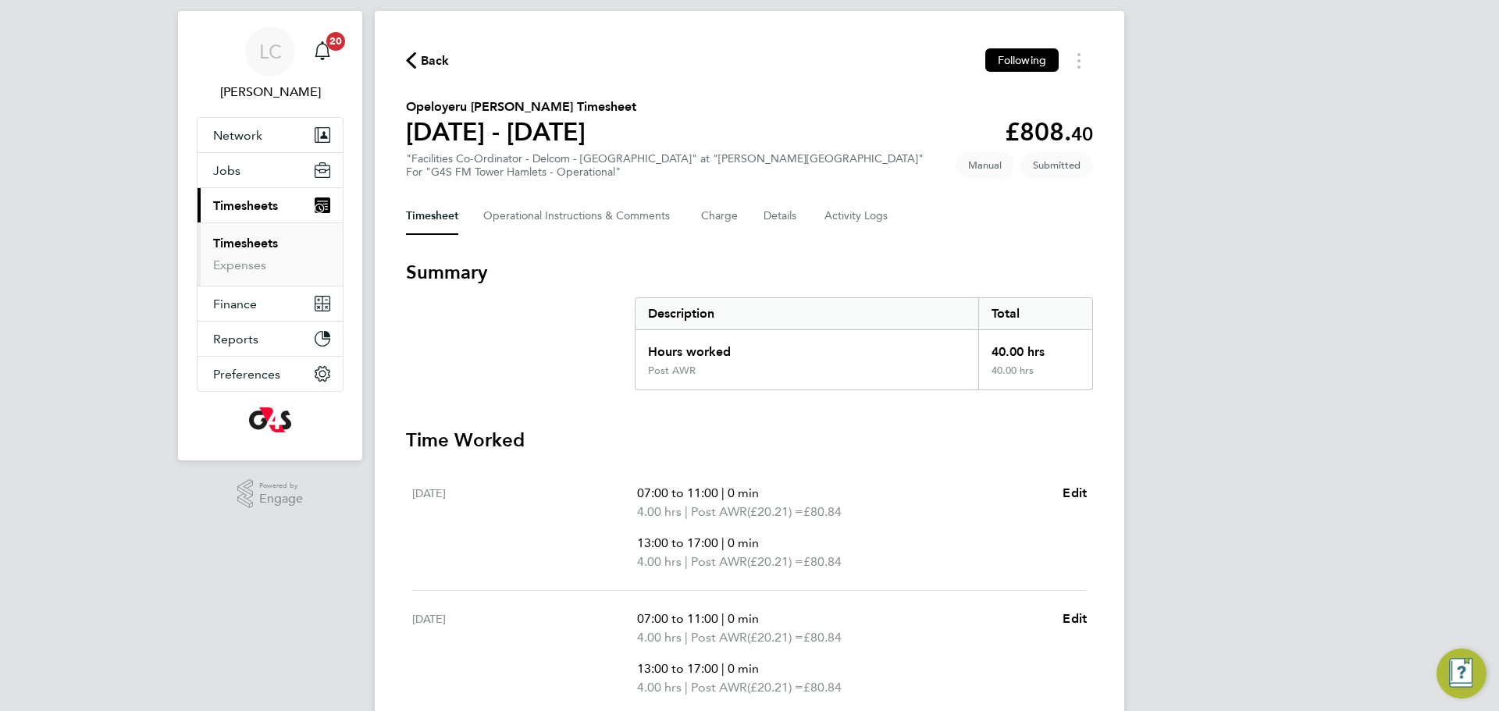
scroll to position [51, 0]
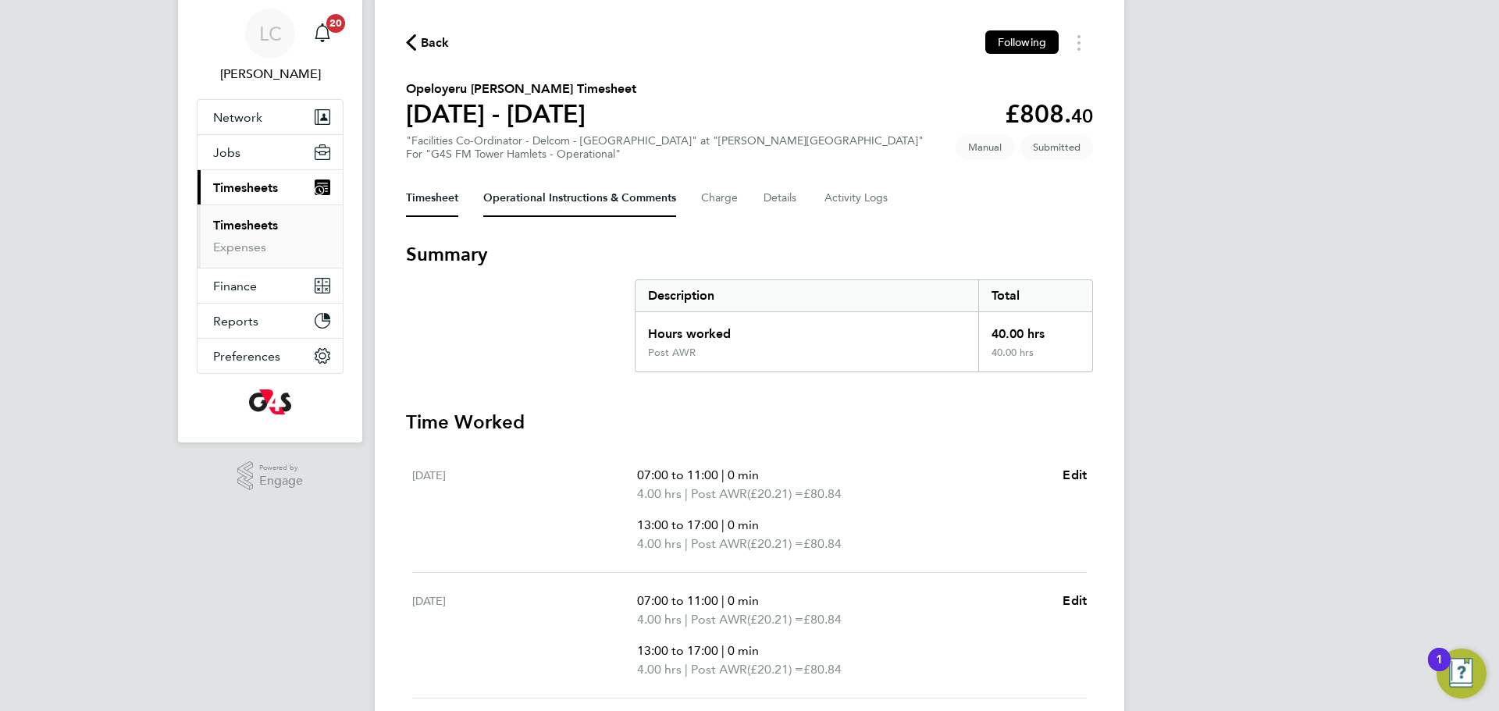
click at [529, 188] on Comments-tab "Operational Instructions & Comments" at bounding box center [579, 198] width 193 height 37
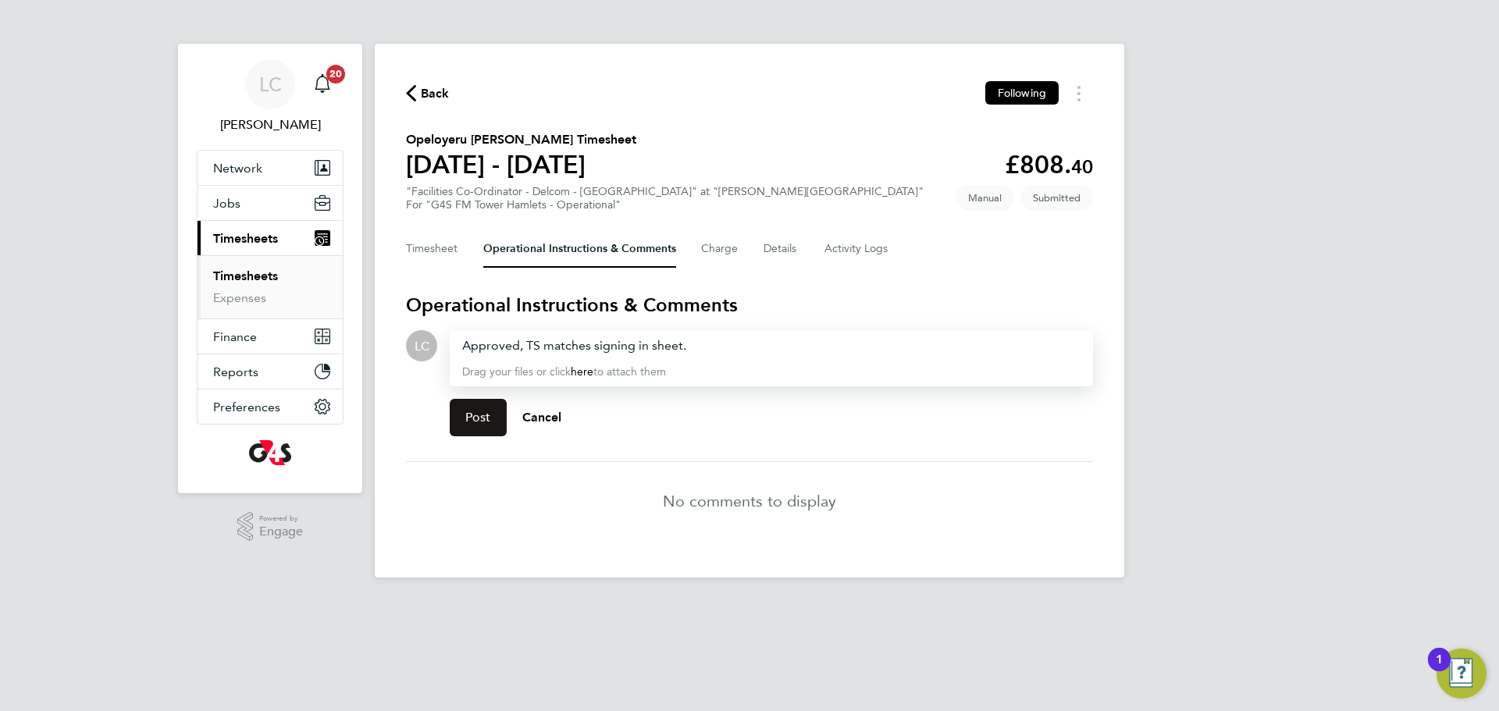
drag, startPoint x: 490, startPoint y: 429, endPoint x: 456, endPoint y: 396, distance: 47.5
click at [489, 429] on button "Post" at bounding box center [478, 417] width 57 height 37
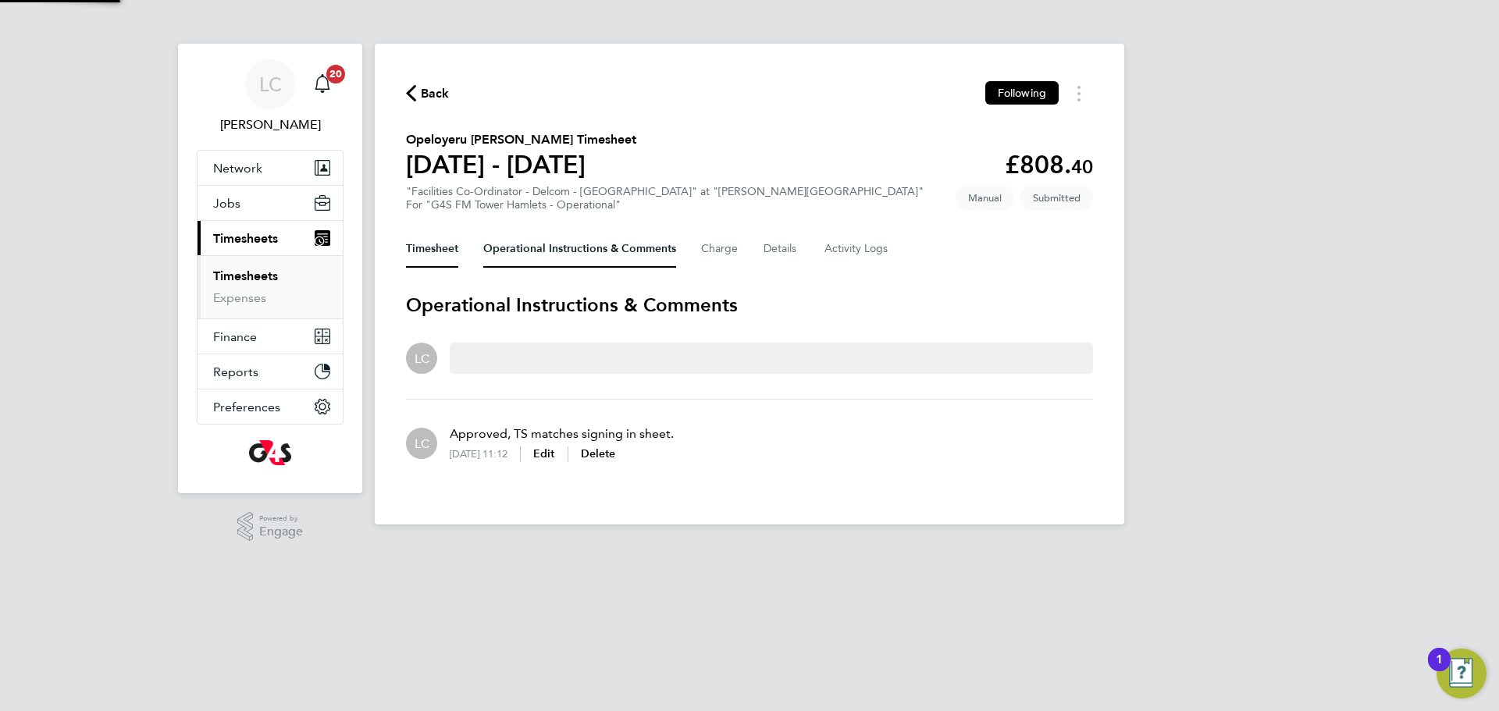
click at [447, 238] on button "Timesheet" at bounding box center [432, 248] width 52 height 37
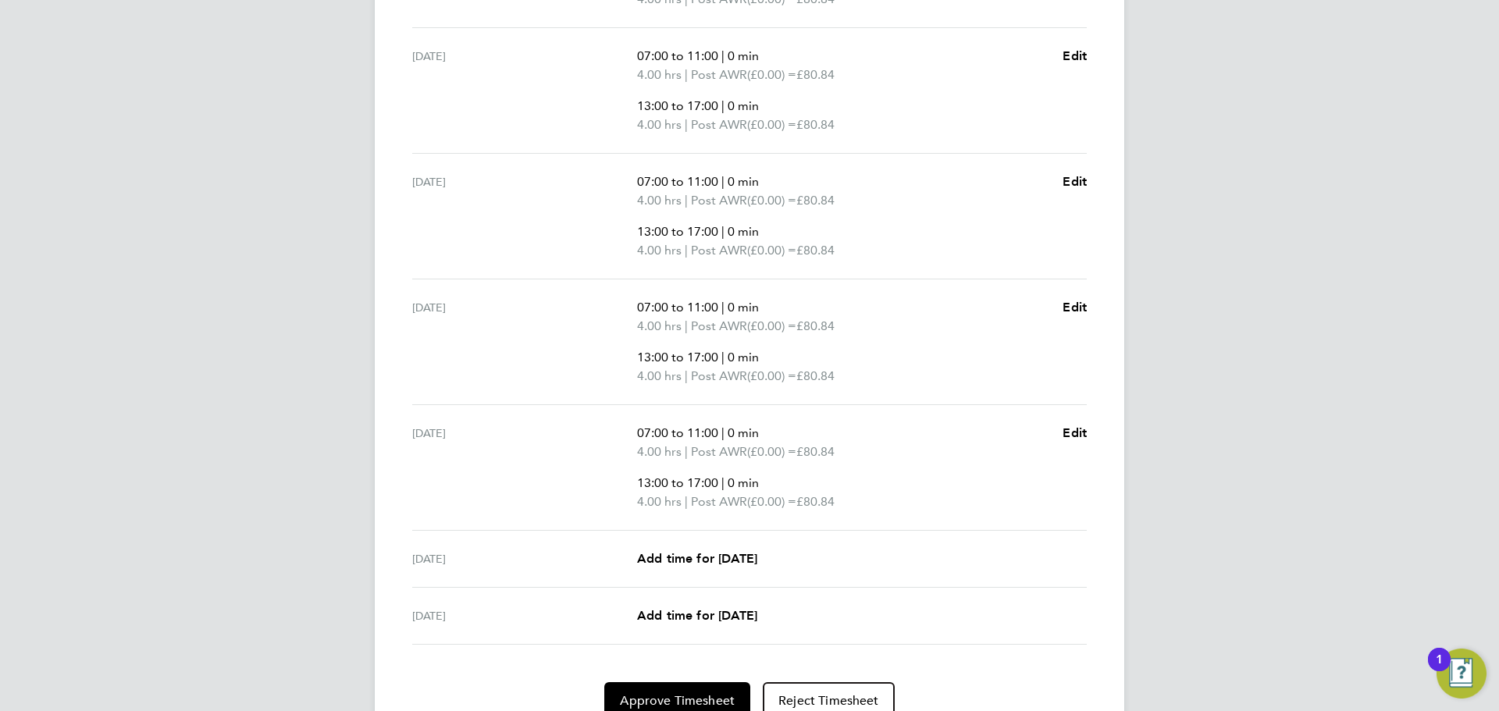
scroll to position [667, 0]
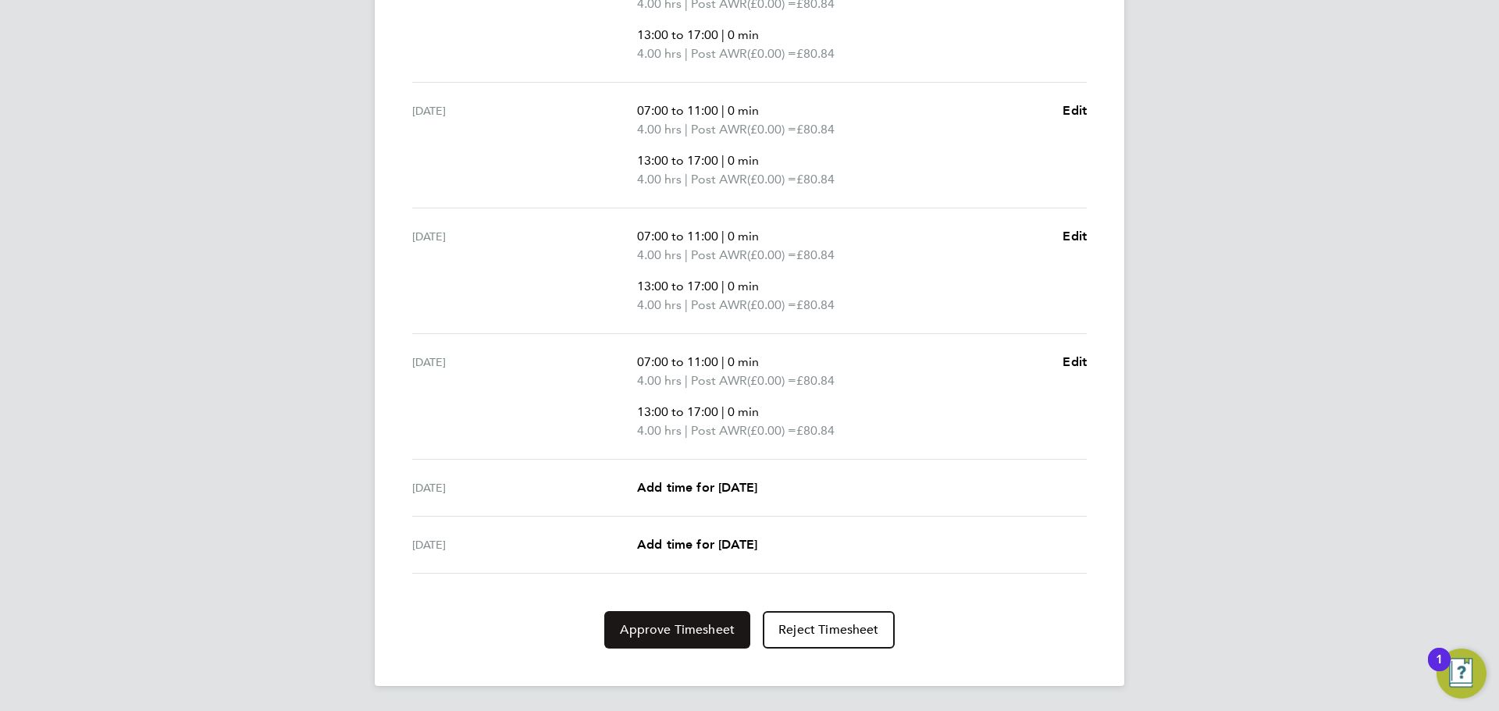
click at [703, 644] on button "Approve Timesheet" at bounding box center [677, 629] width 146 height 37
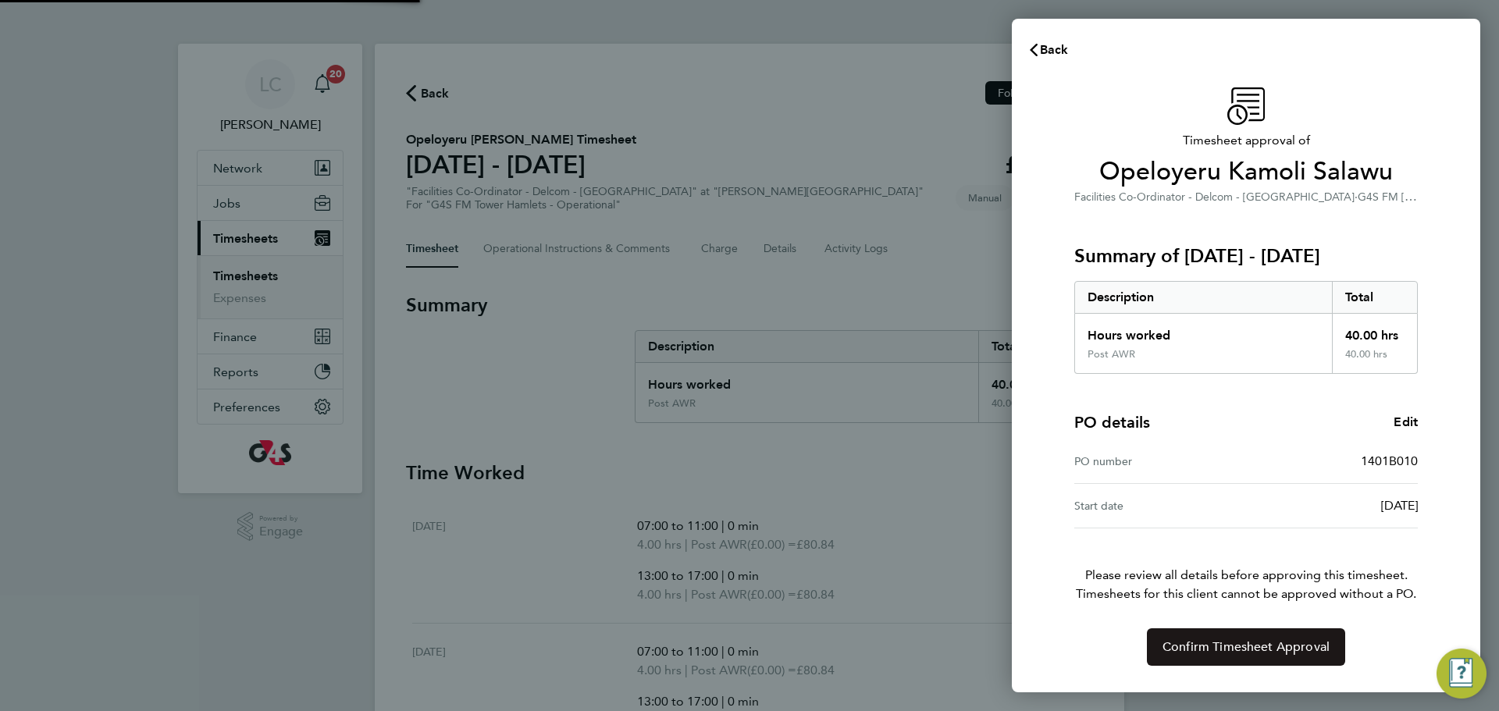
click at [1240, 646] on span "Confirm Timesheet Approval" at bounding box center [1245, 647] width 167 height 16
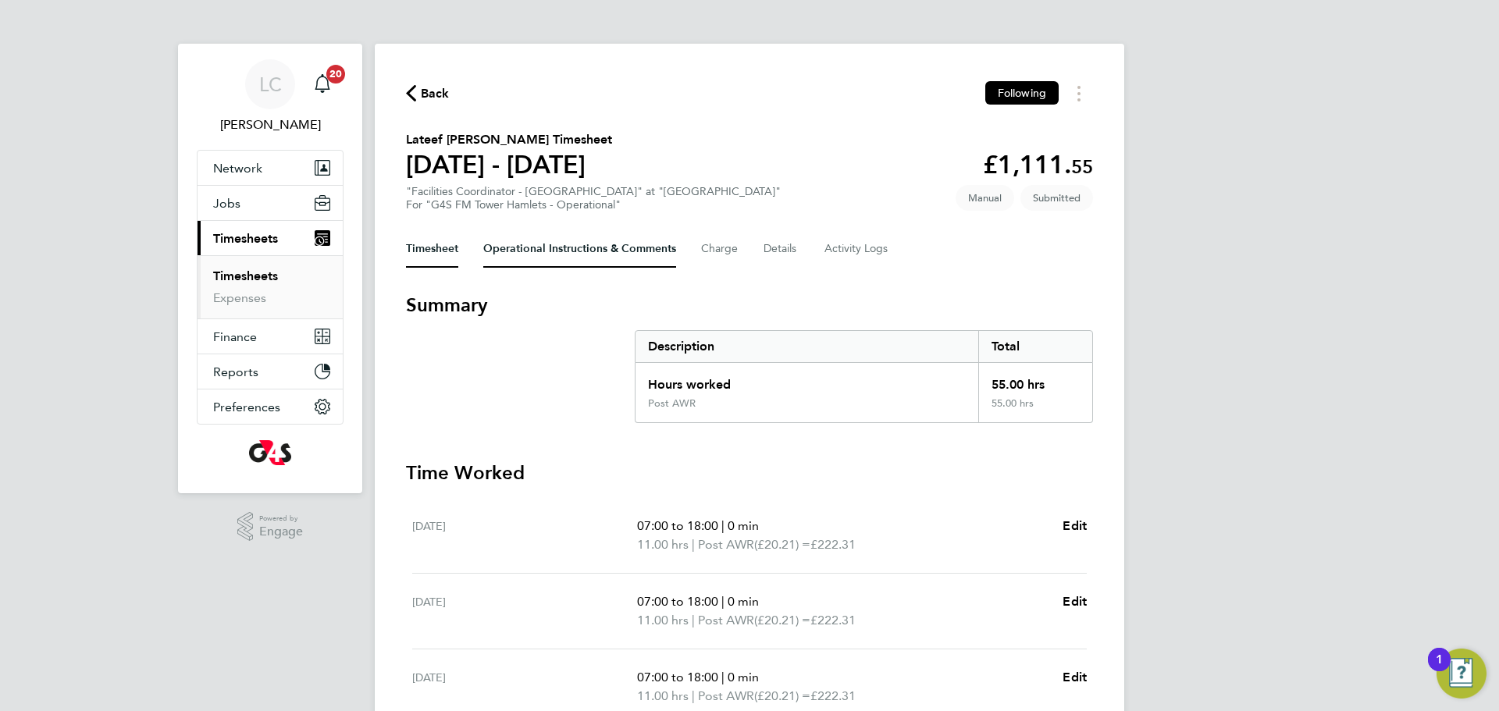
click at [596, 240] on Comments-tab "Operational Instructions & Comments" at bounding box center [579, 248] width 193 height 37
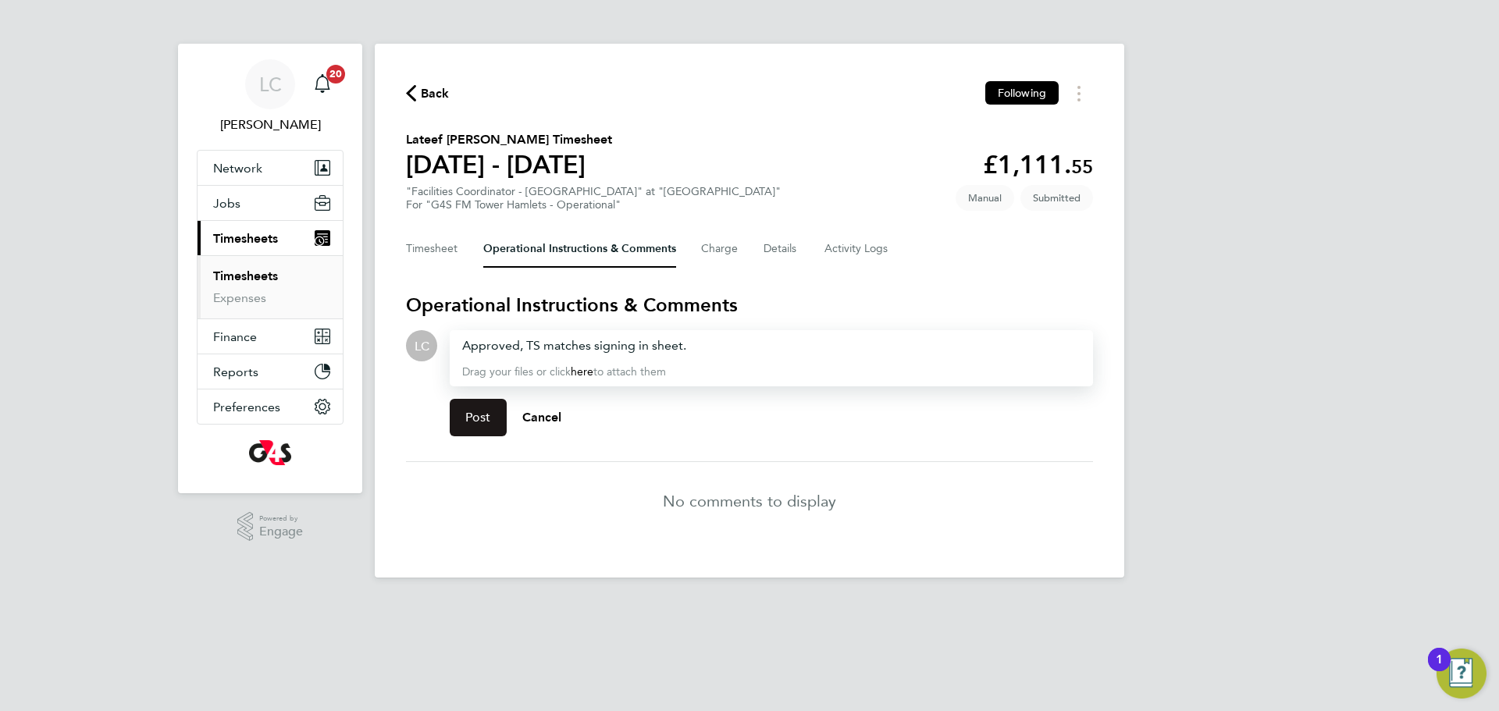
click at [485, 404] on button "Post" at bounding box center [478, 417] width 57 height 37
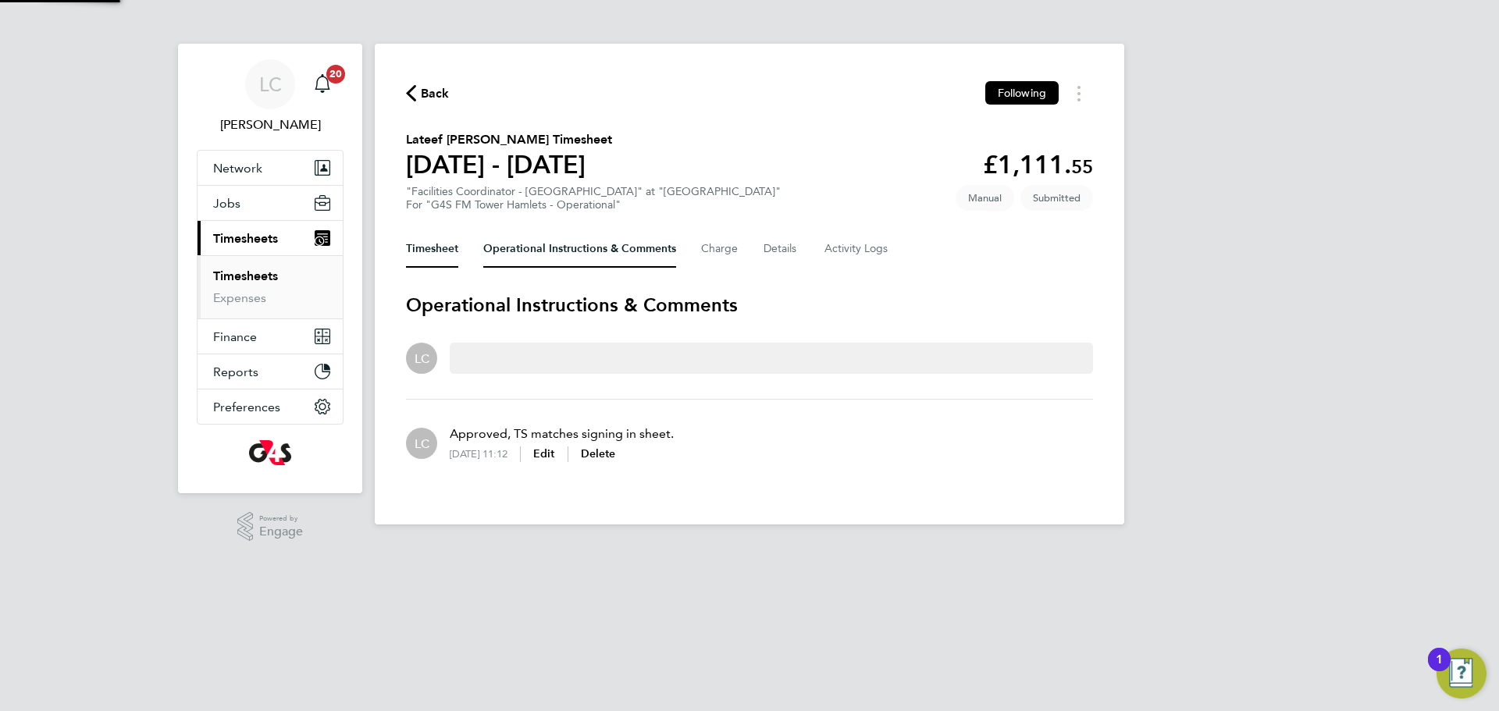
click at [441, 254] on button "Timesheet" at bounding box center [432, 248] width 52 height 37
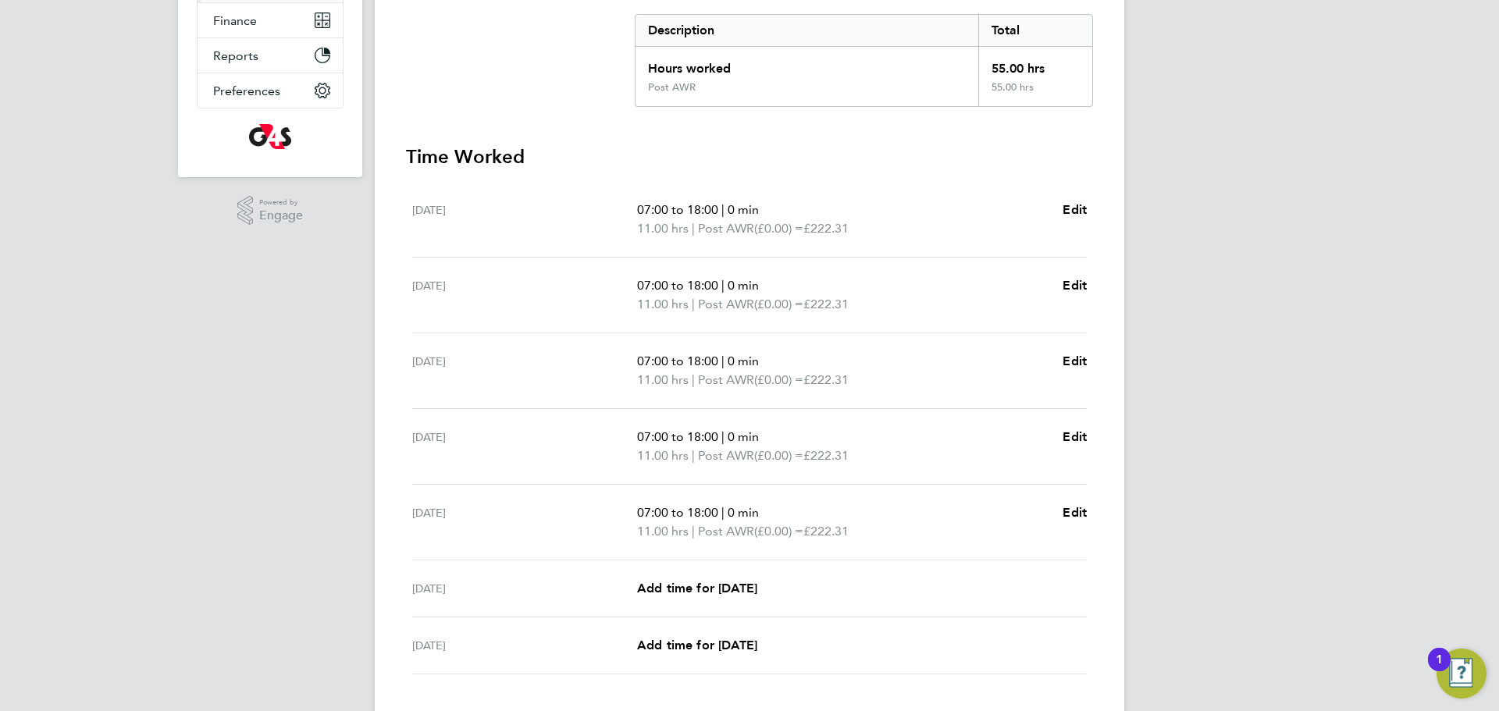
scroll to position [417, 0]
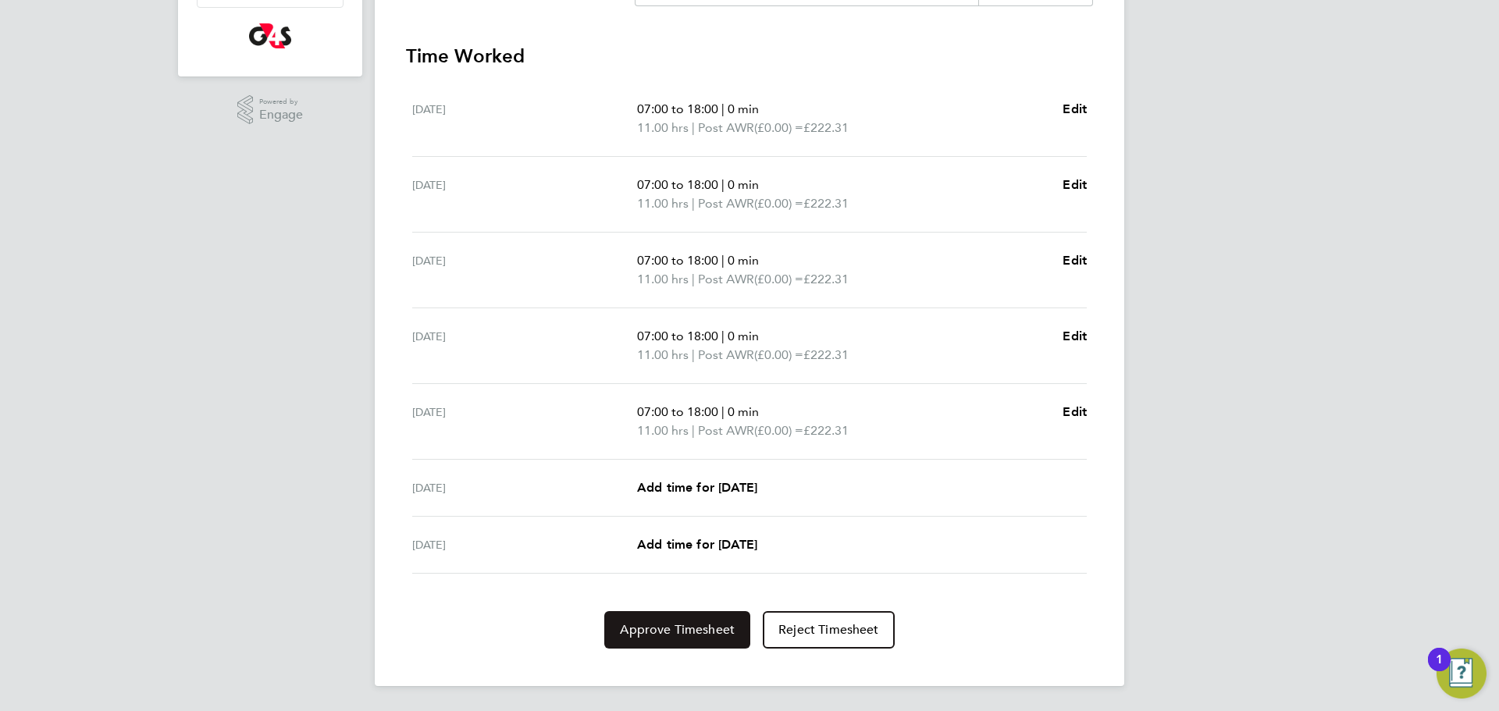
click at [715, 613] on button "Approve Timesheet" at bounding box center [677, 629] width 146 height 37
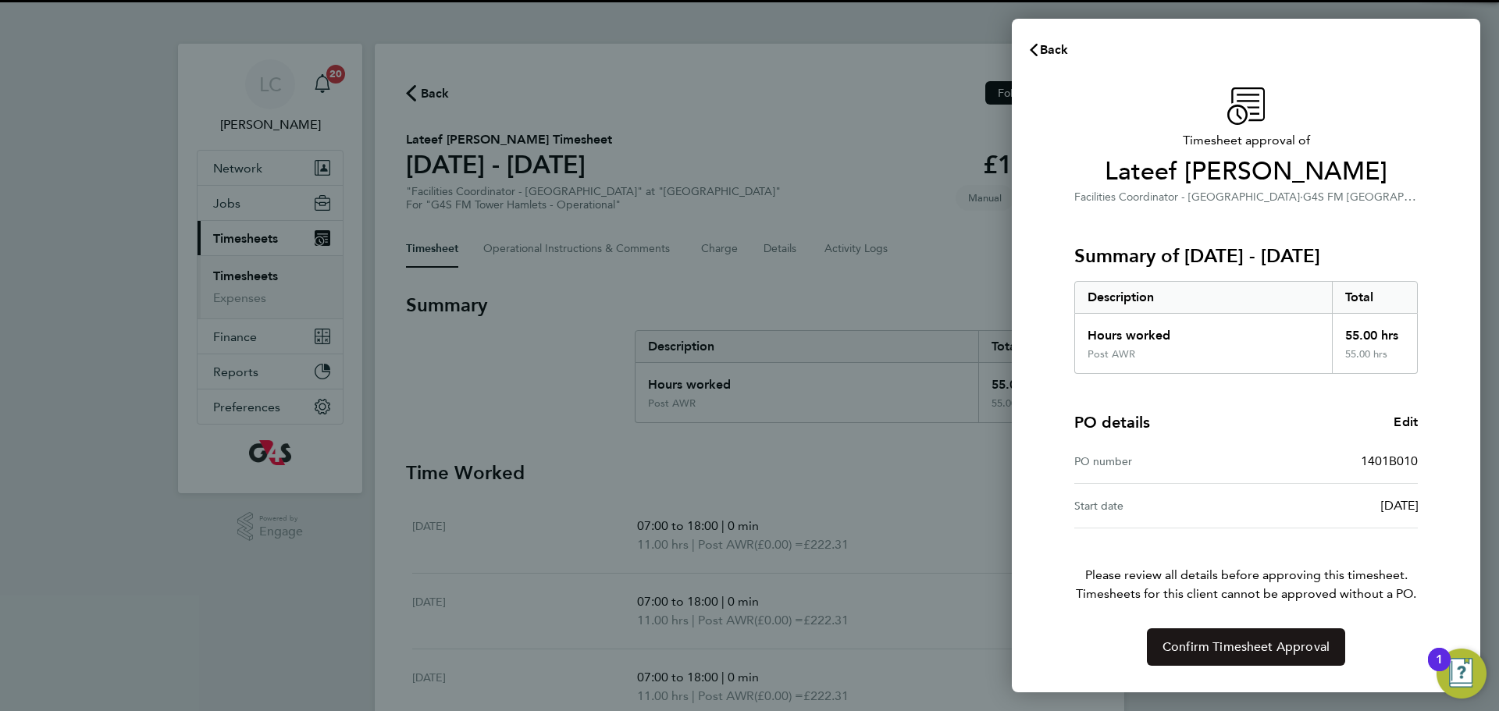
click at [1194, 636] on button "Confirm Timesheet Approval" at bounding box center [1246, 646] width 198 height 37
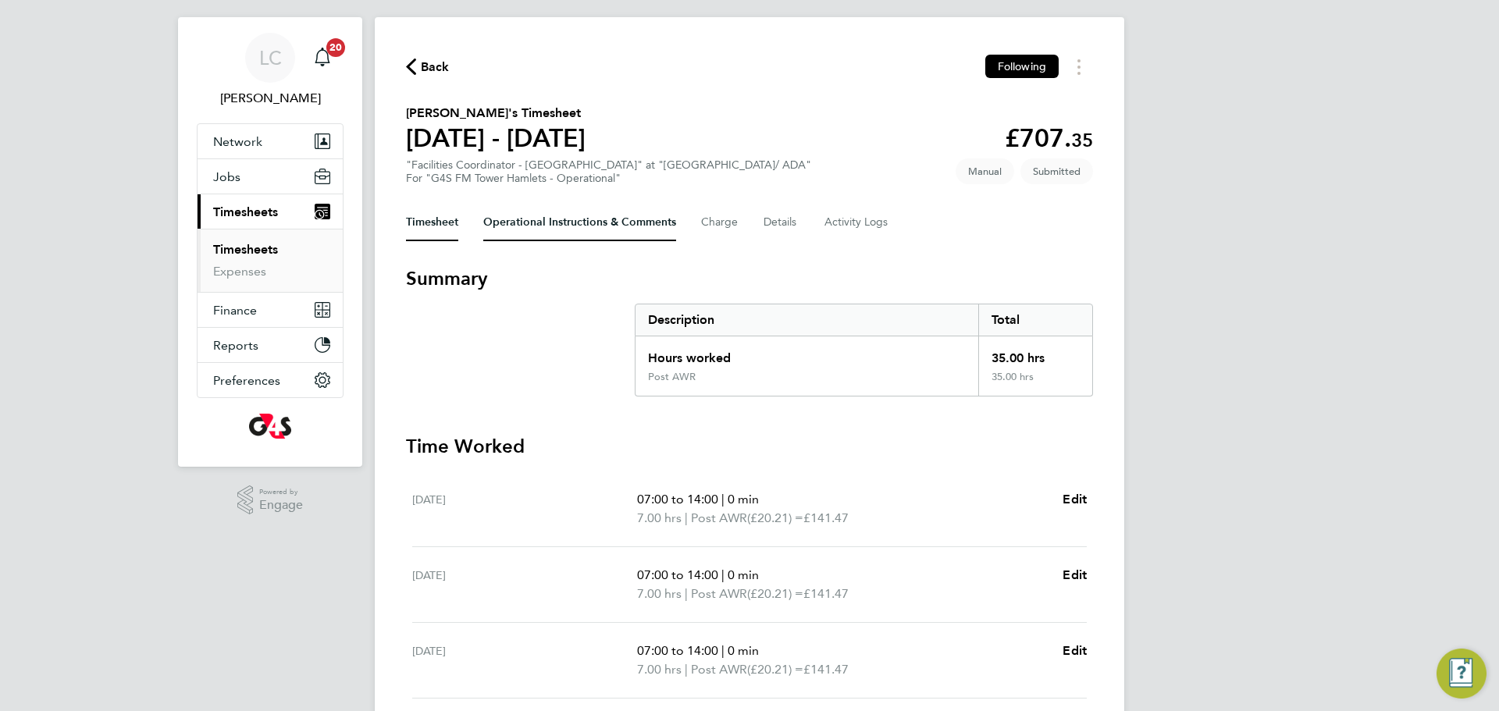
scroll to position [27, 0]
click at [564, 210] on Comments-tab "Operational Instructions & Comments" at bounding box center [579, 221] width 193 height 37
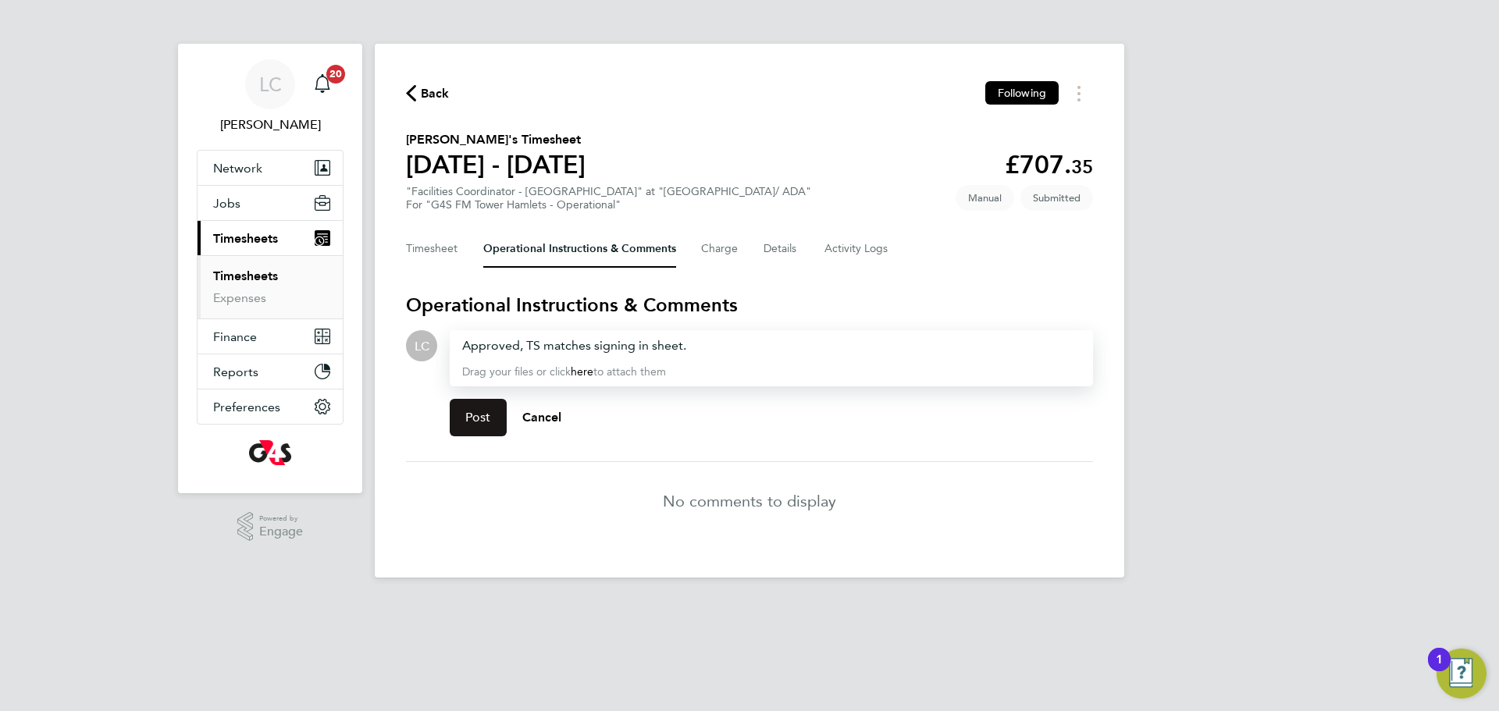
drag, startPoint x: 484, startPoint y: 428, endPoint x: 488, endPoint y: 421, distance: 8.0
click at [483, 429] on button "Post" at bounding box center [478, 417] width 57 height 37
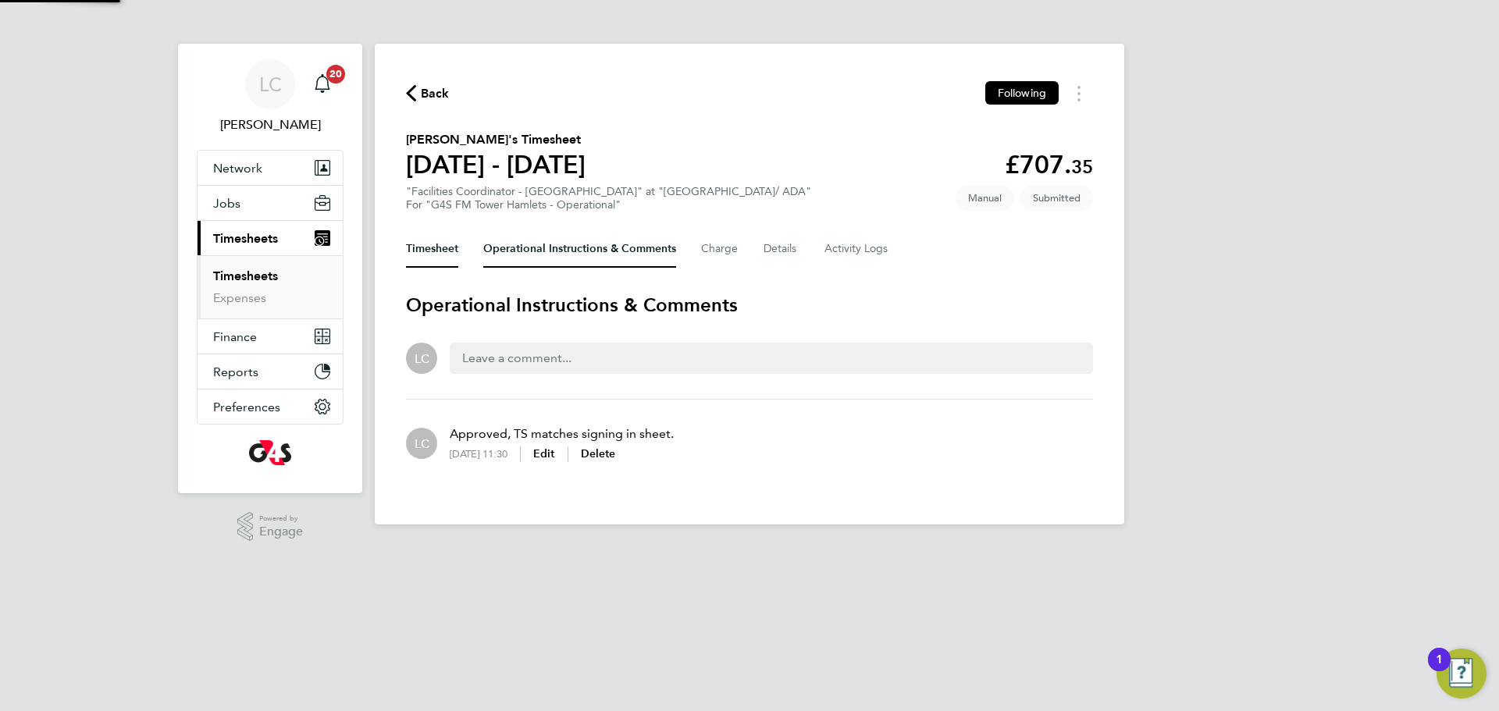
click at [433, 253] on button "Timesheet" at bounding box center [432, 248] width 52 height 37
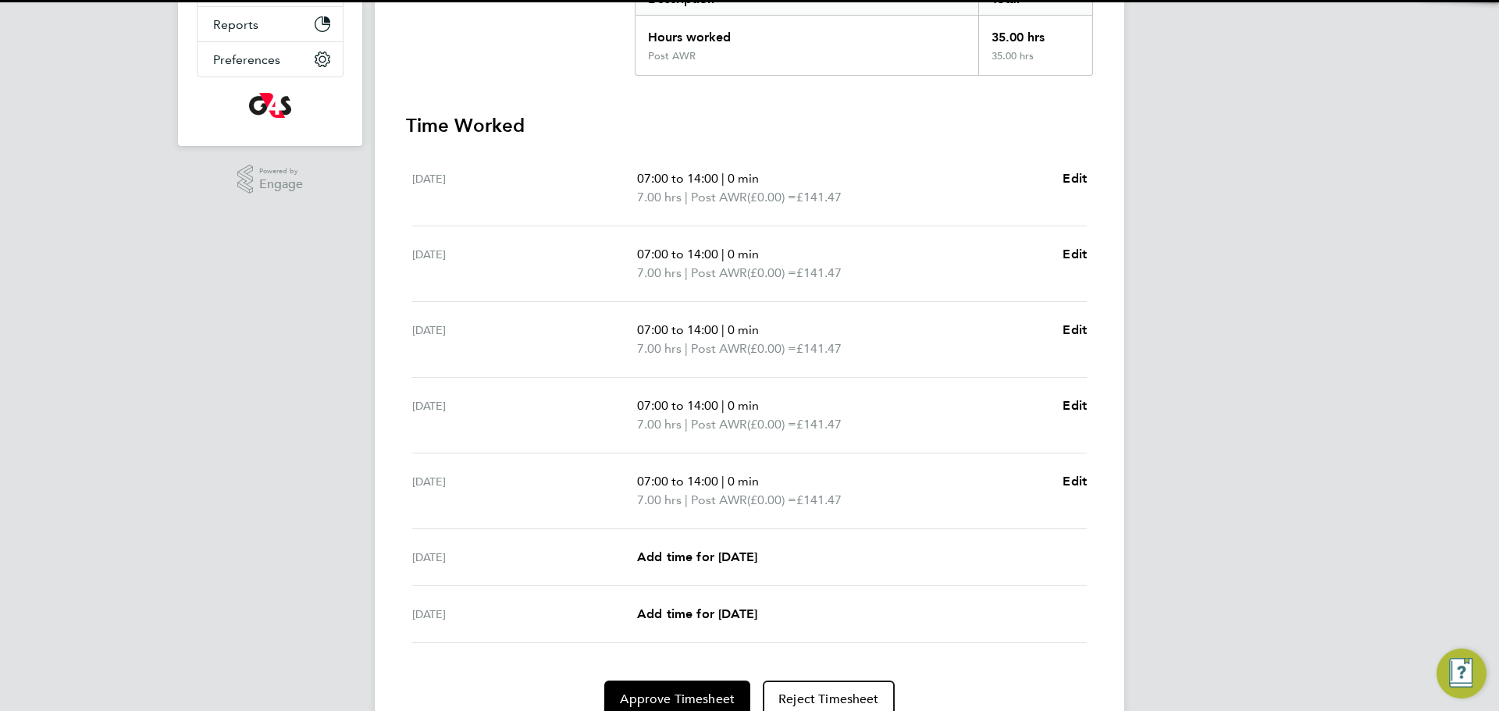
scroll to position [417, 0]
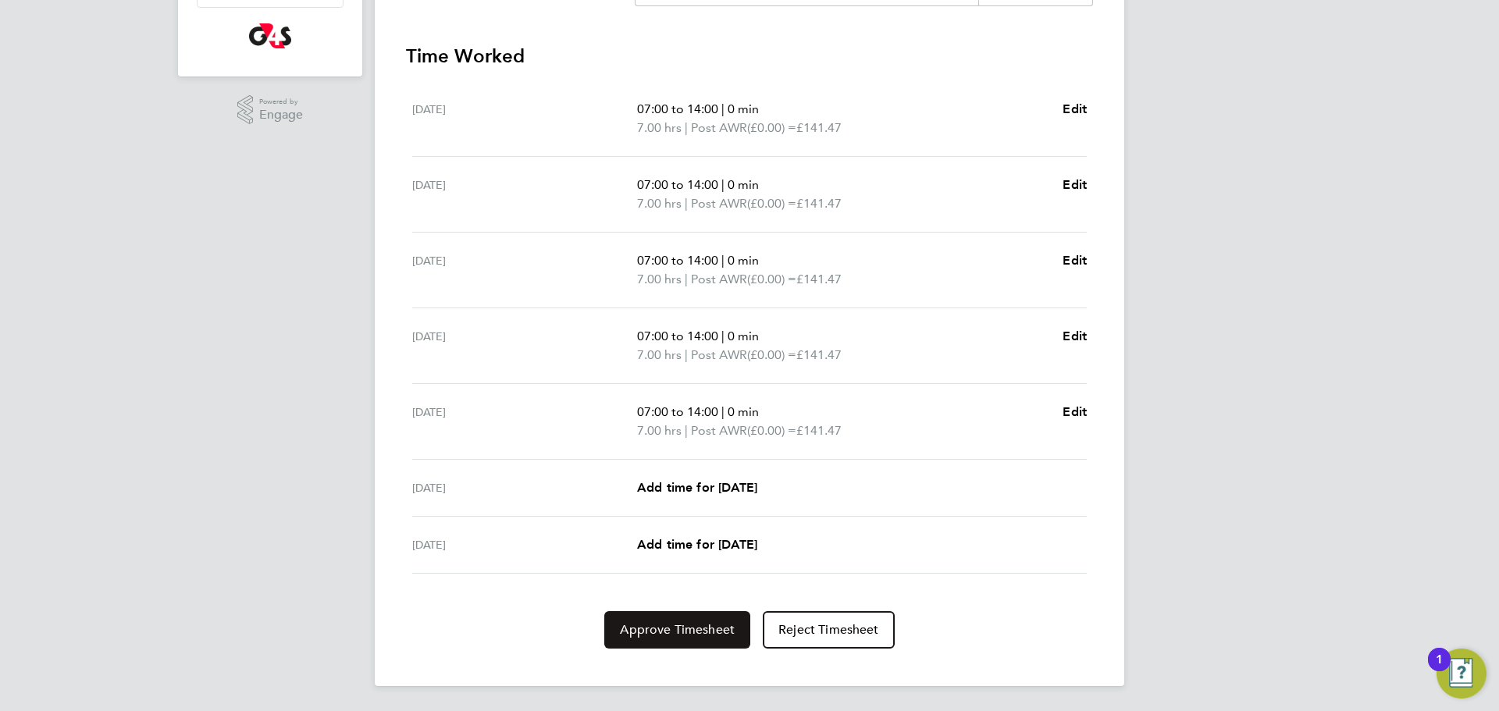
click at [682, 639] on button "Approve Timesheet" at bounding box center [677, 629] width 146 height 37
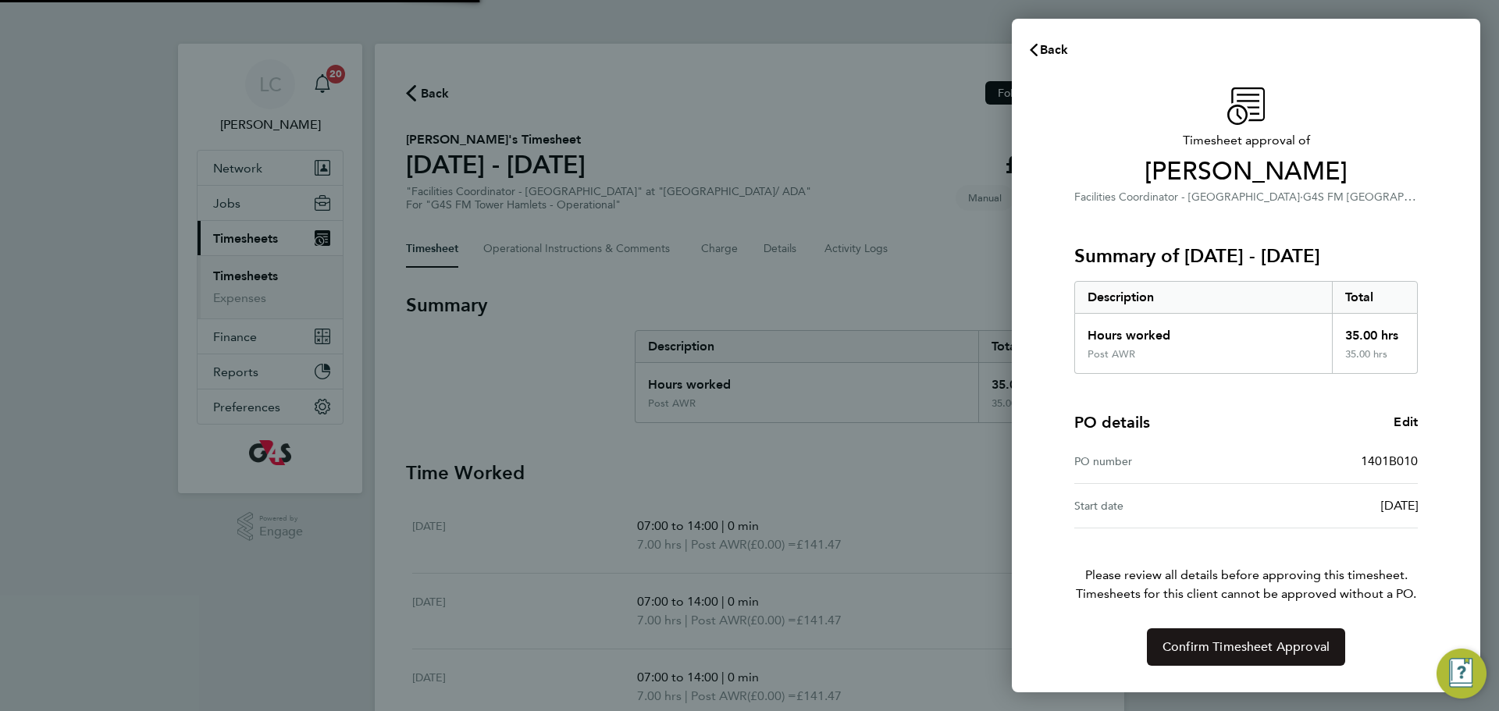
click at [1208, 642] on span "Confirm Timesheet Approval" at bounding box center [1245, 647] width 167 height 16
